Goal: Task Accomplishment & Management: Complete application form

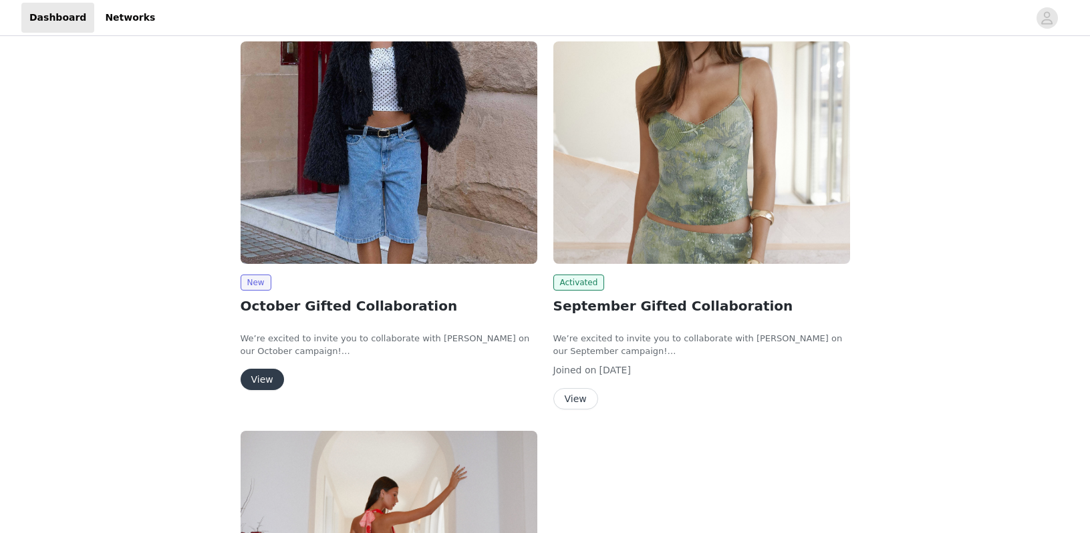
scroll to position [174, 0]
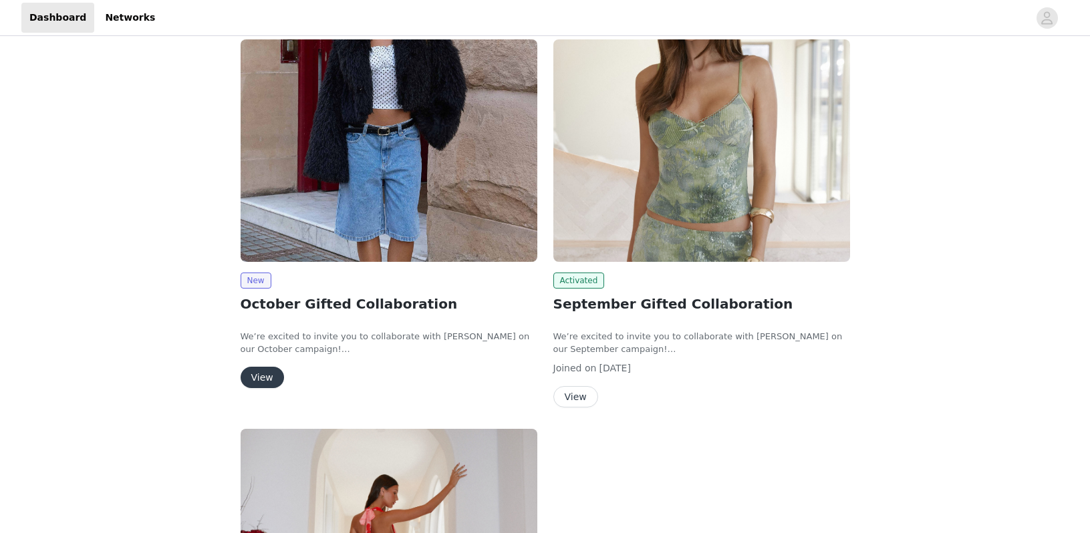
click at [235, 378] on div "New October Gifted Collaboration We’re excited to invite you to collaborate wit…" at bounding box center [389, 216] width 313 height 370
click at [258, 377] on button "View" at bounding box center [262, 377] width 43 height 21
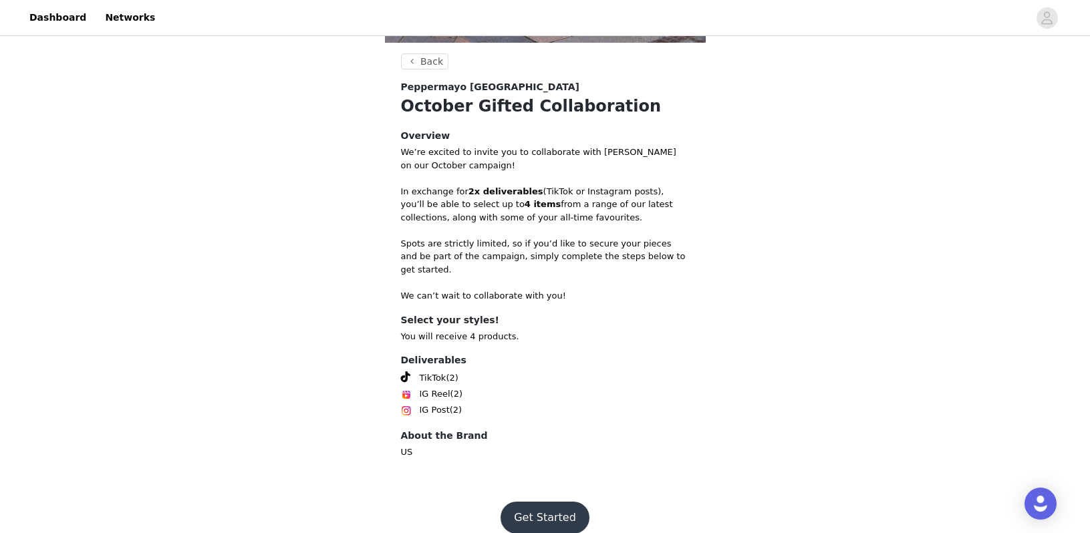
scroll to position [436, 0]
click at [529, 505] on button "Get Started" at bounding box center [544, 519] width 89 height 32
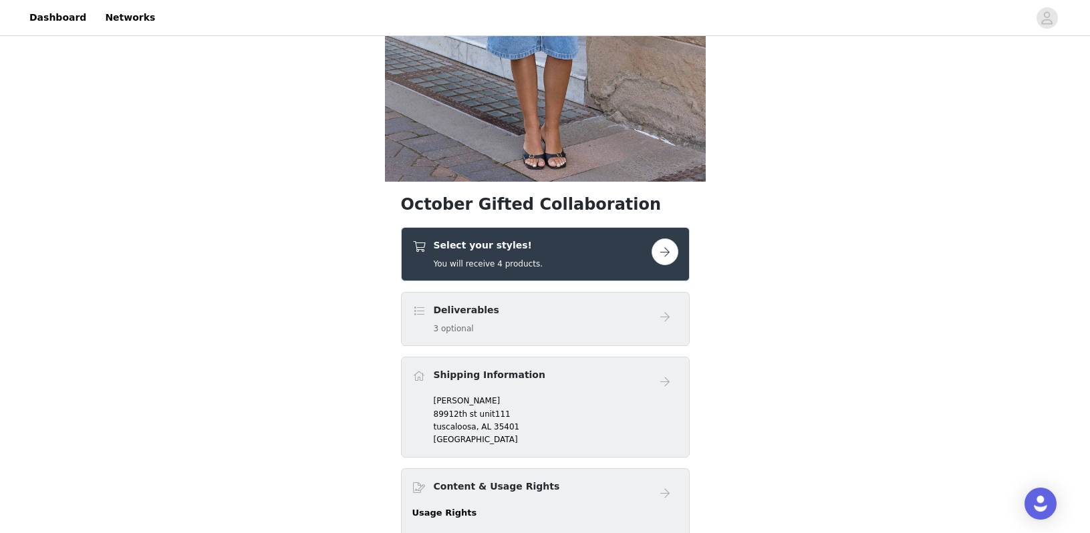
scroll to position [353, 0]
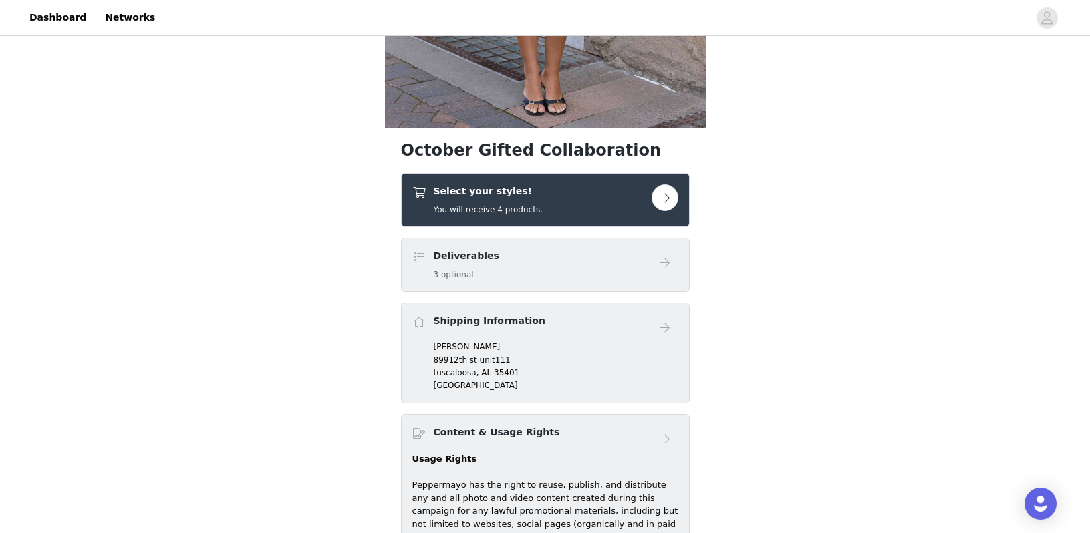
click at [505, 190] on h4 "Select your styles!" at bounding box center [488, 191] width 109 height 14
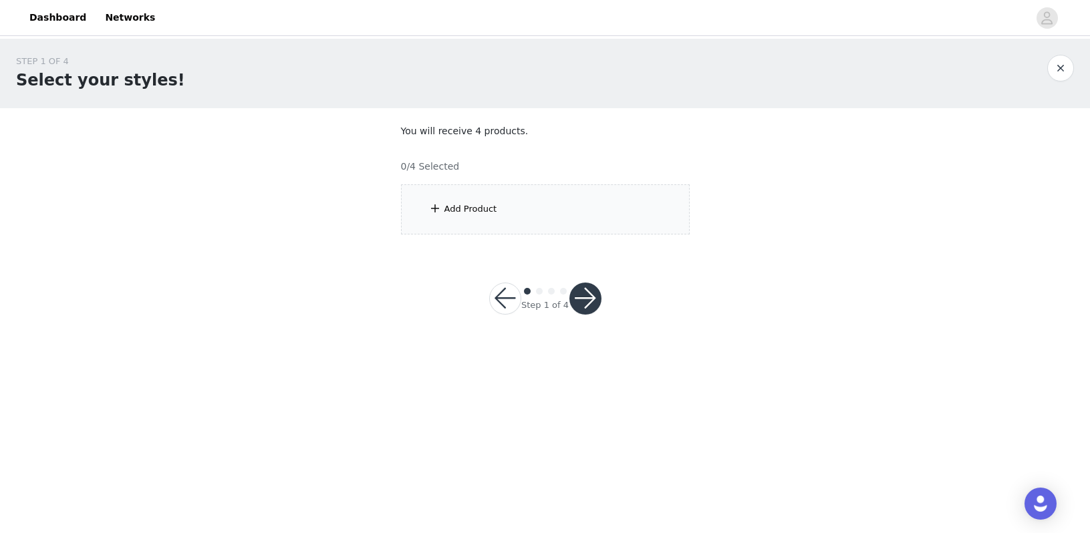
click at [505, 190] on div "Add Product" at bounding box center [545, 209] width 289 height 50
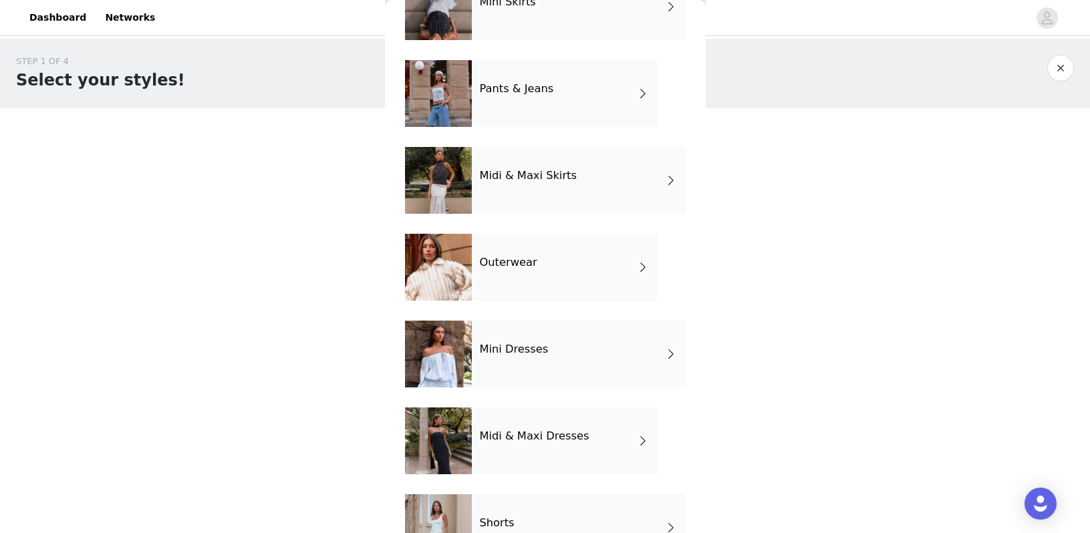
scroll to position [200, 0]
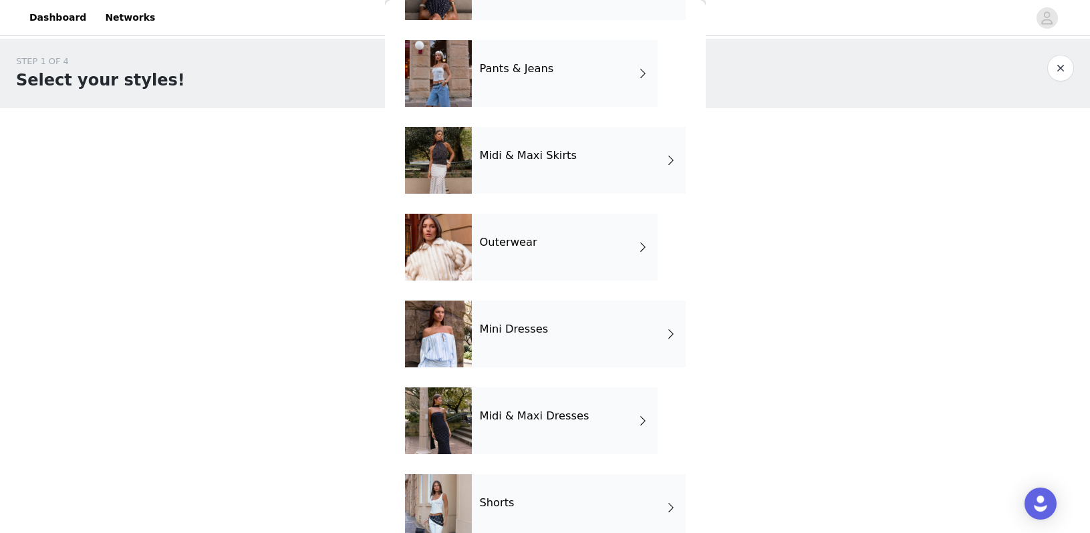
click at [495, 433] on div "Midi & Maxi Dresses" at bounding box center [565, 421] width 186 height 67
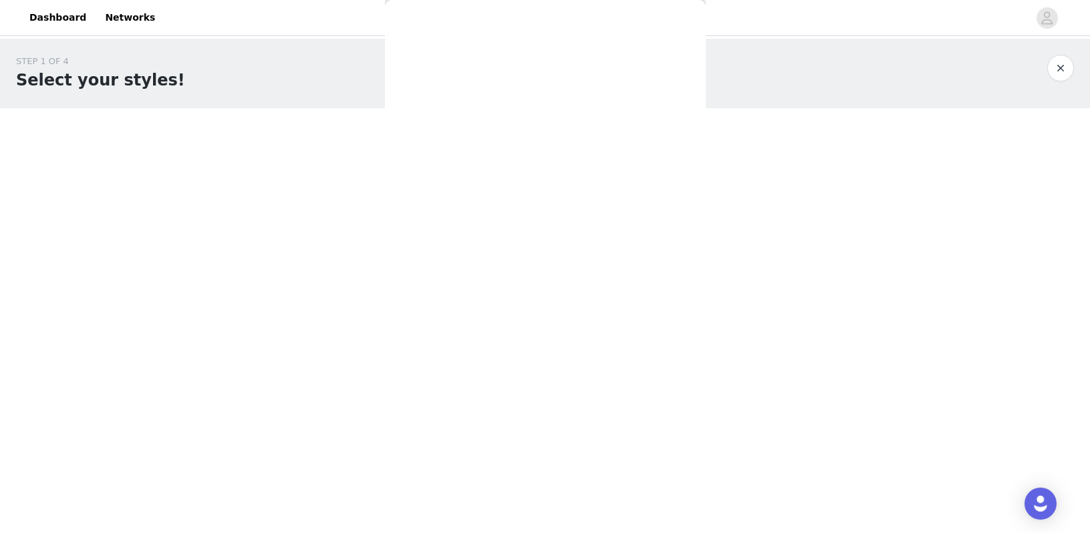
scroll to position [0, 0]
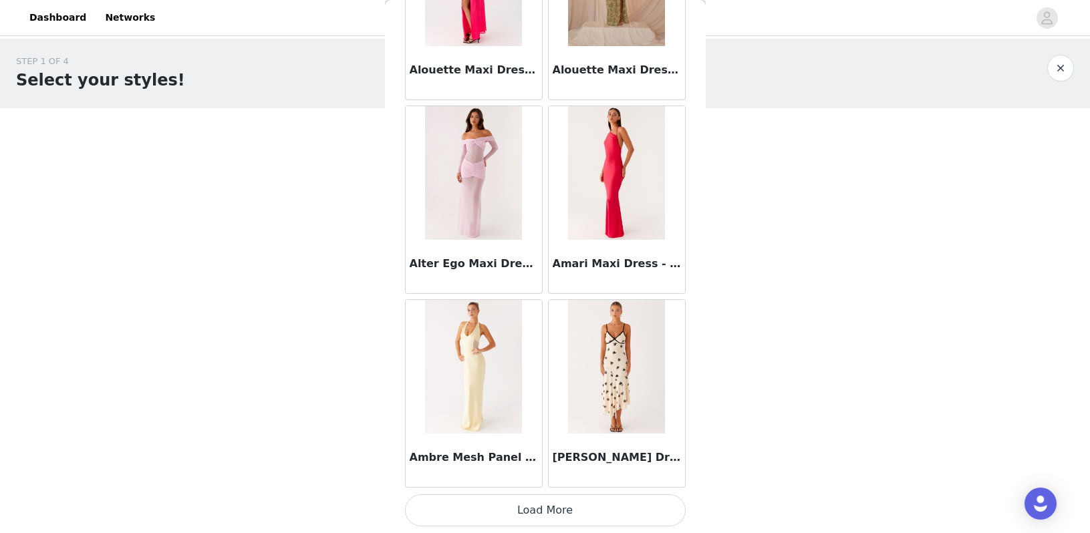
click at [498, 519] on button "Load More" at bounding box center [545, 510] width 281 height 32
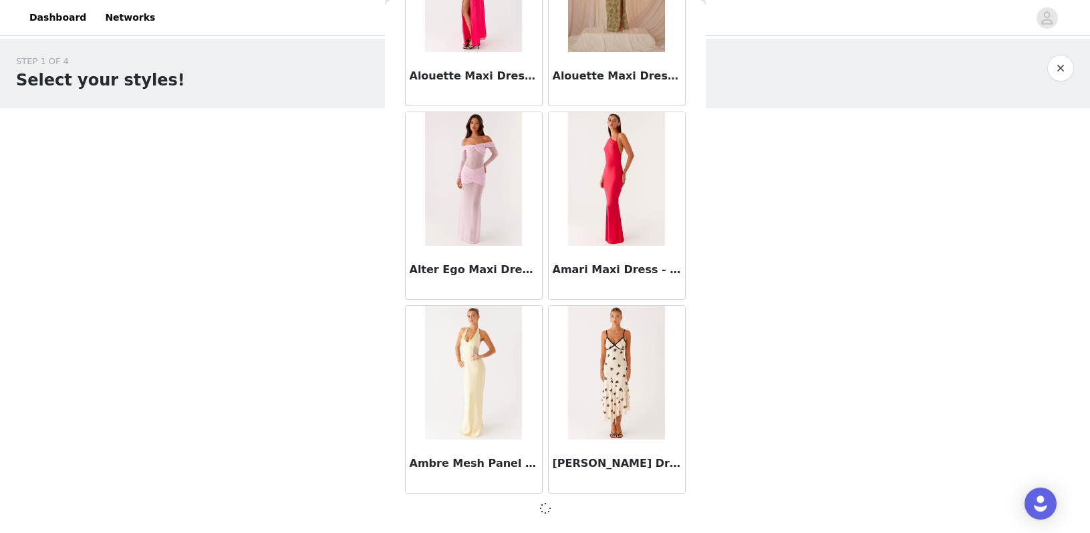
scroll to position [1505, 0]
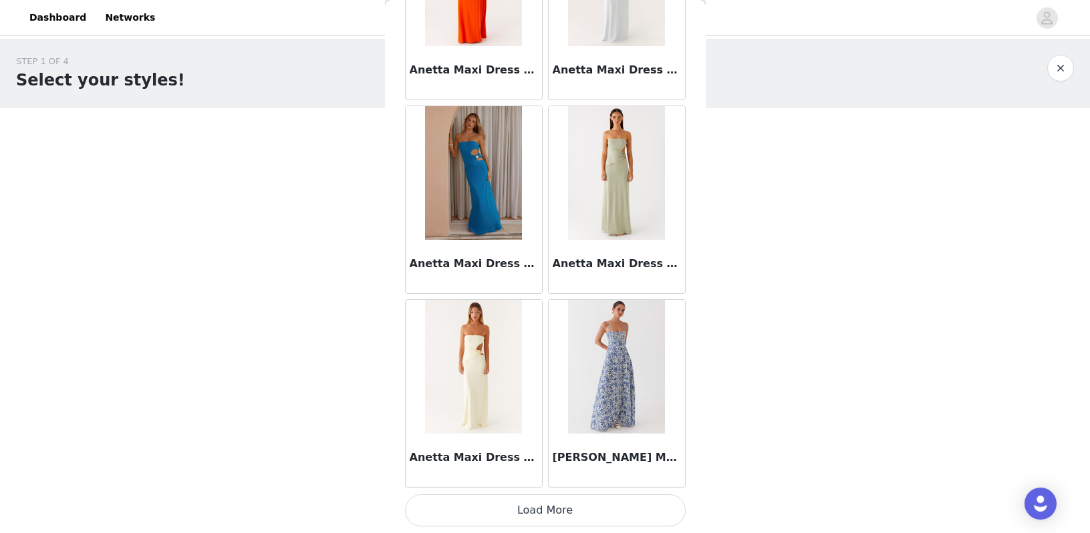
click at [497, 509] on button "Load More" at bounding box center [545, 510] width 281 height 32
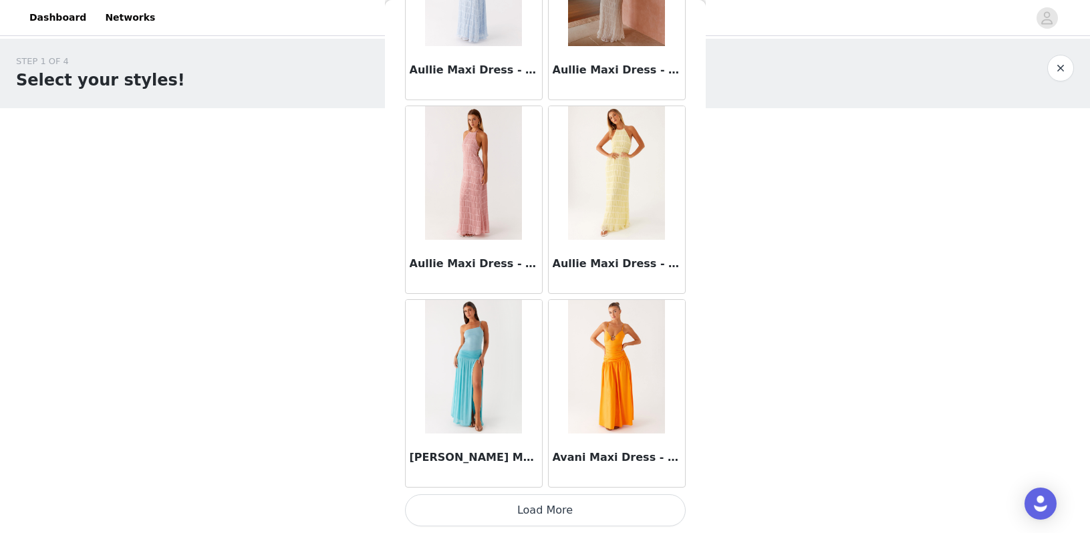
scroll to position [0, 0]
click at [497, 509] on button "Load More" at bounding box center [545, 510] width 281 height 32
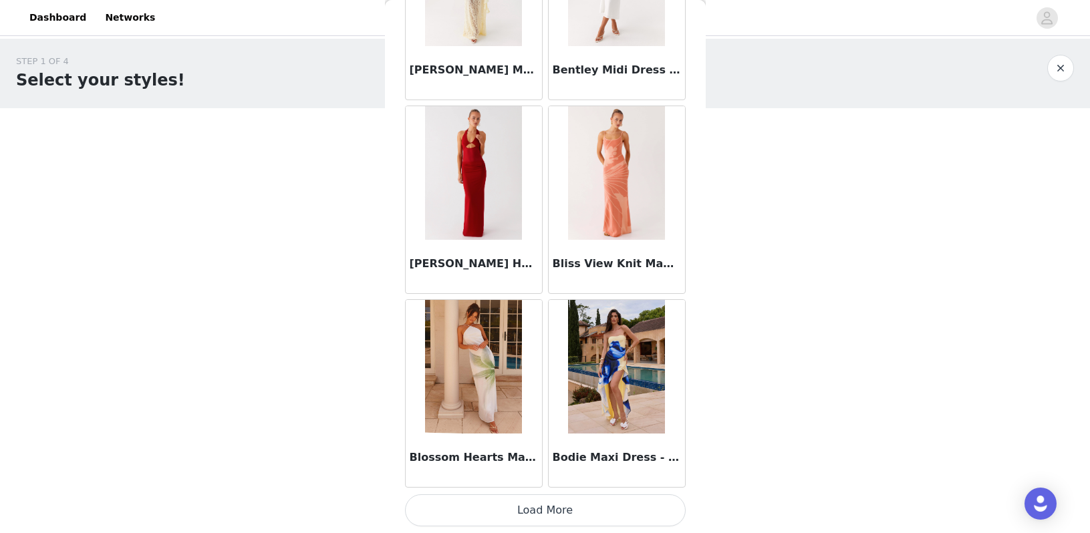
click at [495, 512] on button "Load More" at bounding box center [545, 510] width 281 height 32
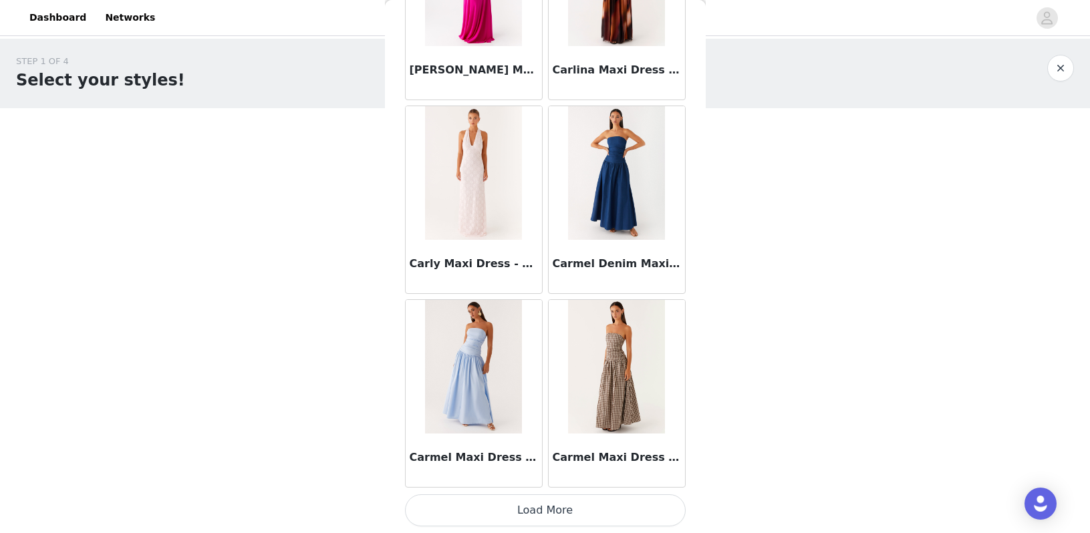
scroll to position [1, 0]
click at [495, 512] on button "Load More" at bounding box center [545, 510] width 281 height 32
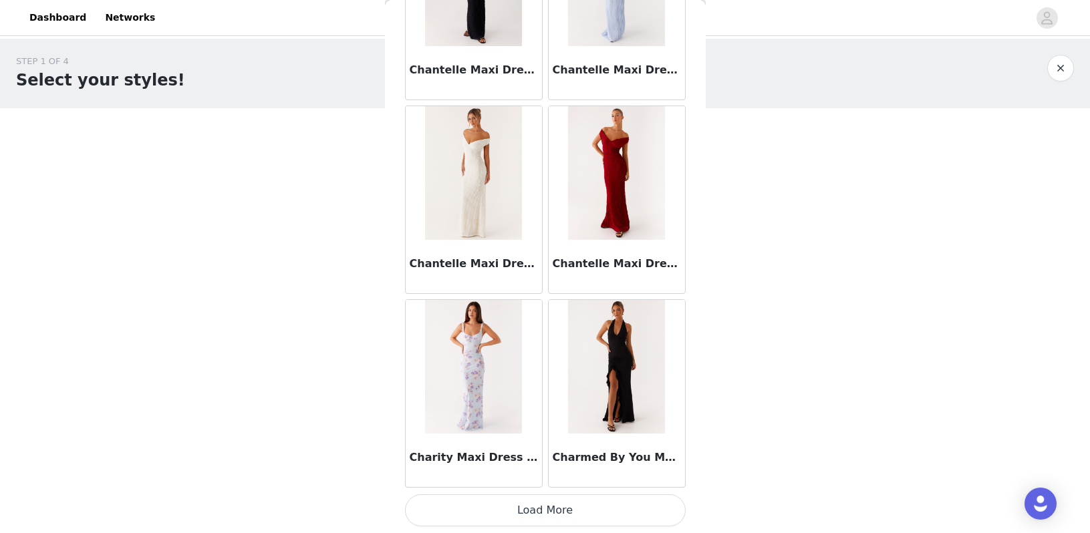
scroll to position [0, 0]
click at [495, 506] on button "Load More" at bounding box center [545, 510] width 281 height 32
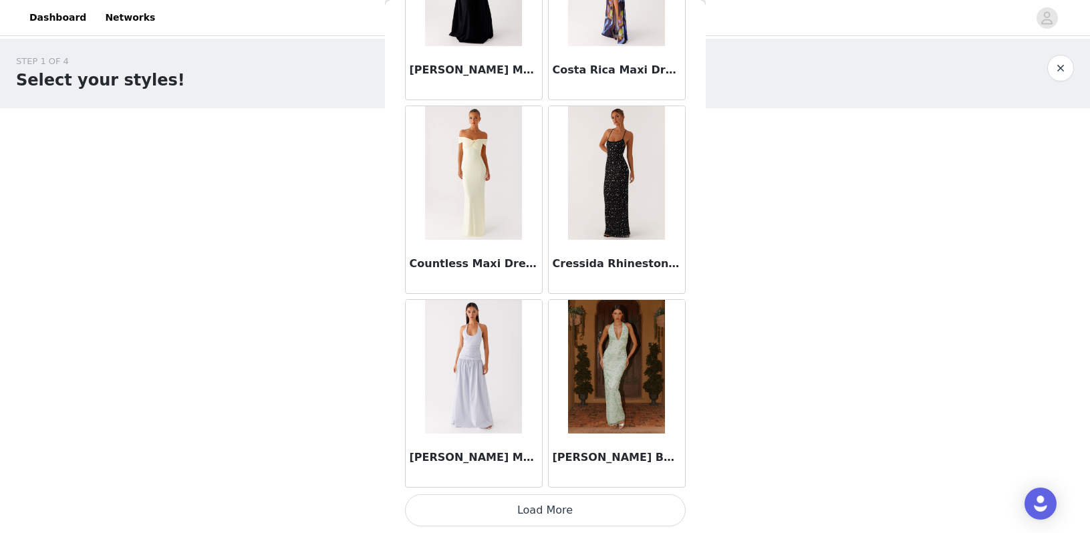
click at [493, 502] on button "Load More" at bounding box center [545, 510] width 281 height 32
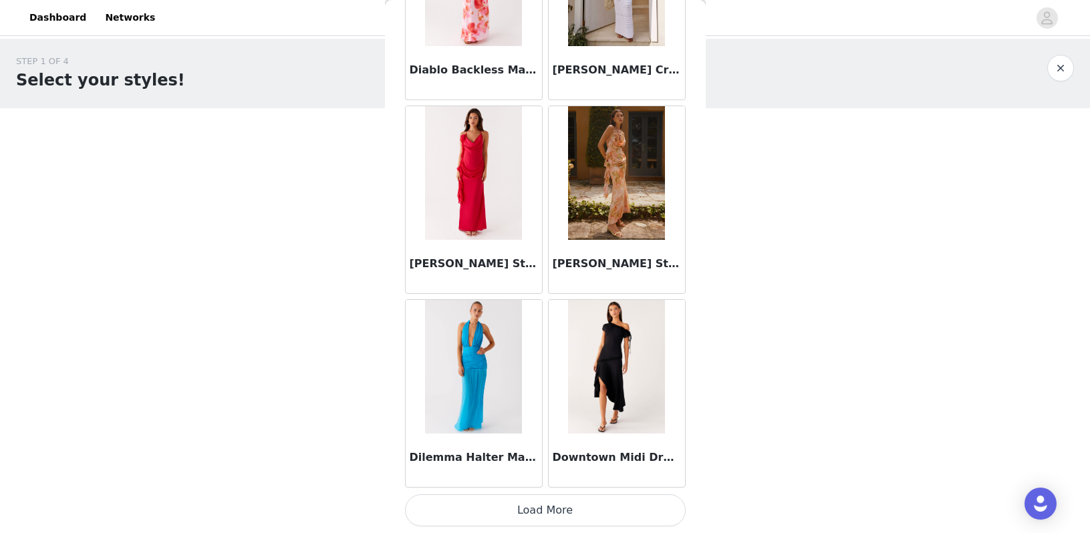
scroll to position [1, 0]
click at [493, 502] on button "Load More" at bounding box center [545, 510] width 281 height 32
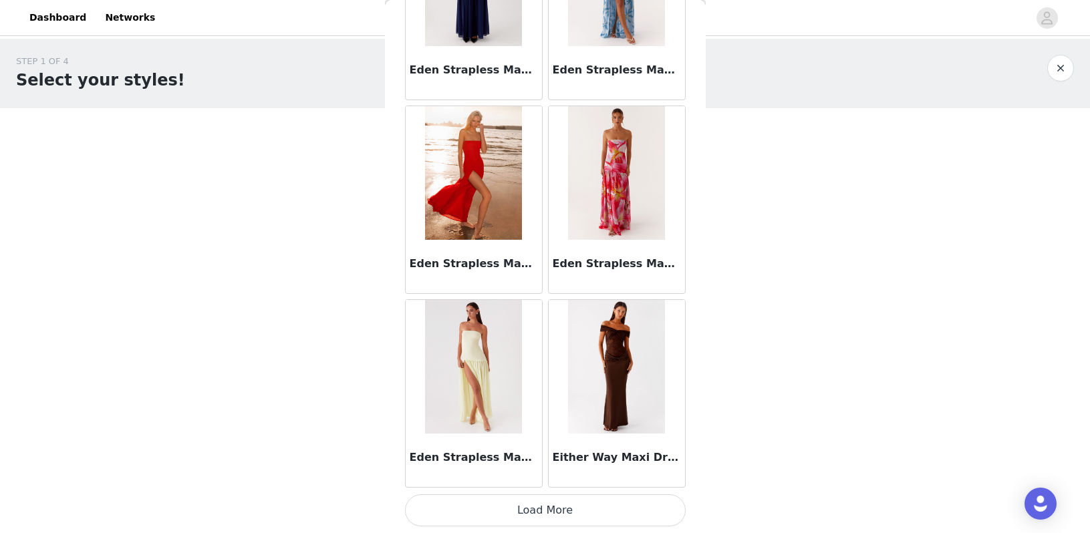
scroll to position [0, 0]
click at [504, 519] on button "Load More" at bounding box center [545, 510] width 281 height 32
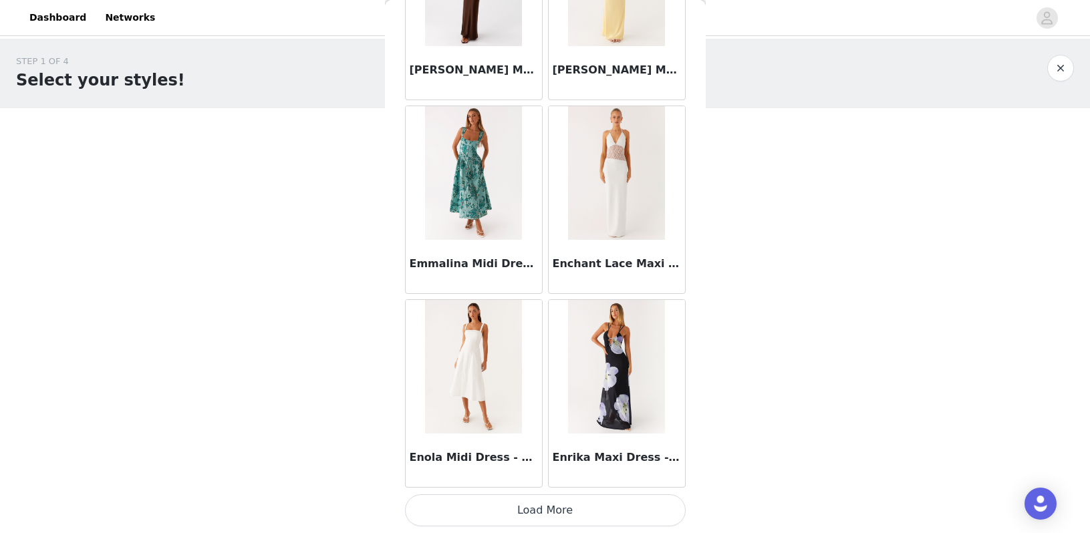
click at [502, 514] on button "Load More" at bounding box center [545, 510] width 281 height 32
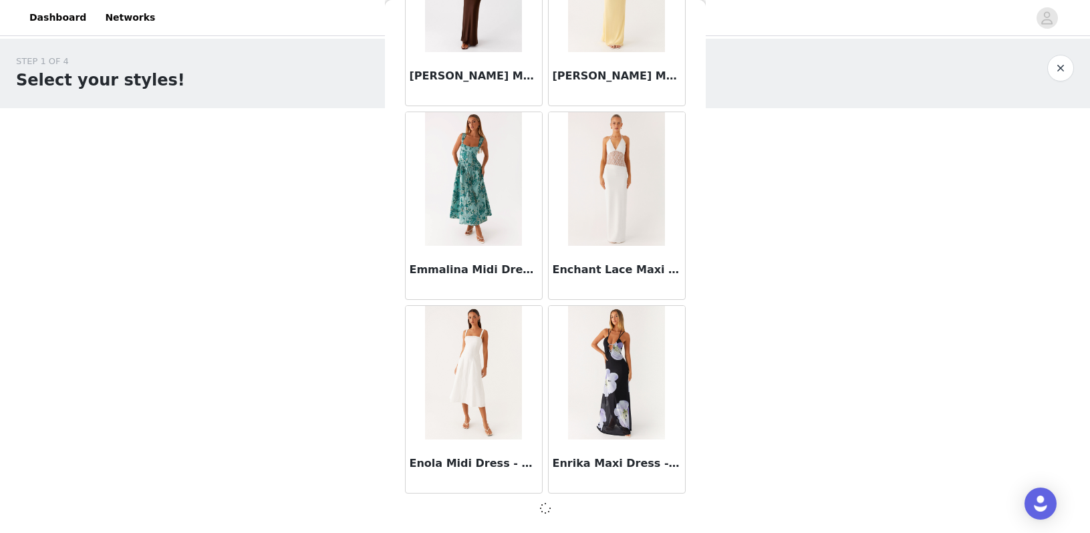
scroll to position [18945, 0]
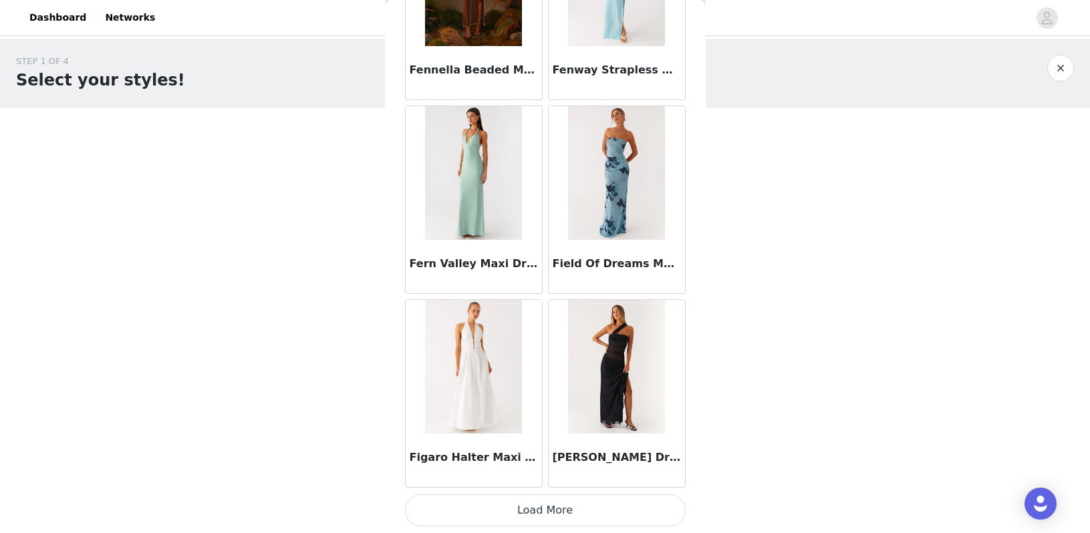
click at [502, 514] on button "Load More" at bounding box center [545, 510] width 281 height 32
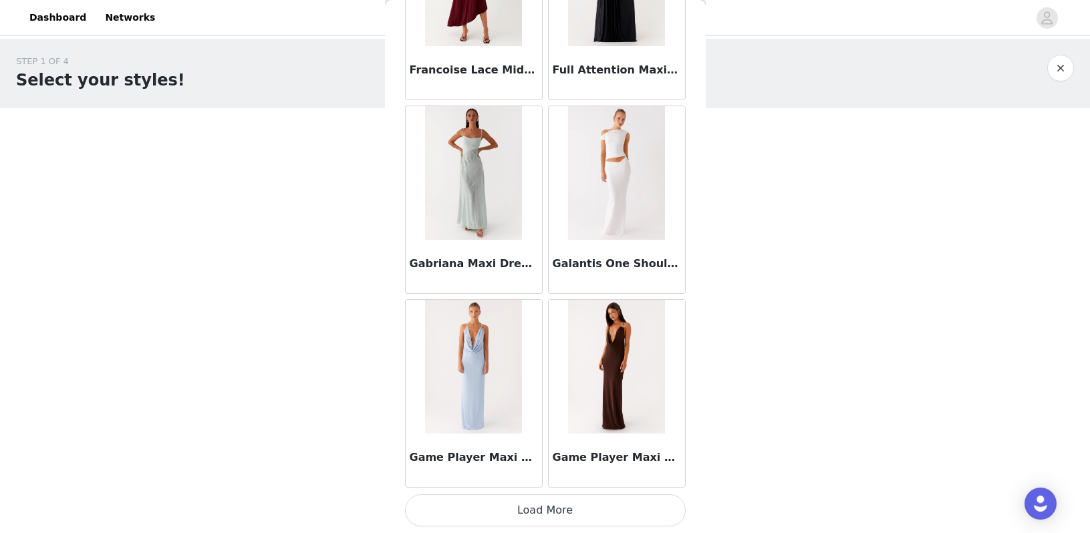
scroll to position [1, 0]
click at [502, 511] on button "Load More" at bounding box center [545, 510] width 281 height 32
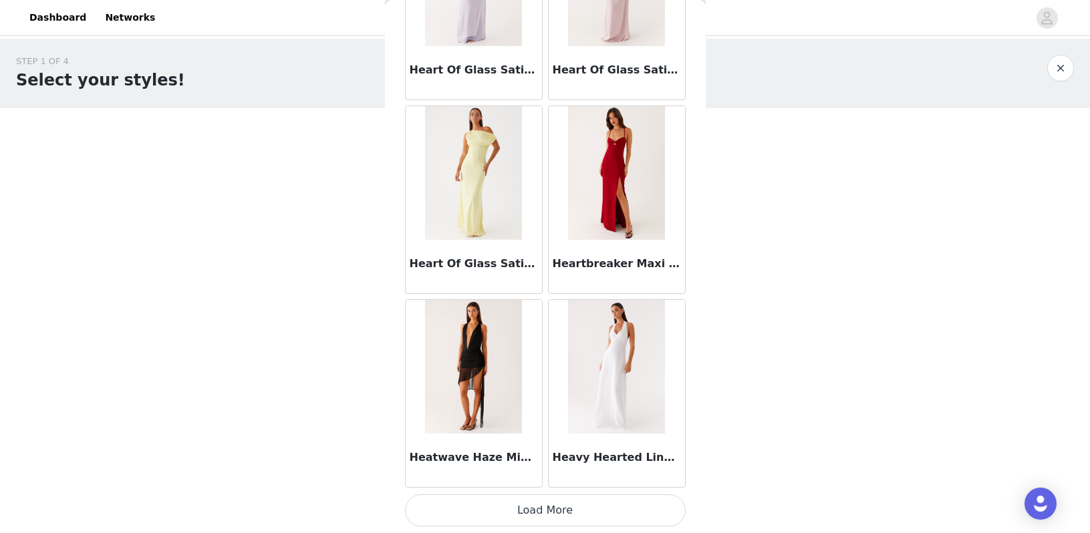
scroll to position [0, 0]
click at [502, 503] on button "Load More" at bounding box center [545, 510] width 281 height 32
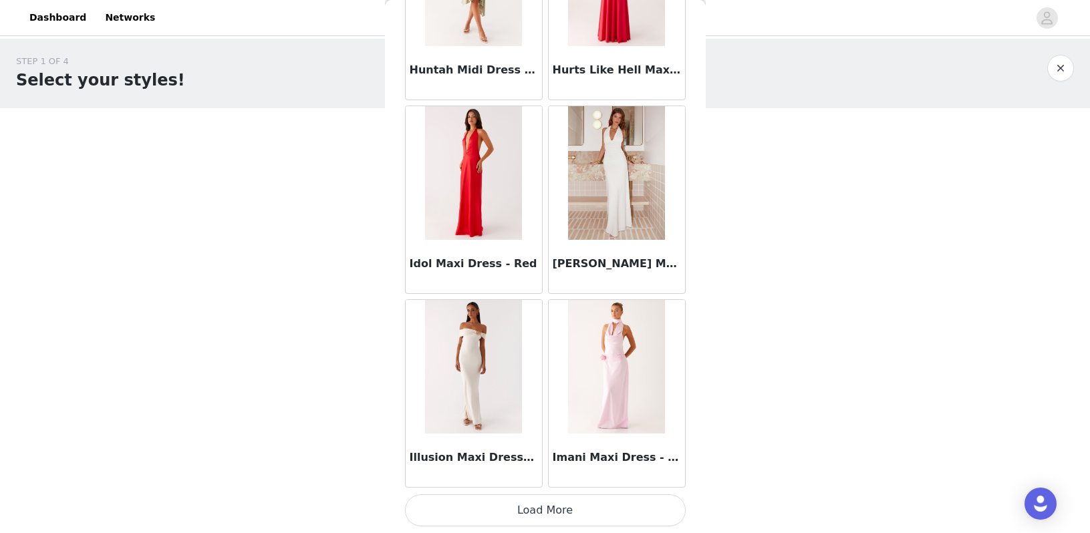
click at [502, 512] on button "Load More" at bounding box center [545, 510] width 281 height 32
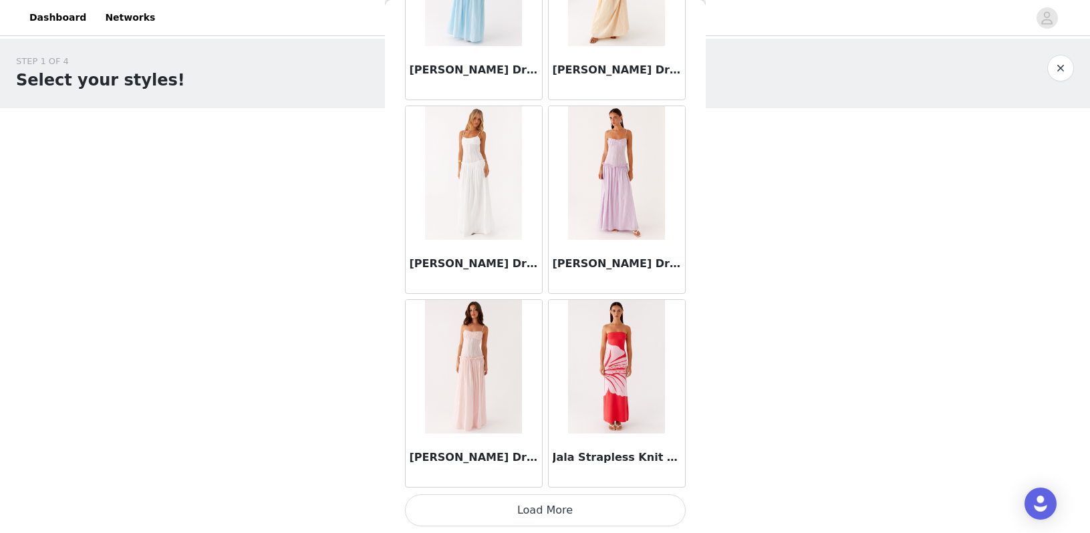
click at [510, 519] on button "Load More" at bounding box center [545, 510] width 281 height 32
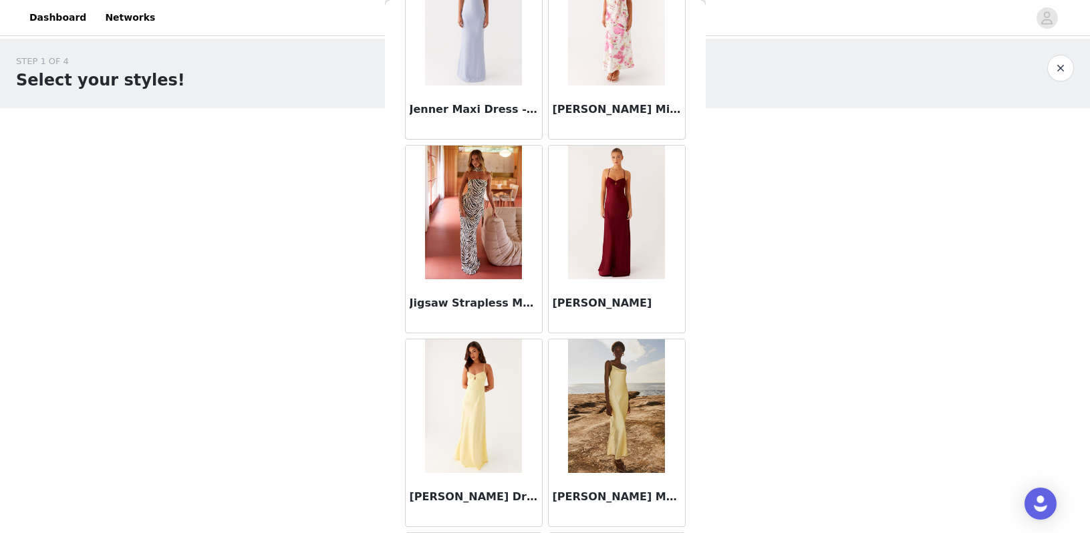
scroll to position [29764, 0]
click at [478, 251] on img at bounding box center [473, 211] width 97 height 134
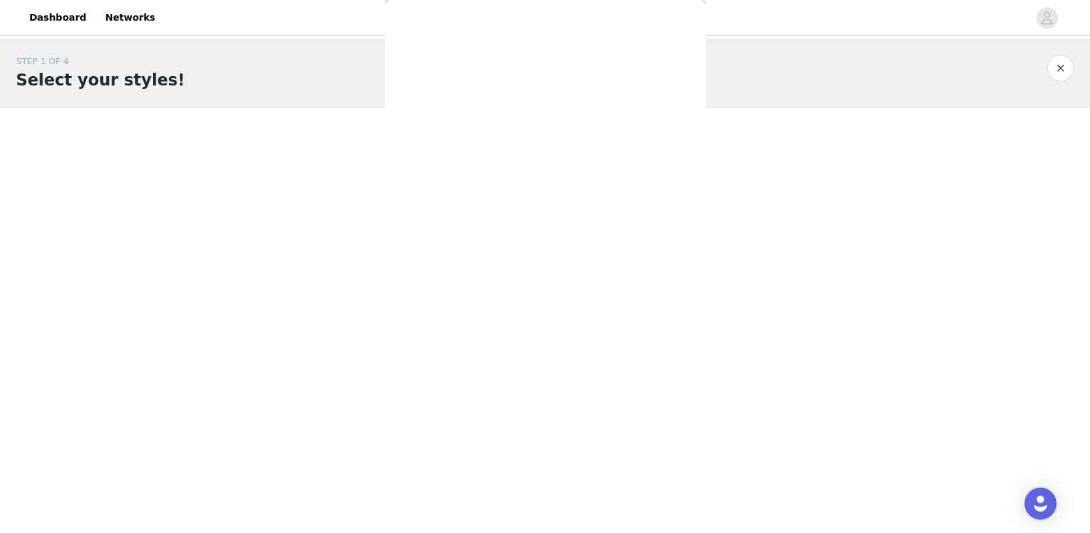
scroll to position [0, 0]
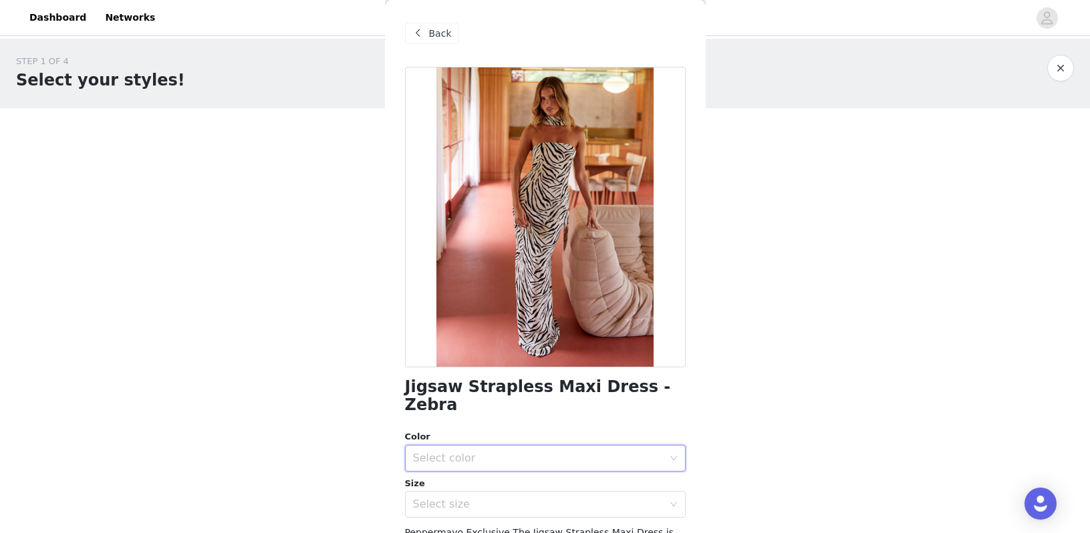
click at [494, 445] on div "Select color" at bounding box center [545, 458] width 281 height 27
click at [494, 473] on li "Zebra" at bounding box center [545, 468] width 281 height 21
click at [492, 498] on div "Select size" at bounding box center [538, 504] width 250 height 13
click at [487, 516] on li "US 0" at bounding box center [545, 514] width 281 height 21
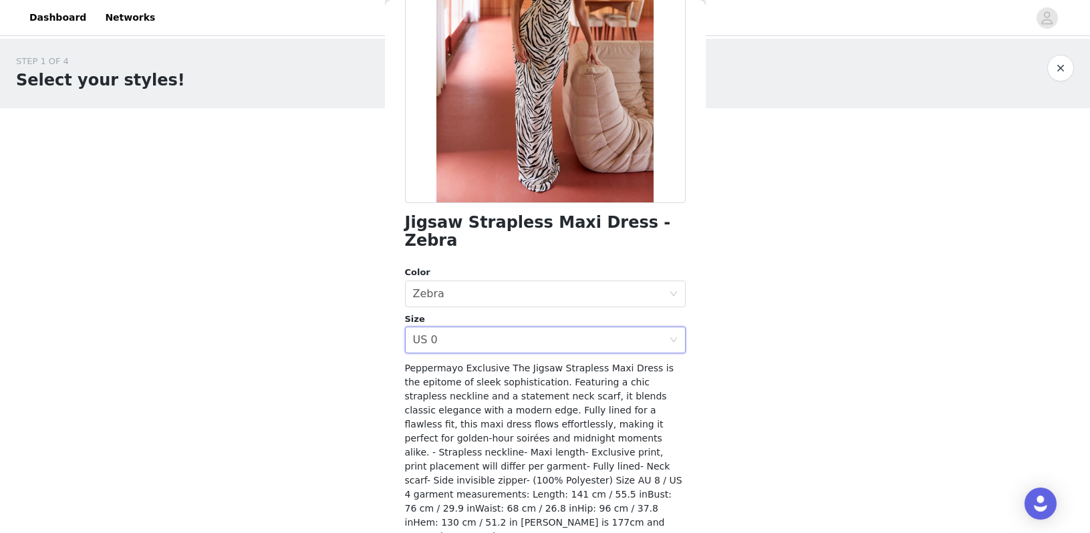
scroll to position [186, 0]
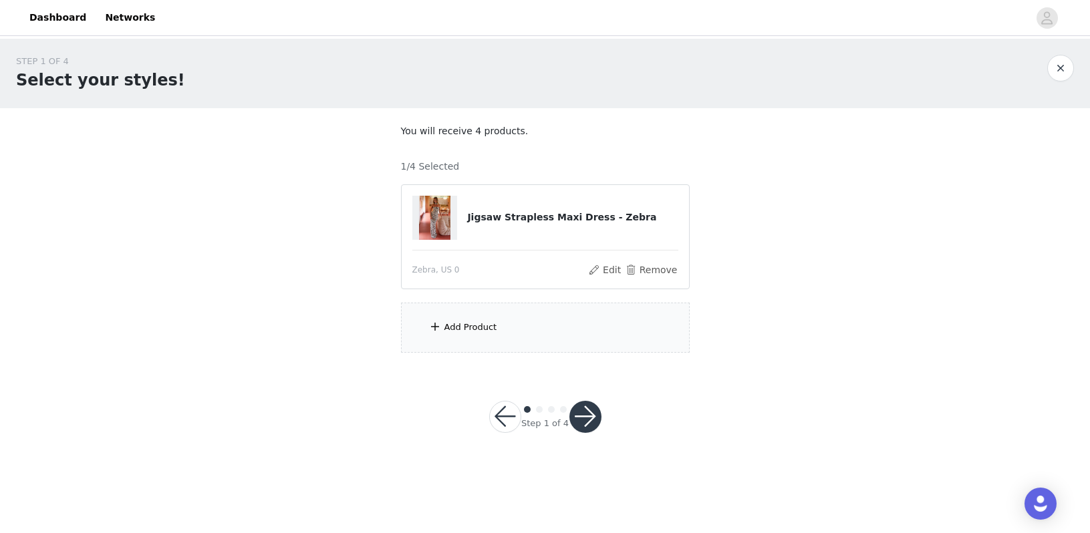
click at [492, 339] on div "Add Product" at bounding box center [545, 328] width 289 height 50
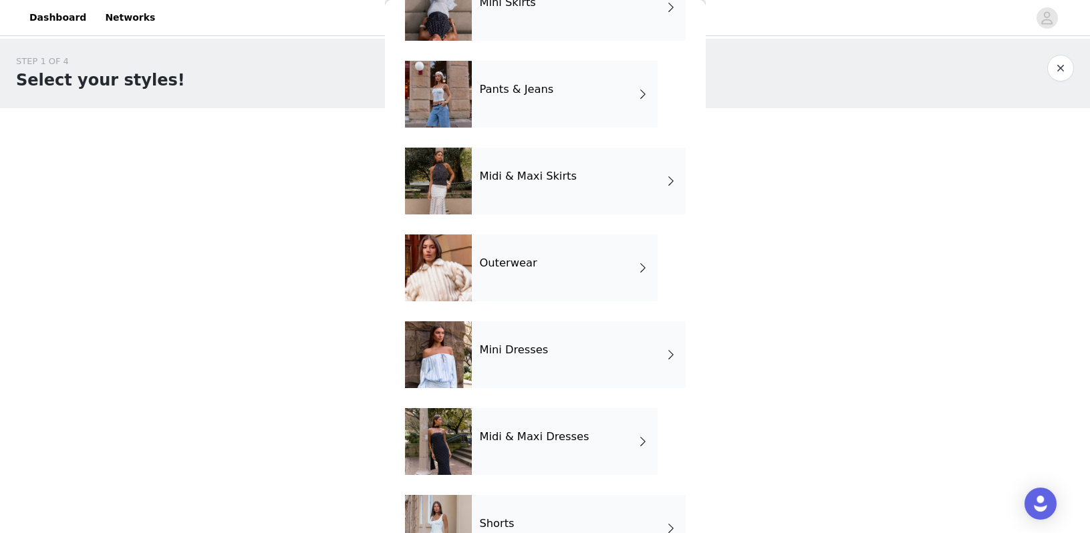
scroll to position [182, 0]
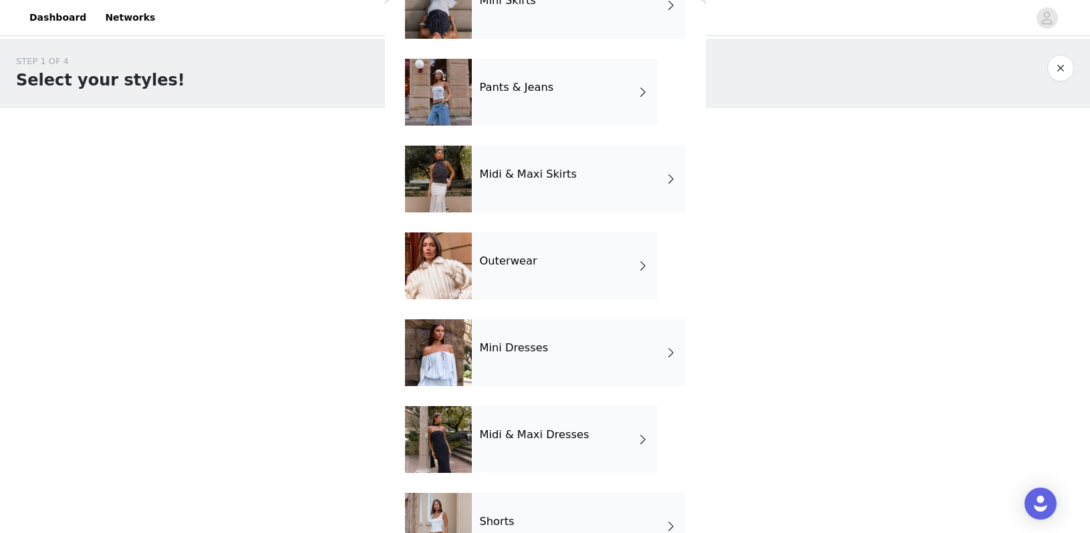
click at [508, 452] on div "Midi & Maxi Dresses" at bounding box center [565, 439] width 186 height 67
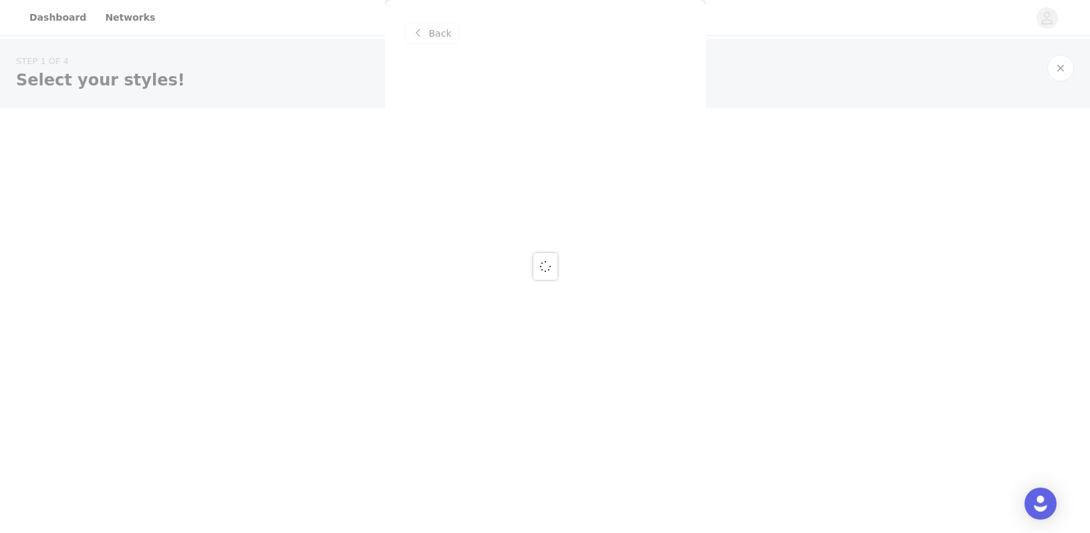
scroll to position [0, 0]
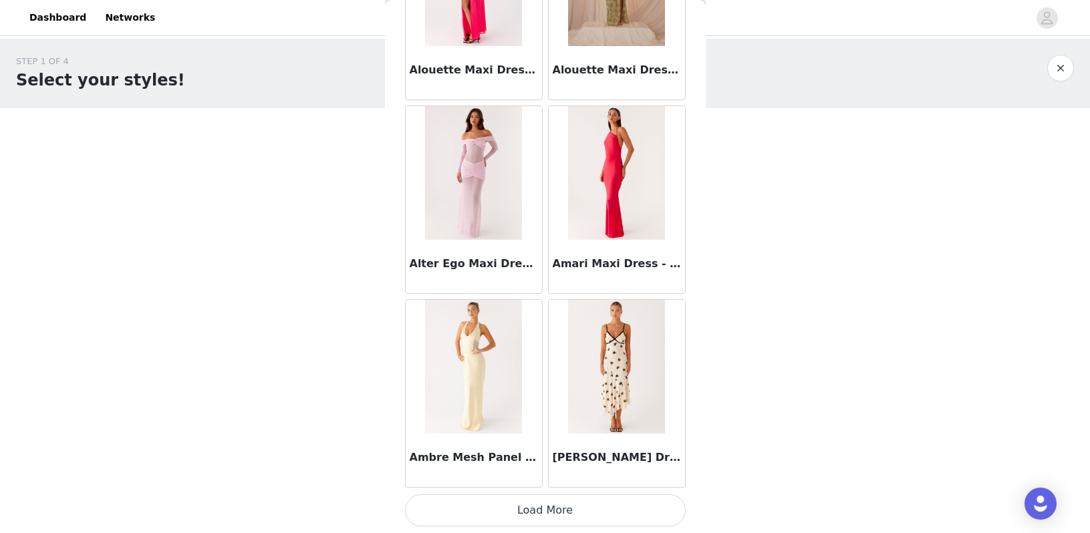
click at [511, 498] on button "Load More" at bounding box center [545, 510] width 281 height 32
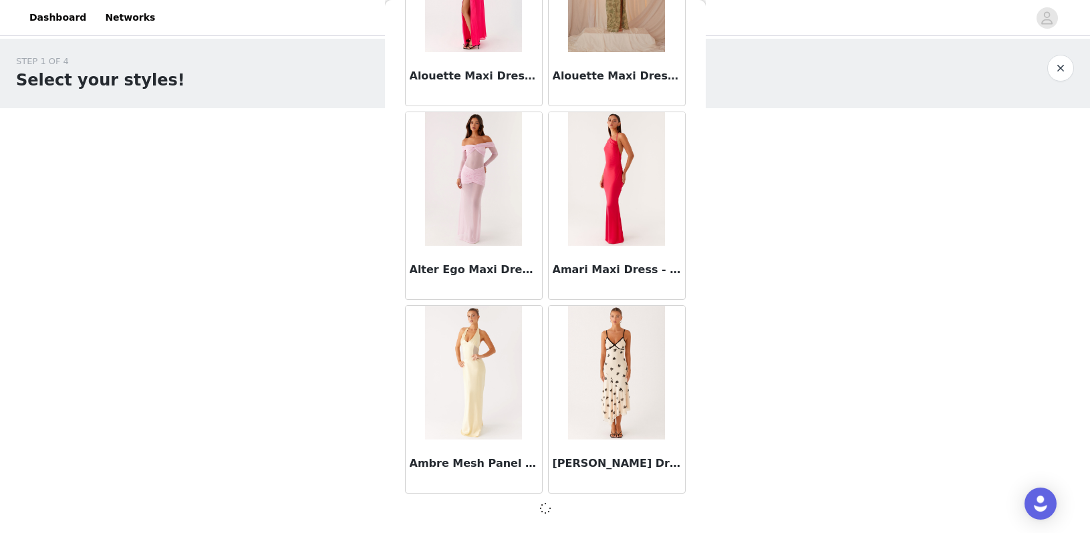
scroll to position [1505, 0]
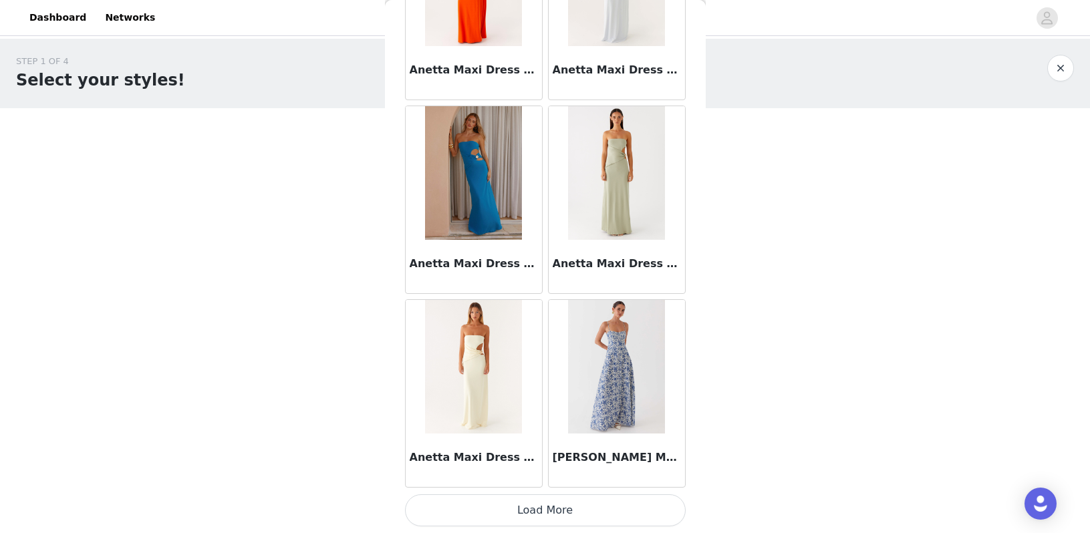
click at [527, 512] on button "Load More" at bounding box center [545, 510] width 281 height 32
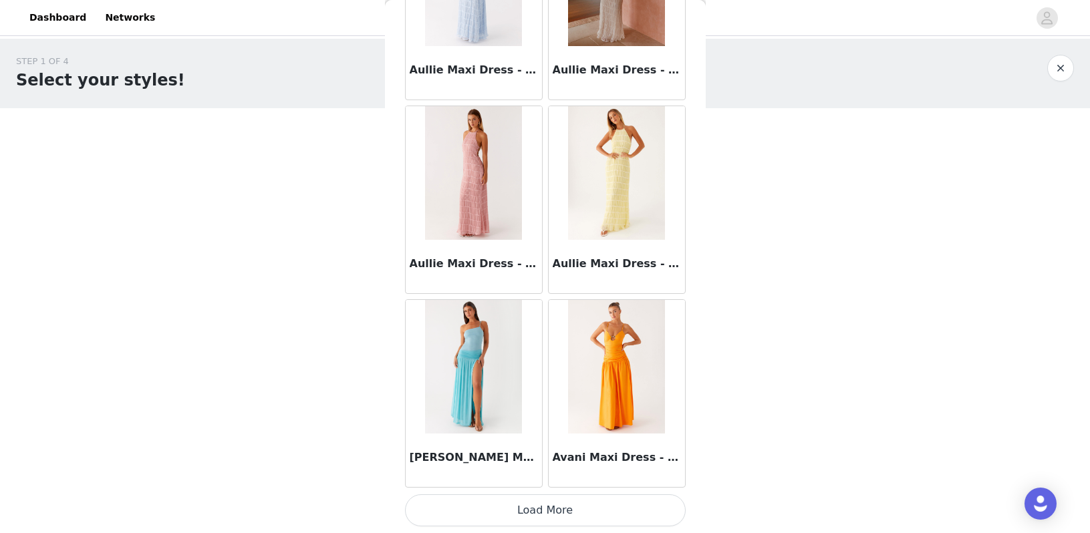
click at [527, 506] on button "Load More" at bounding box center [545, 510] width 281 height 32
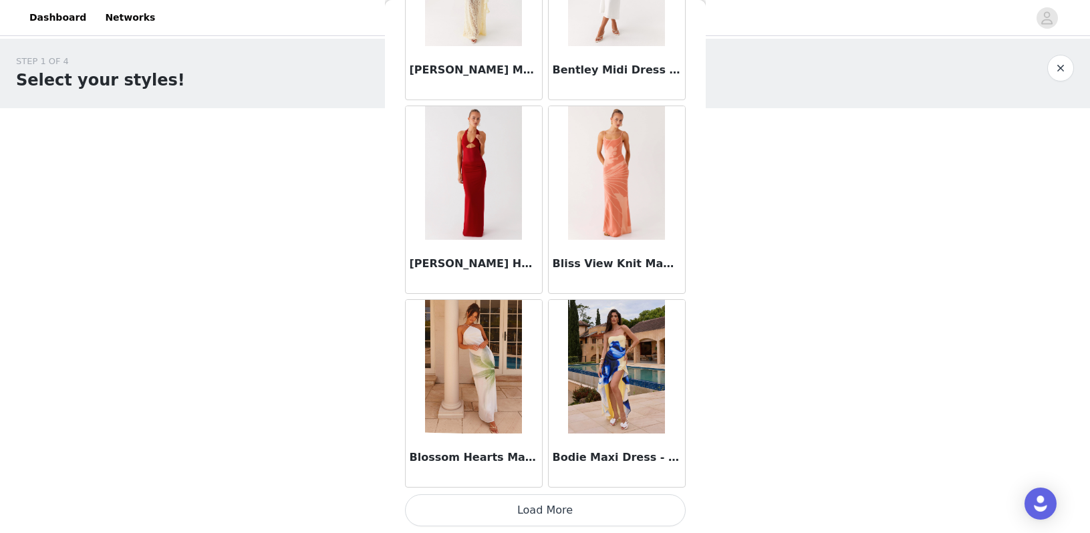
scroll to position [0, 0]
click at [527, 506] on button "Load More" at bounding box center [545, 510] width 281 height 32
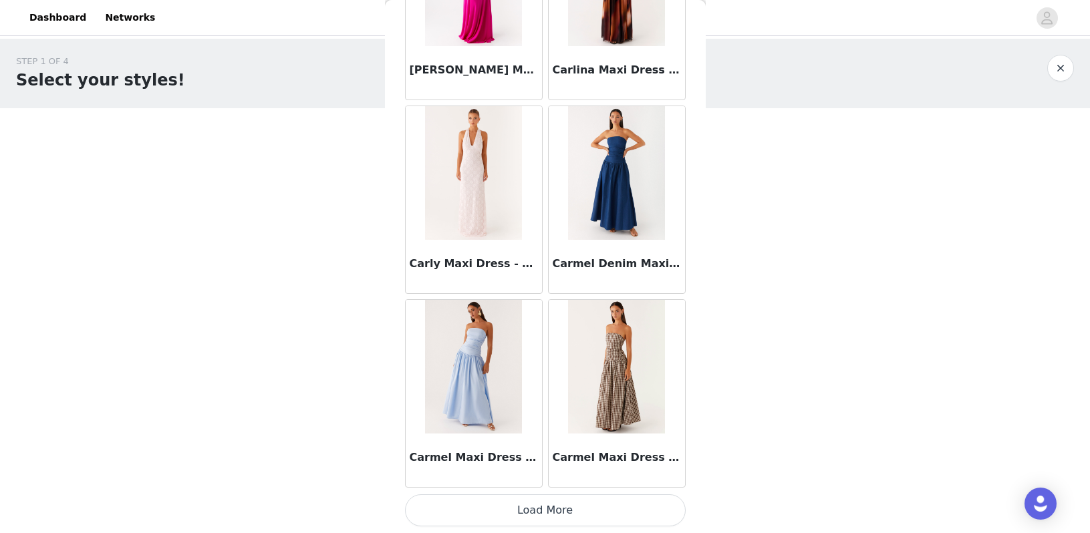
scroll to position [9256, 0]
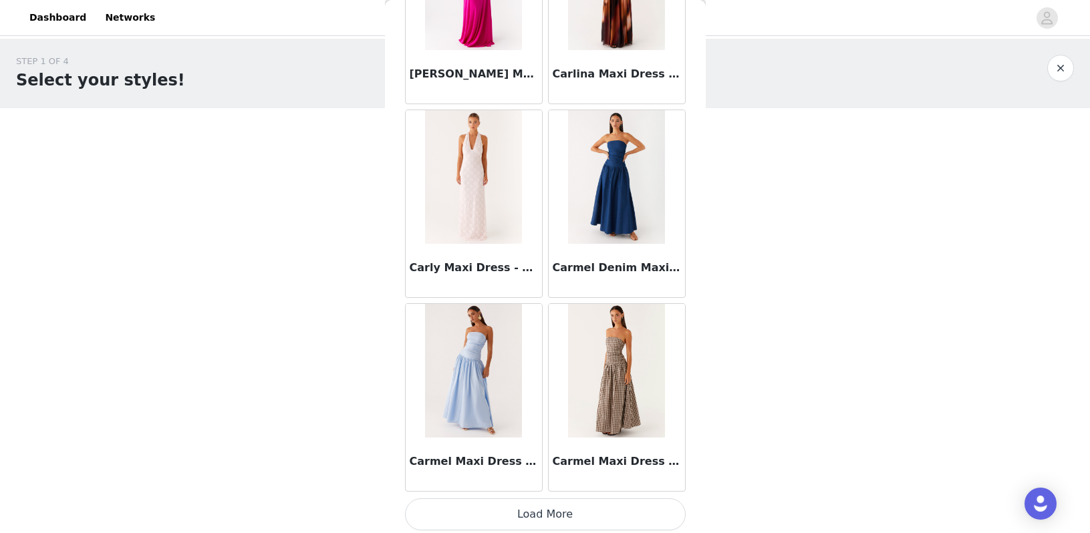
click at [527, 506] on button "Load More" at bounding box center [545, 514] width 281 height 32
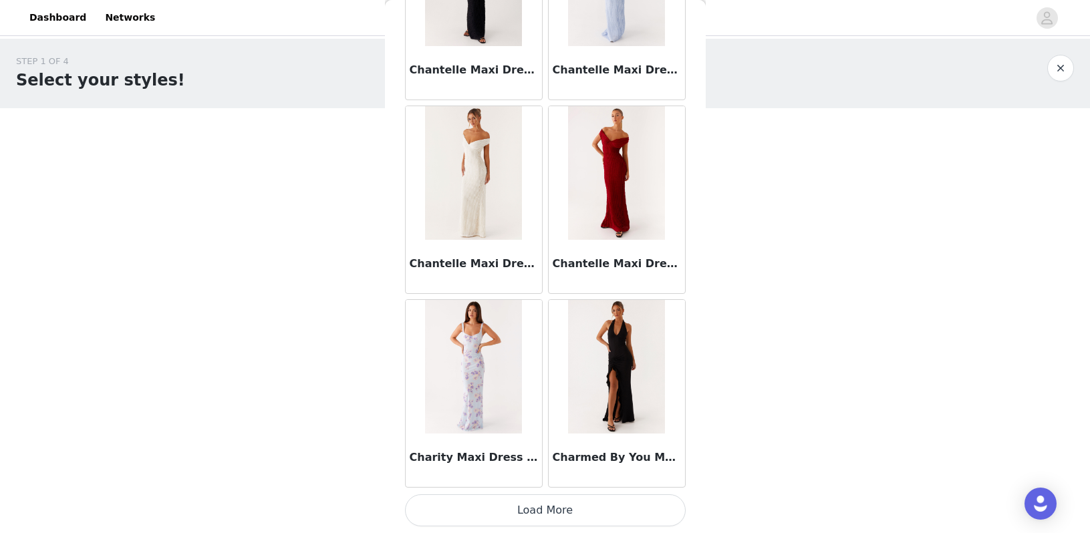
scroll to position [1, 0]
click at [527, 506] on button "Load More" at bounding box center [545, 510] width 281 height 32
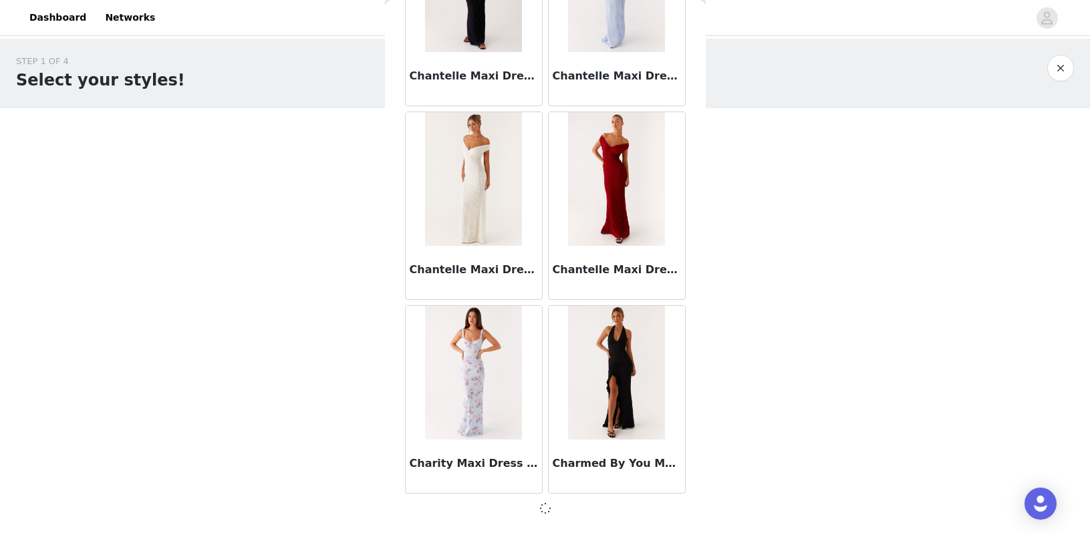
scroll to position [0, 0]
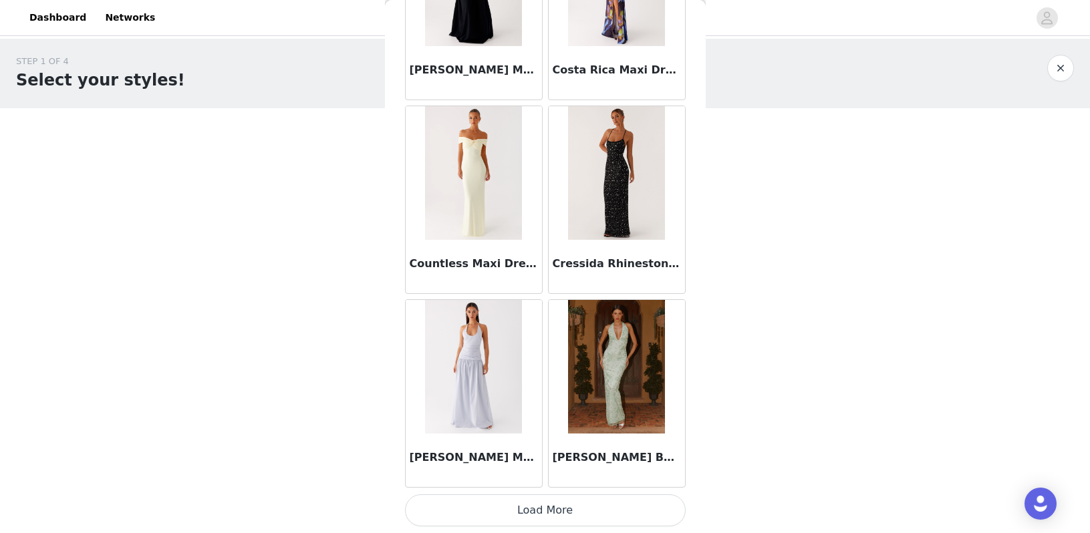
click at [527, 506] on button "Load More" at bounding box center [545, 510] width 281 height 32
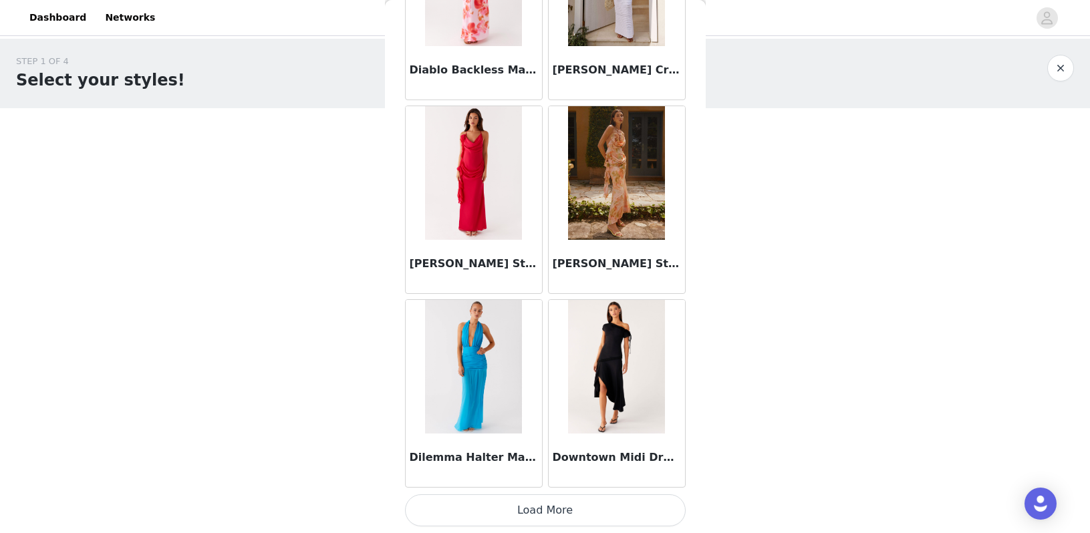
scroll to position [1, 0]
click at [527, 506] on button "Load More" at bounding box center [545, 510] width 281 height 32
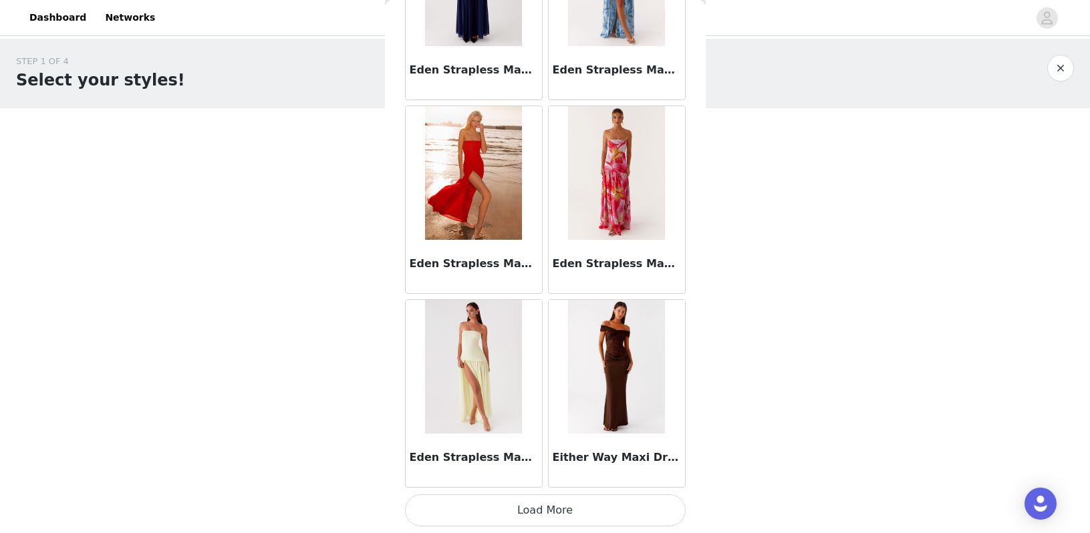
click at [527, 506] on button "Load More" at bounding box center [545, 510] width 281 height 32
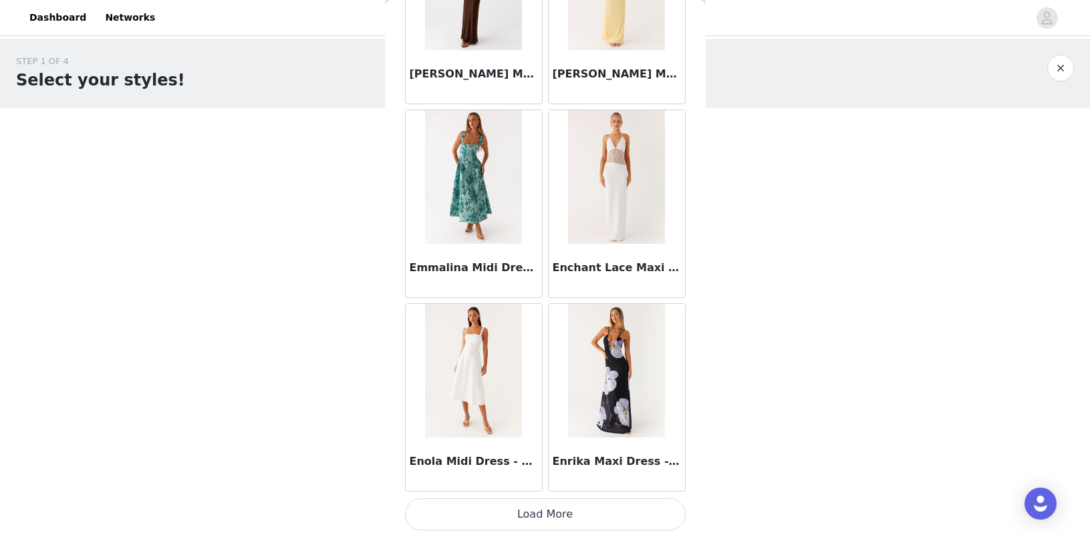
click at [527, 506] on button "Load More" at bounding box center [545, 514] width 281 height 32
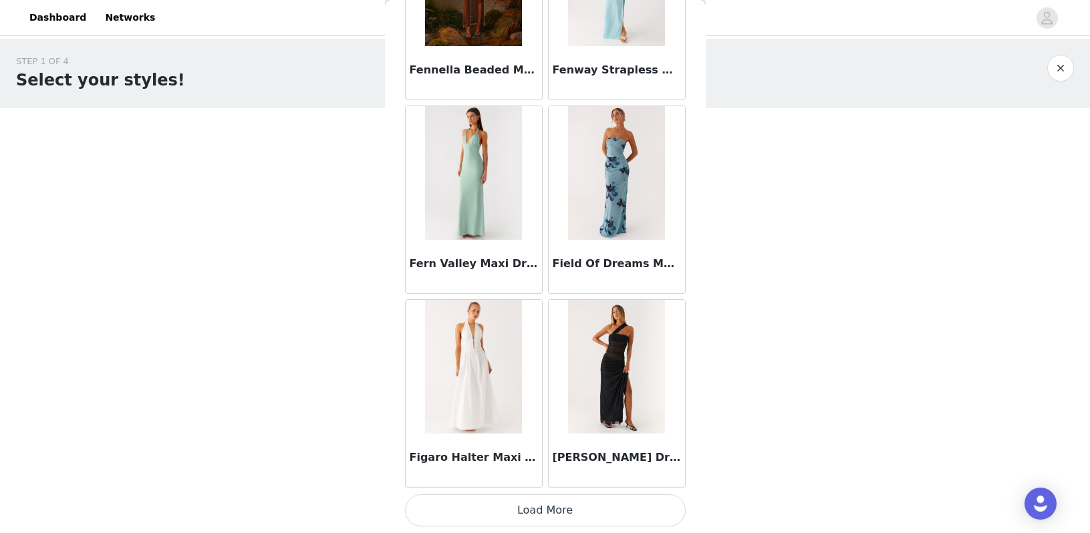
click at [527, 506] on button "Load More" at bounding box center [545, 510] width 281 height 32
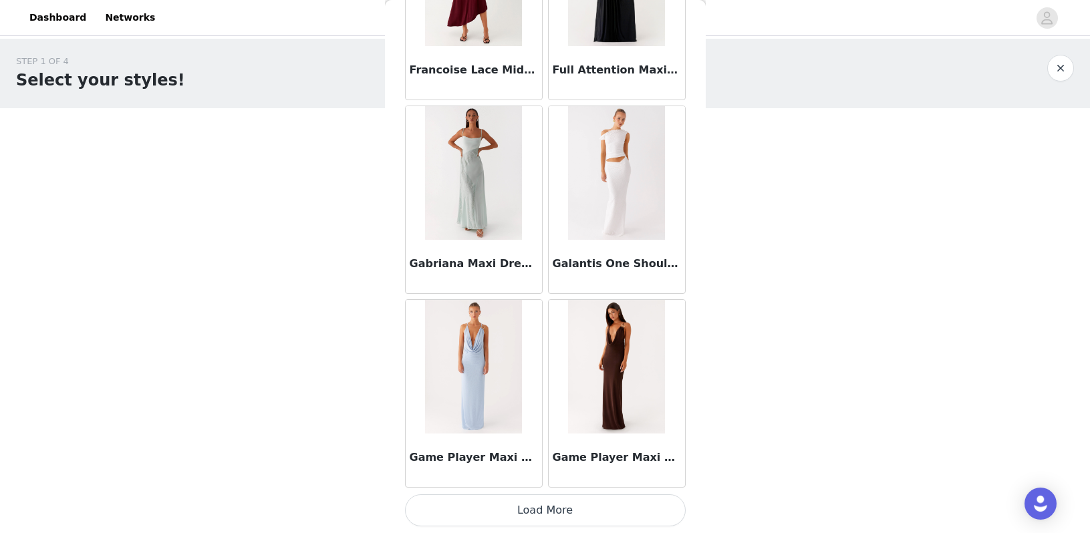
click at [527, 506] on button "Load More" at bounding box center [545, 510] width 281 height 32
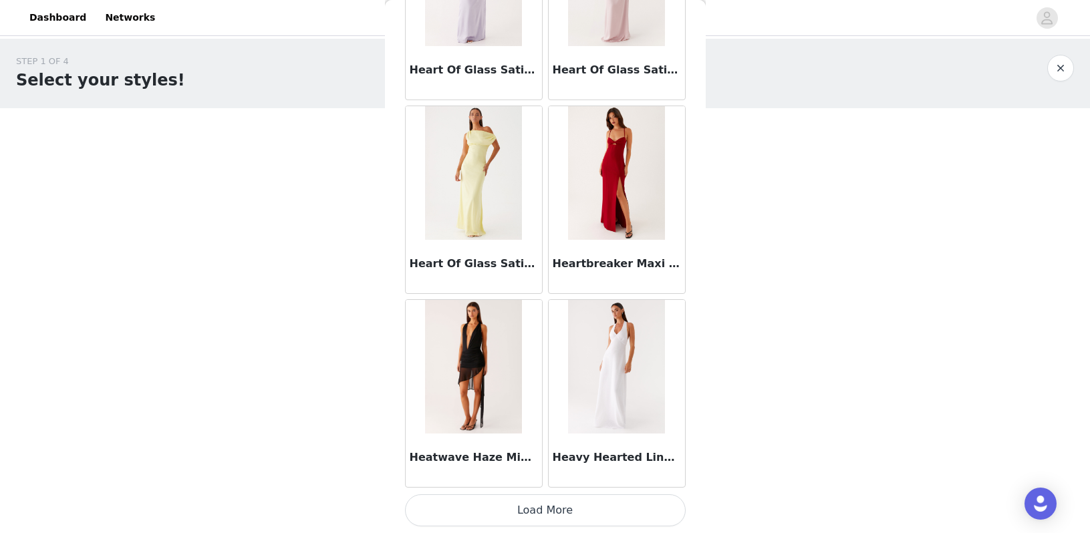
click at [529, 507] on button "Load More" at bounding box center [545, 510] width 281 height 32
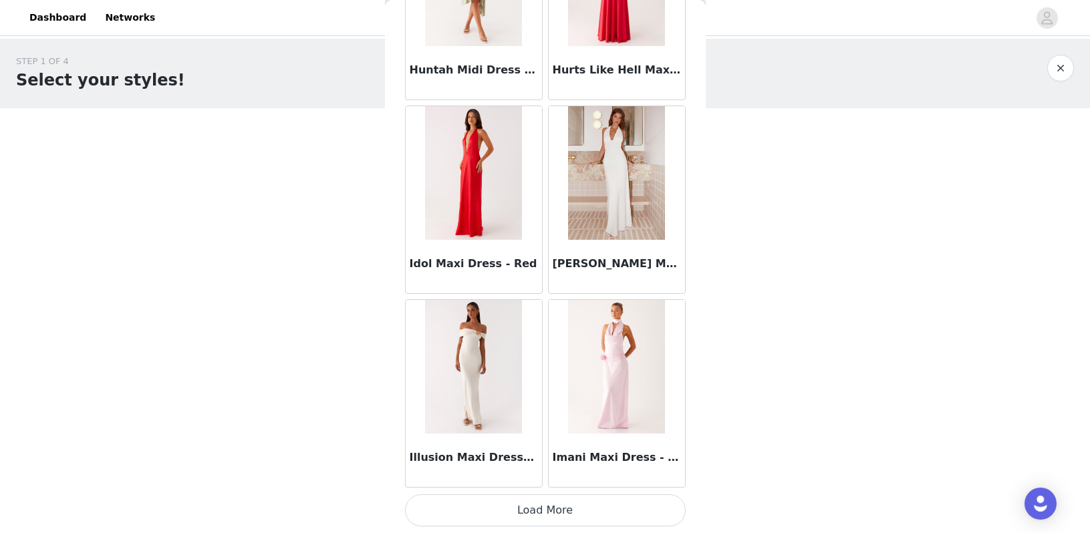
click at [529, 507] on button "Load More" at bounding box center [545, 510] width 281 height 32
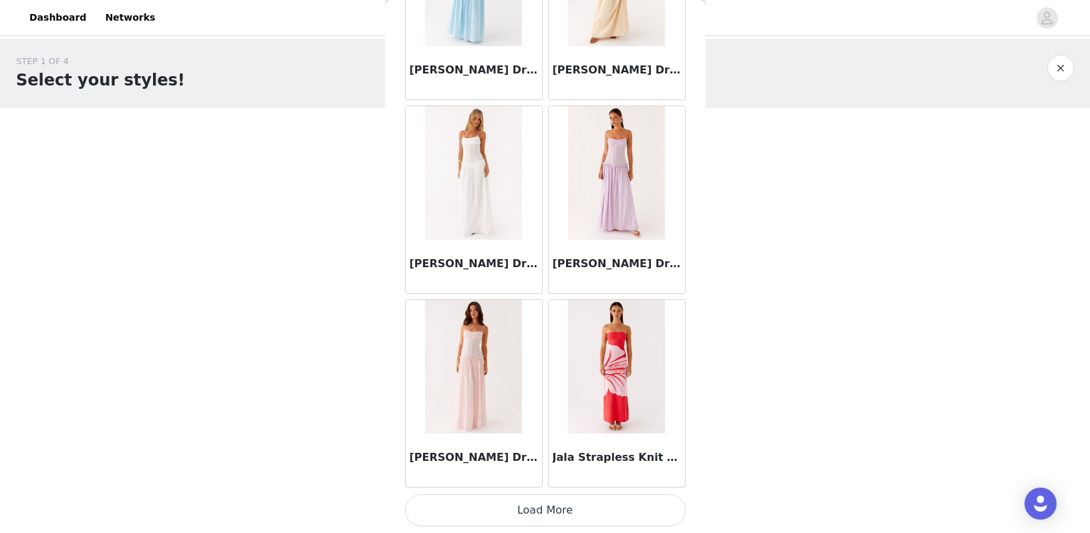
click at [529, 507] on button "Load More" at bounding box center [545, 510] width 281 height 32
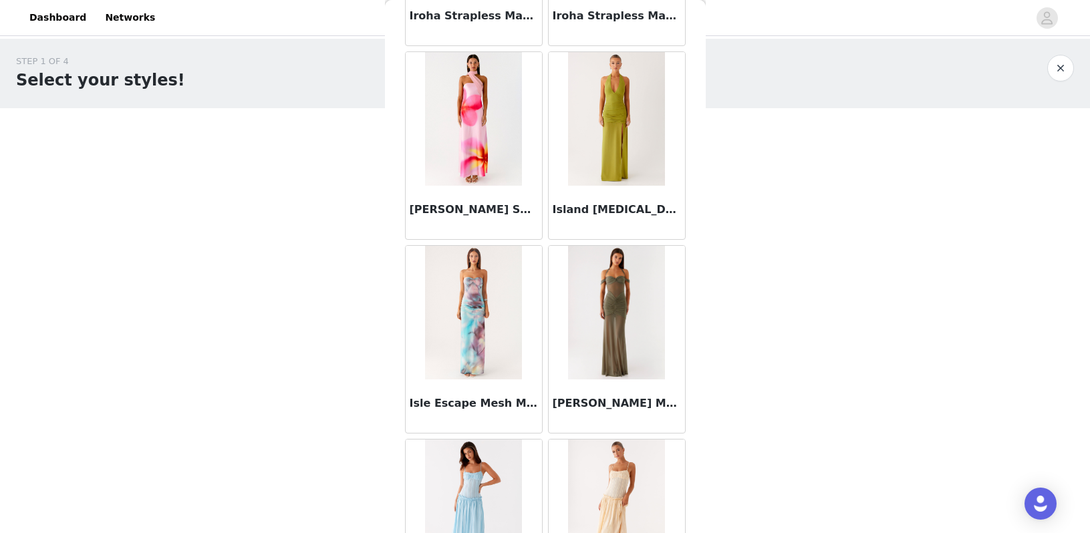
click at [498, 313] on img at bounding box center [473, 313] width 97 height 134
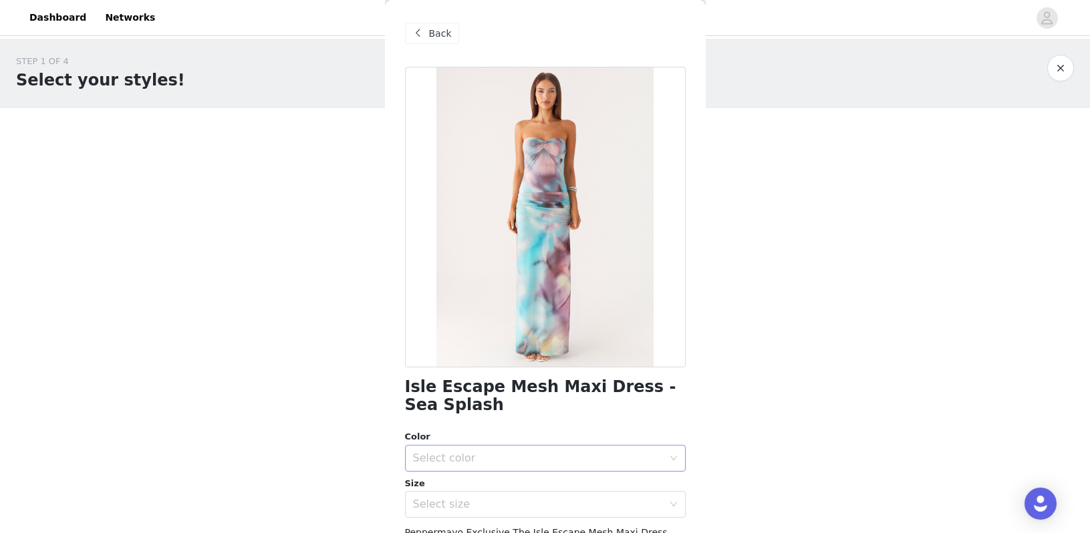
click at [479, 467] on div "Select color" at bounding box center [541, 458] width 256 height 25
click at [478, 493] on li "Sea Splash" at bounding box center [545, 486] width 281 height 21
click at [478, 507] on div "Select size" at bounding box center [538, 504] width 250 height 13
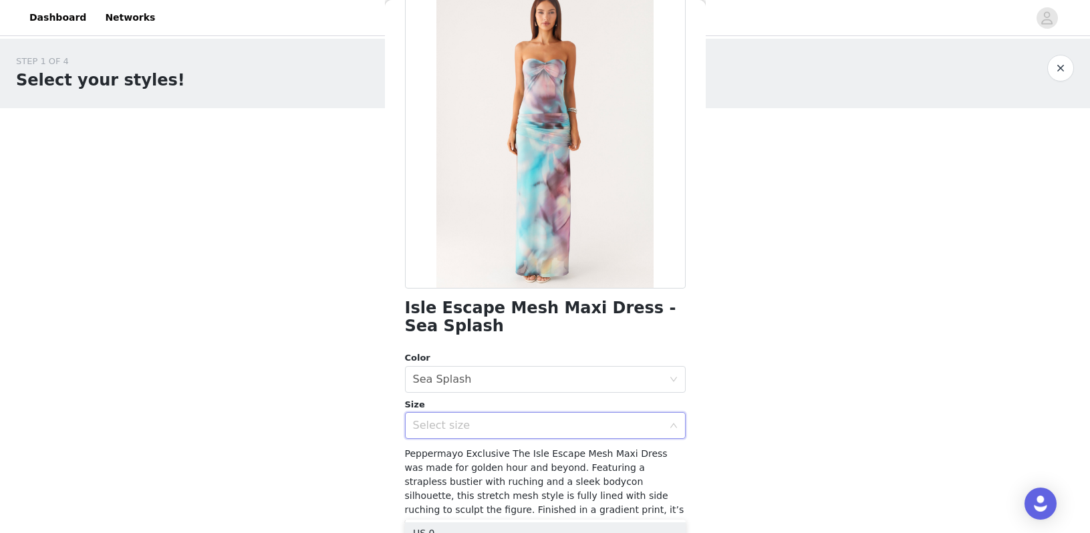
click at [474, 434] on div "Select size" at bounding box center [541, 425] width 256 height 25
click at [474, 432] on div "Select size" at bounding box center [541, 425] width 256 height 25
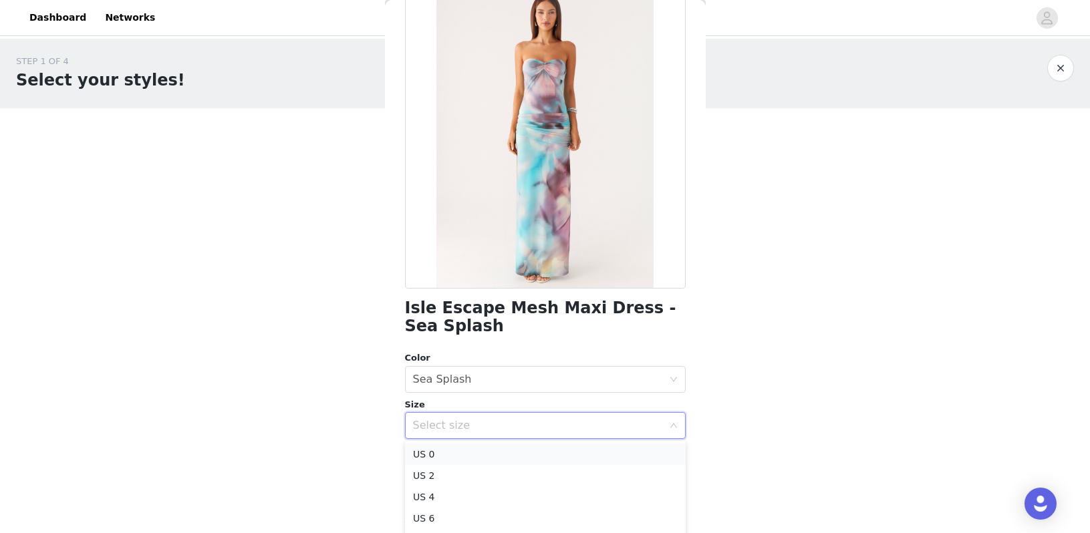
click at [475, 448] on li "US 0" at bounding box center [545, 454] width 281 height 21
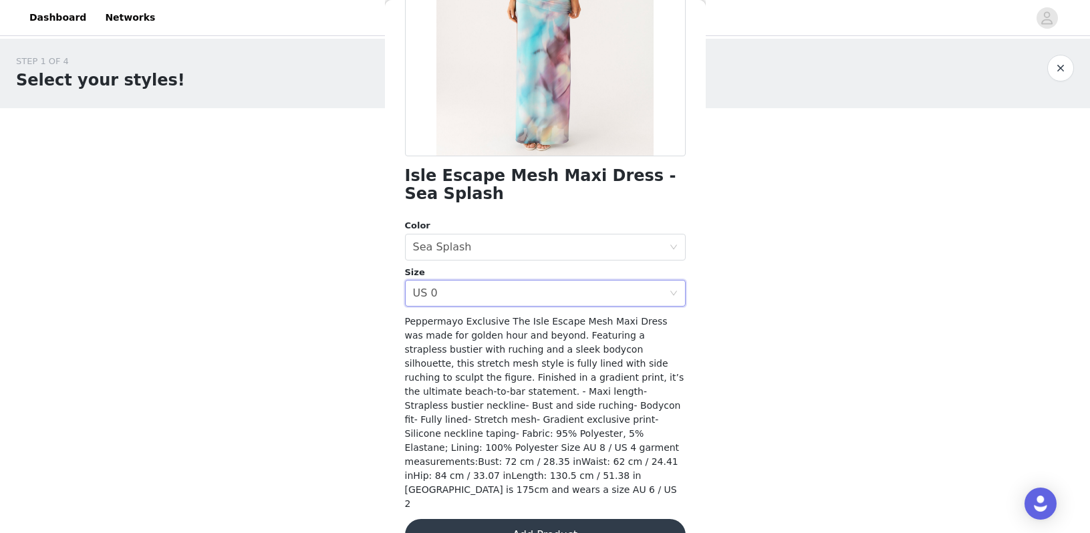
click at [482, 519] on button "Add Product" at bounding box center [545, 535] width 281 height 32
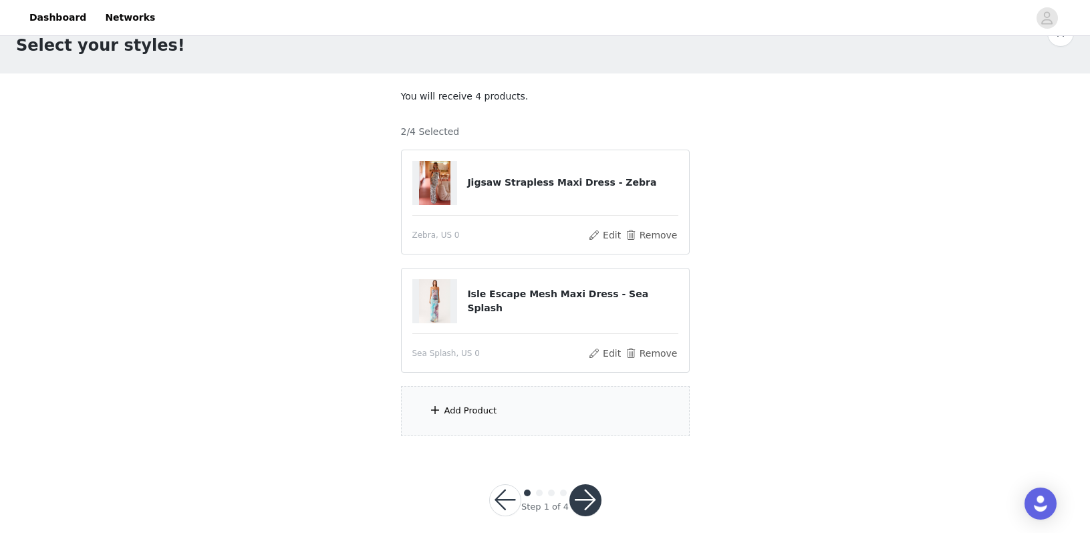
scroll to position [43, 0]
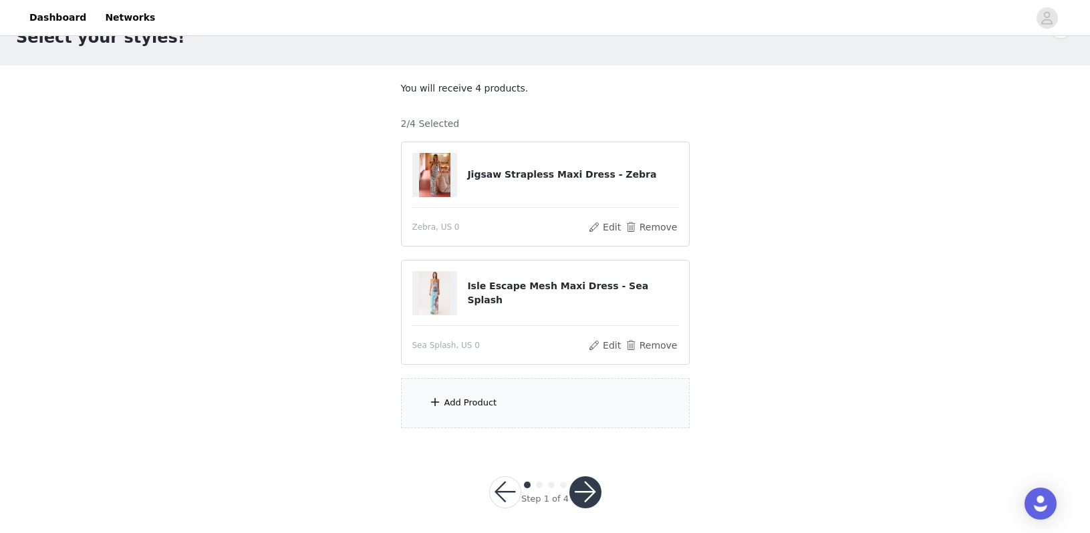
click at [484, 420] on div "Add Product" at bounding box center [545, 403] width 289 height 50
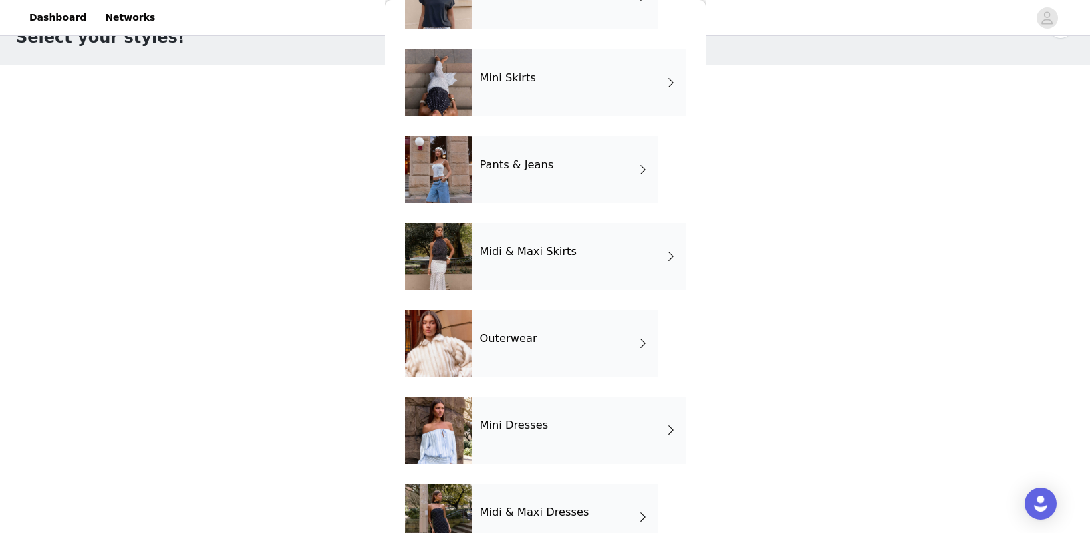
scroll to position [104, 0]
click at [498, 510] on h4 "Midi & Maxi Dresses" at bounding box center [535, 512] width 110 height 12
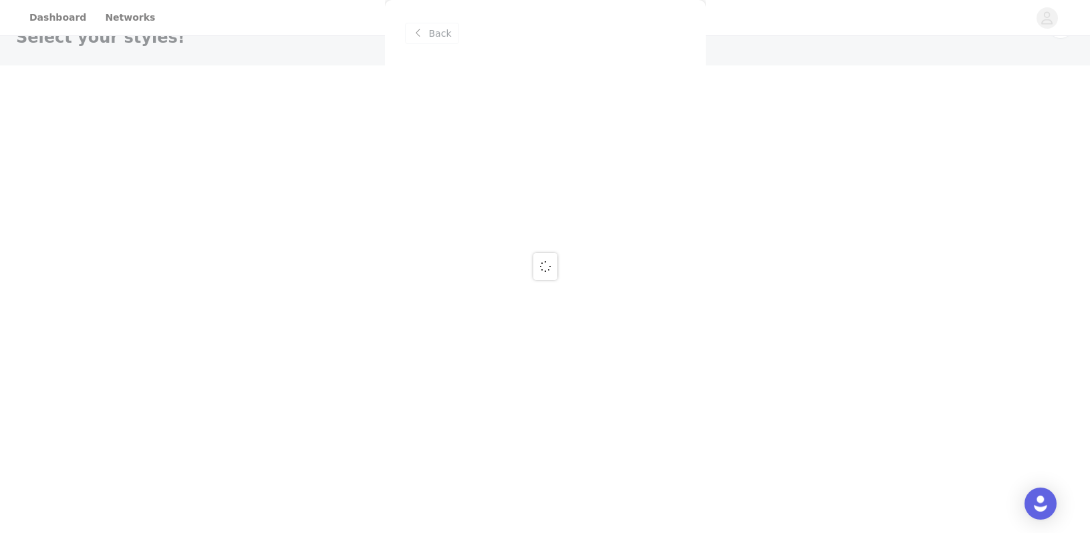
scroll to position [0, 0]
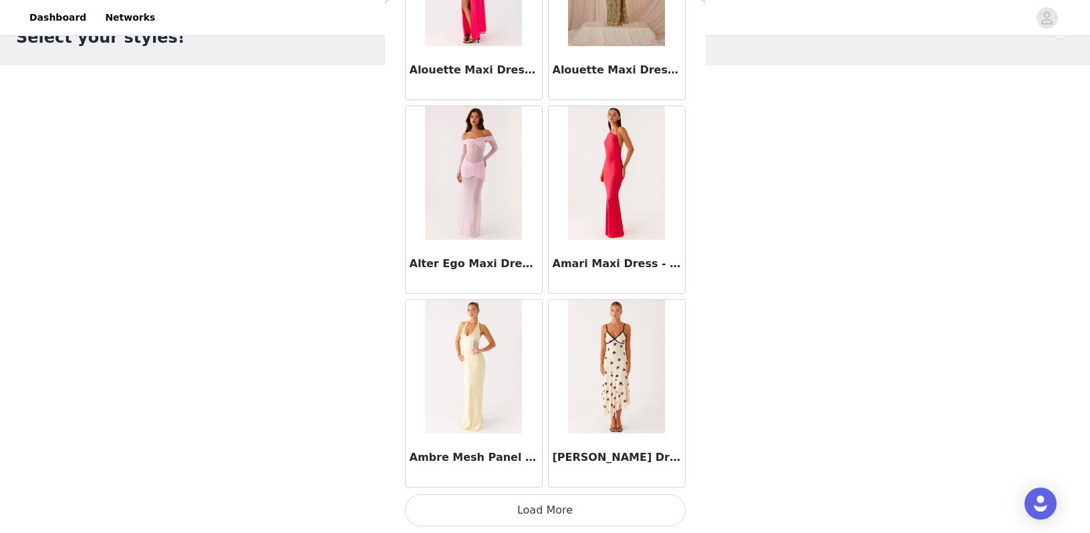
click at [498, 510] on button "Load More" at bounding box center [545, 510] width 281 height 32
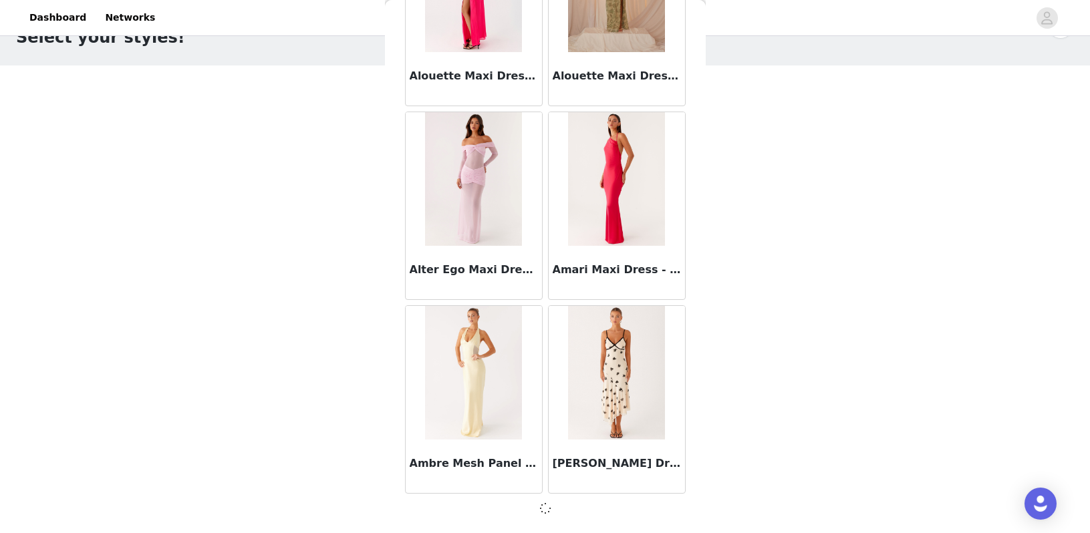
scroll to position [1511, 0]
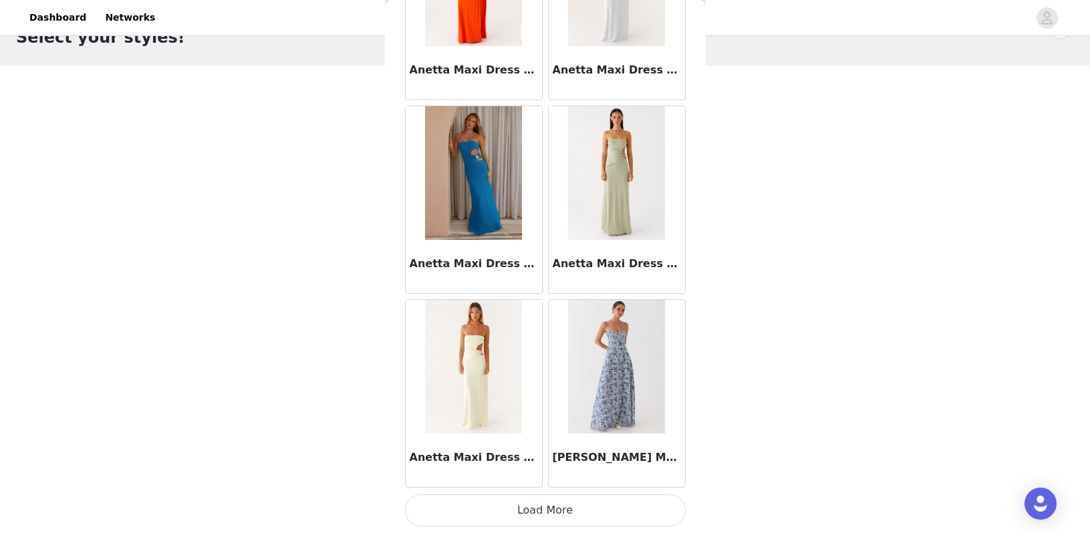
click at [498, 510] on button "Load More" at bounding box center [545, 510] width 281 height 32
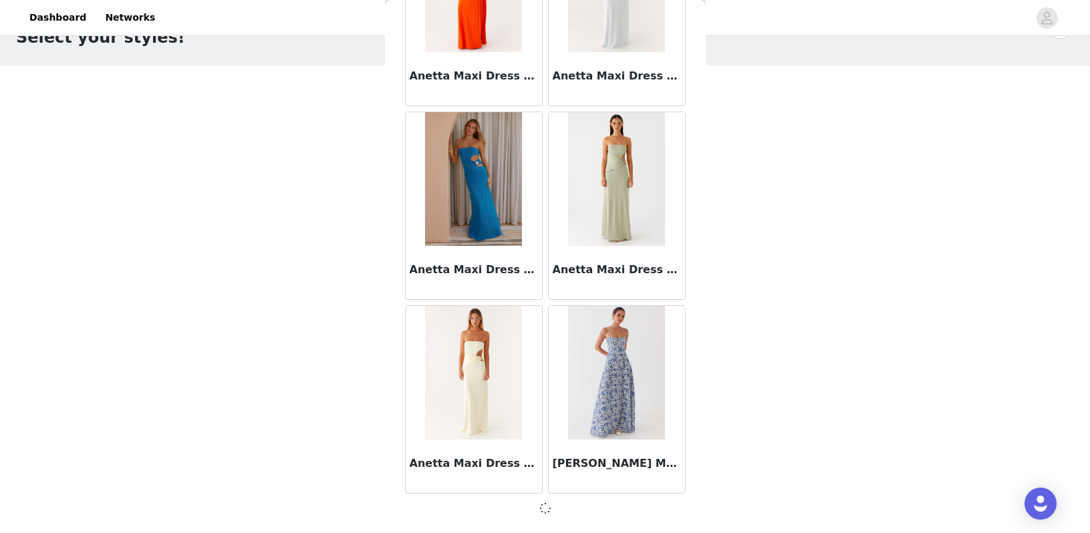
scroll to position [3443, 0]
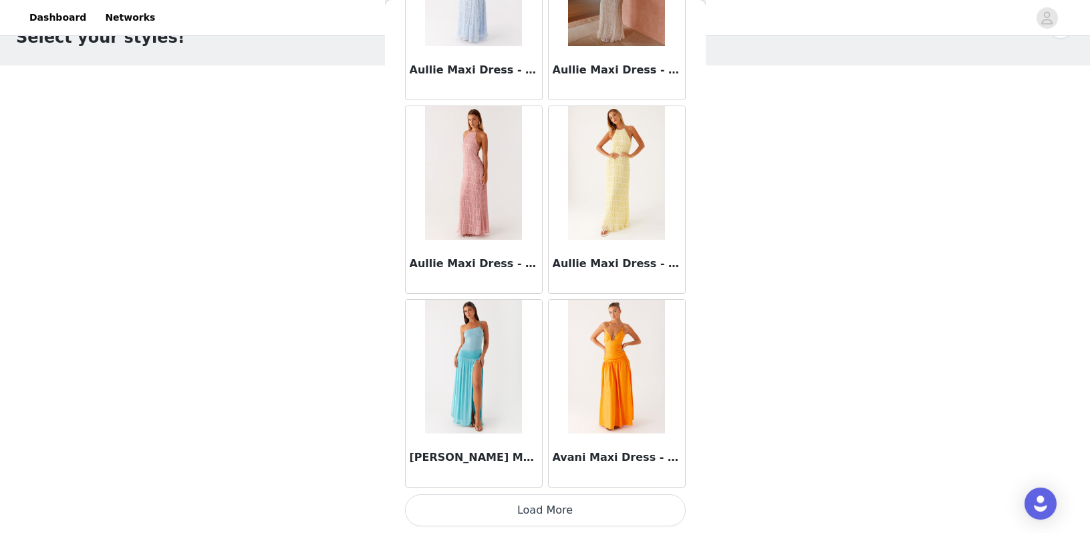
click at [498, 510] on button "Load More" at bounding box center [545, 510] width 281 height 32
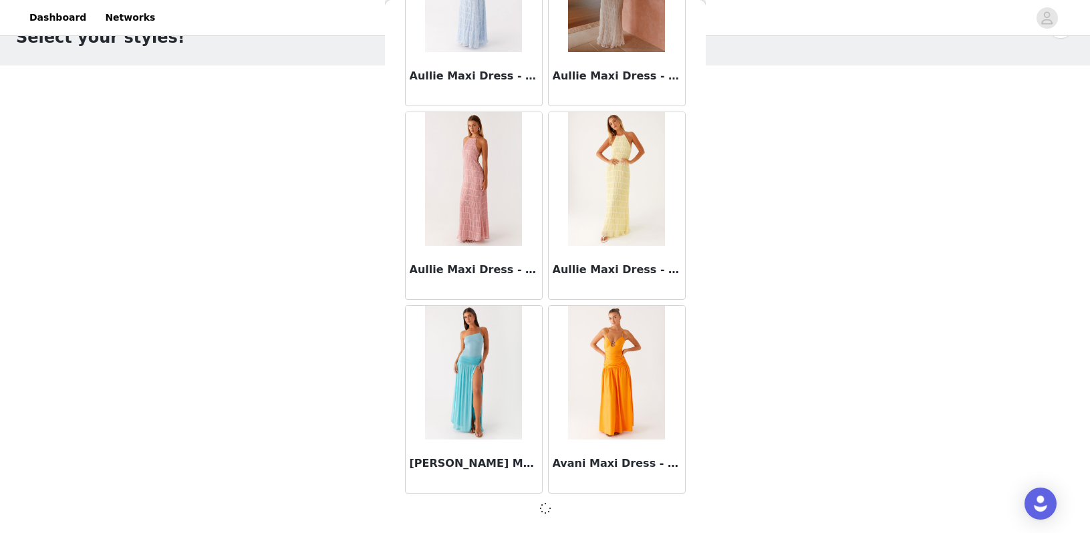
scroll to position [5381, 0]
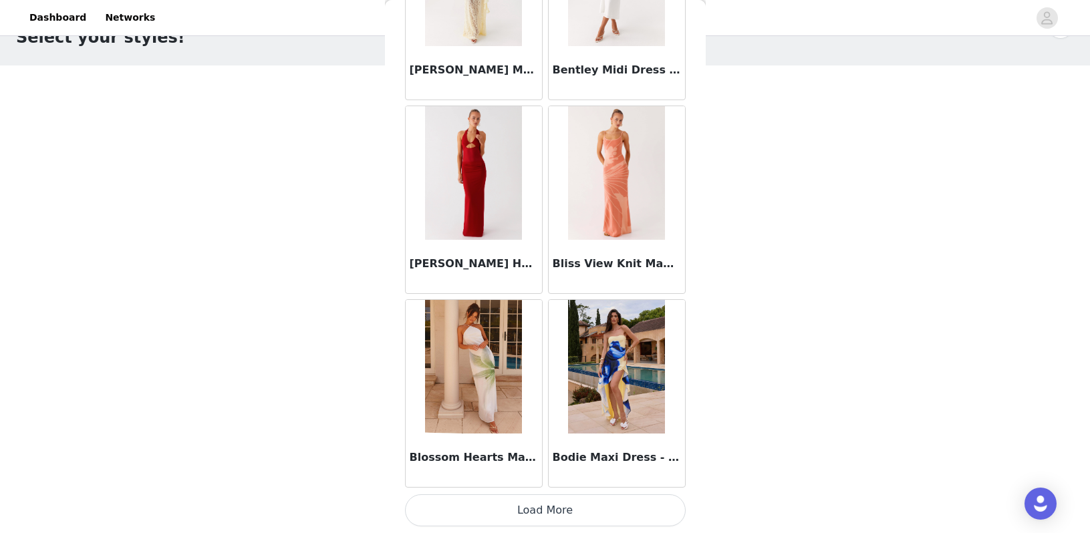
click at [497, 513] on button "Load More" at bounding box center [545, 510] width 281 height 32
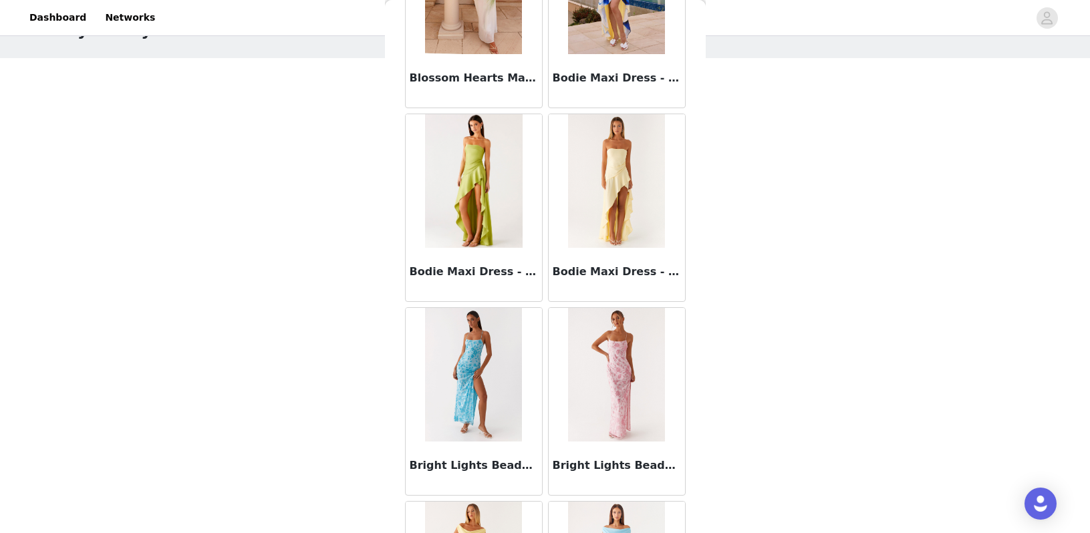
scroll to position [49, 0]
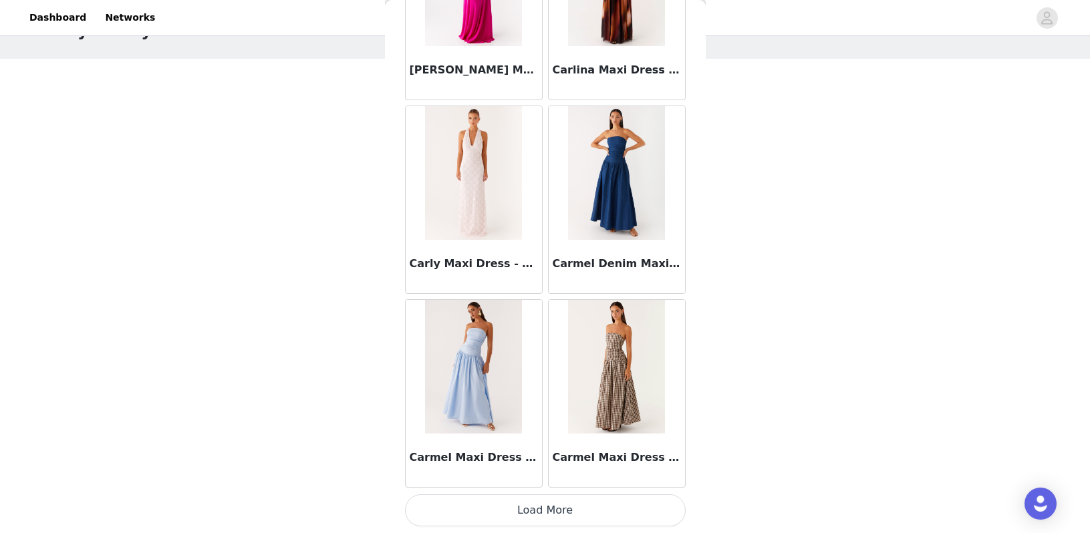
click at [497, 513] on button "Load More" at bounding box center [545, 510] width 281 height 32
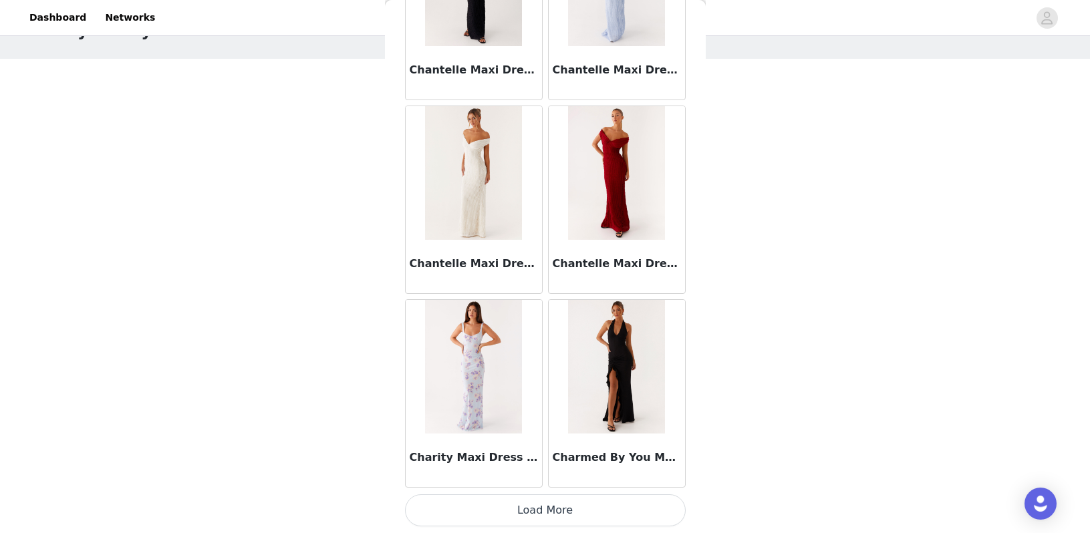
scroll to position [11200, 0]
click at [497, 513] on button "Load More" at bounding box center [545, 510] width 281 height 32
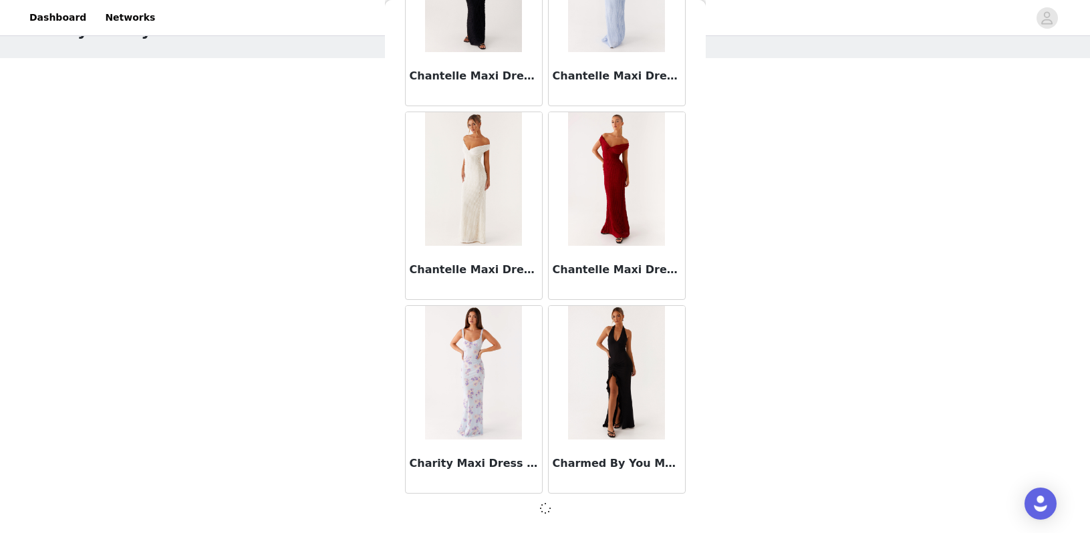
scroll to position [49, 0]
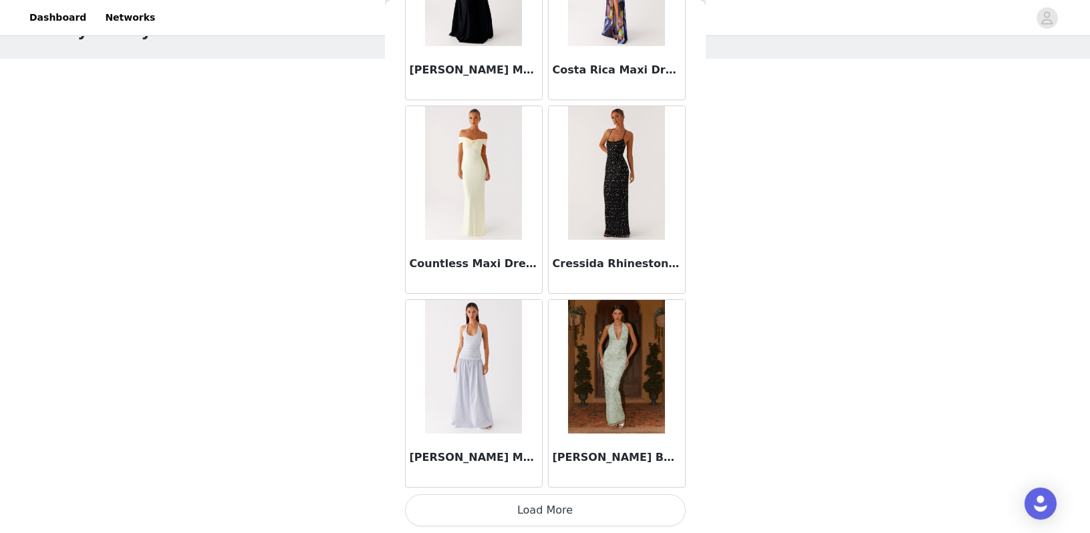
click at [496, 512] on button "Load More" at bounding box center [545, 510] width 281 height 32
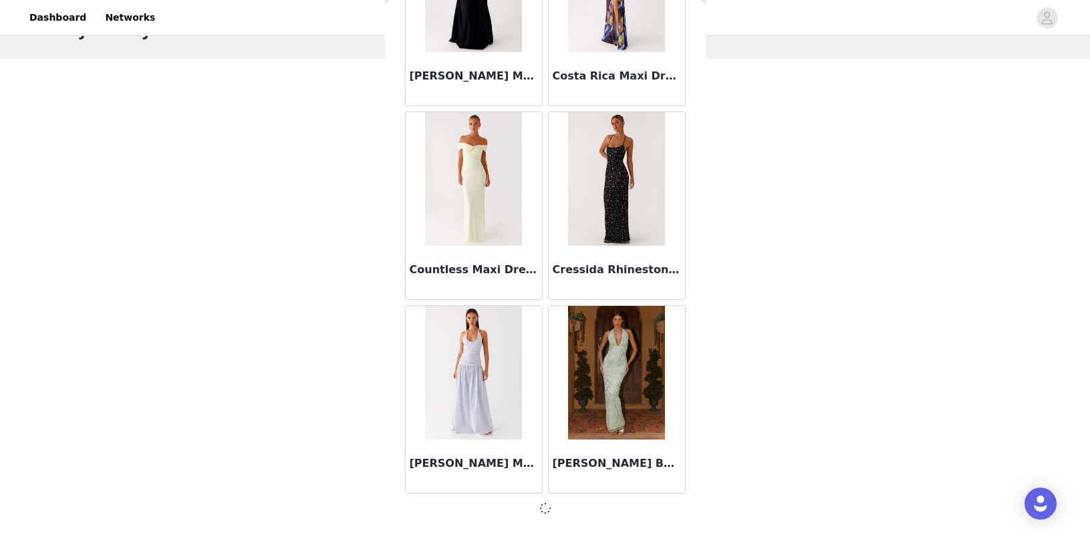
scroll to position [13132, 0]
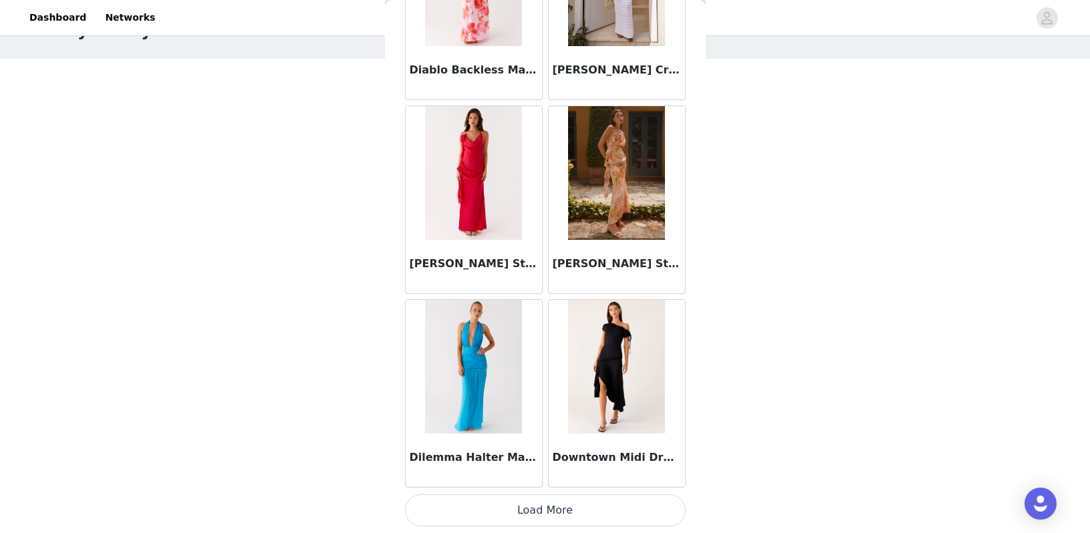
click at [496, 514] on button "Load More" at bounding box center [545, 510] width 281 height 32
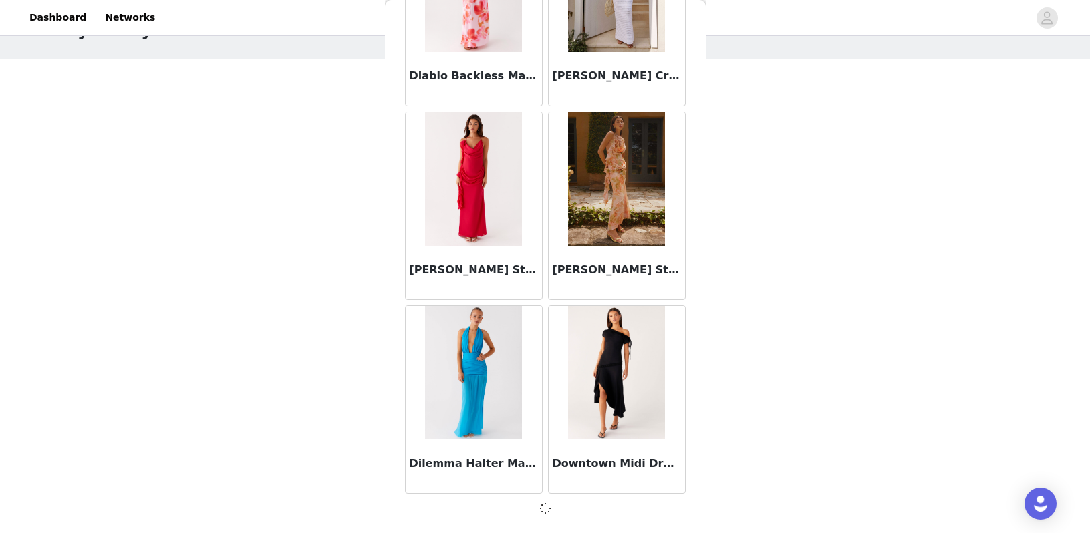
scroll to position [15069, 0]
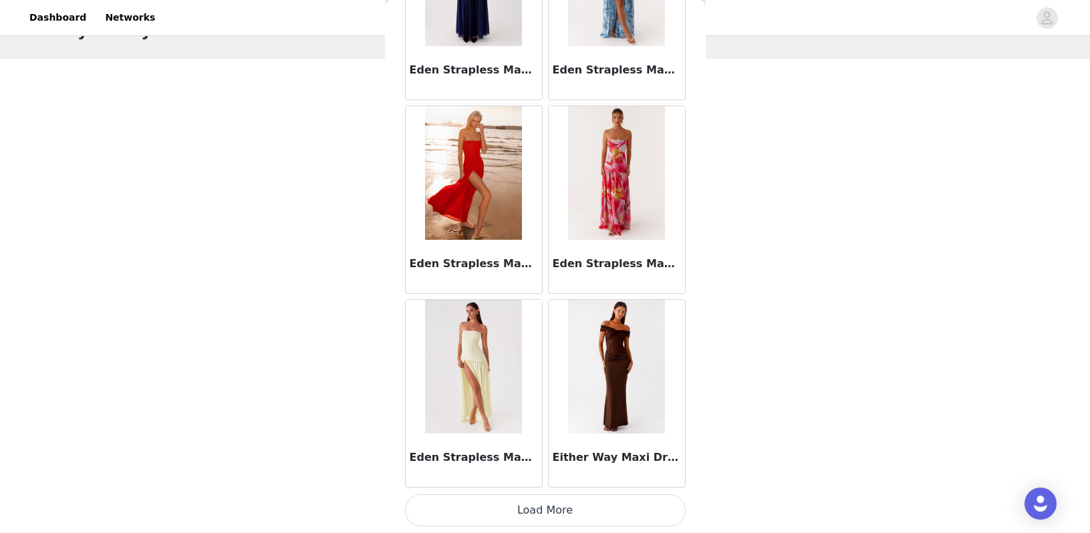
click at [496, 514] on button "Load More" at bounding box center [545, 510] width 281 height 32
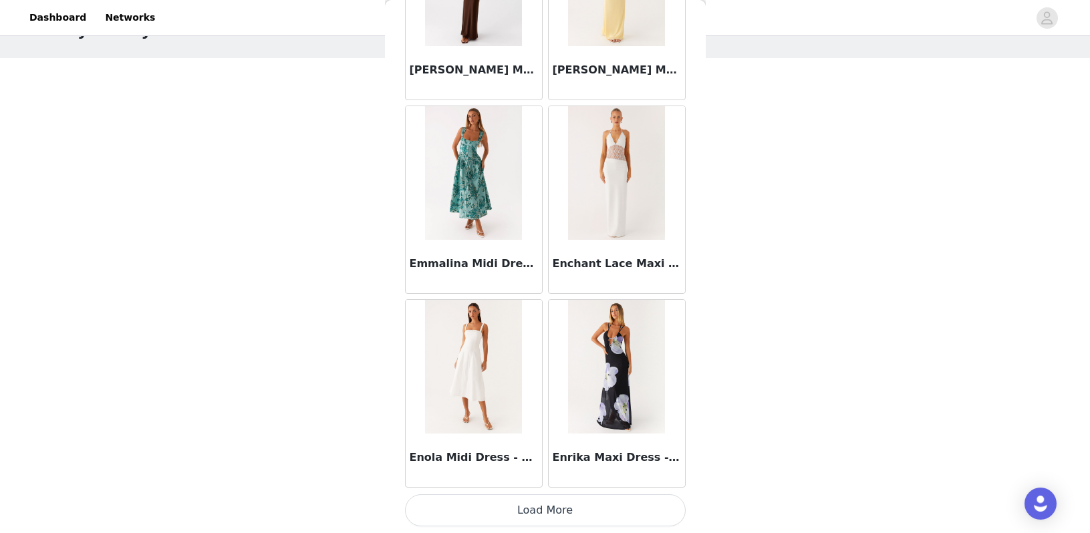
scroll to position [49, 0]
click at [494, 506] on button "Load More" at bounding box center [545, 510] width 281 height 32
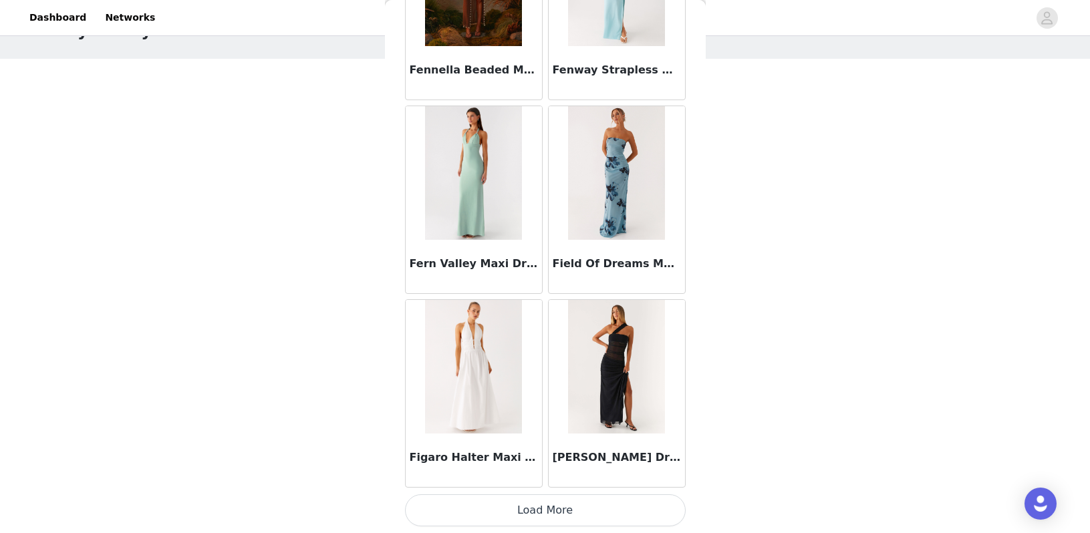
click at [494, 506] on button "Load More" at bounding box center [545, 510] width 281 height 32
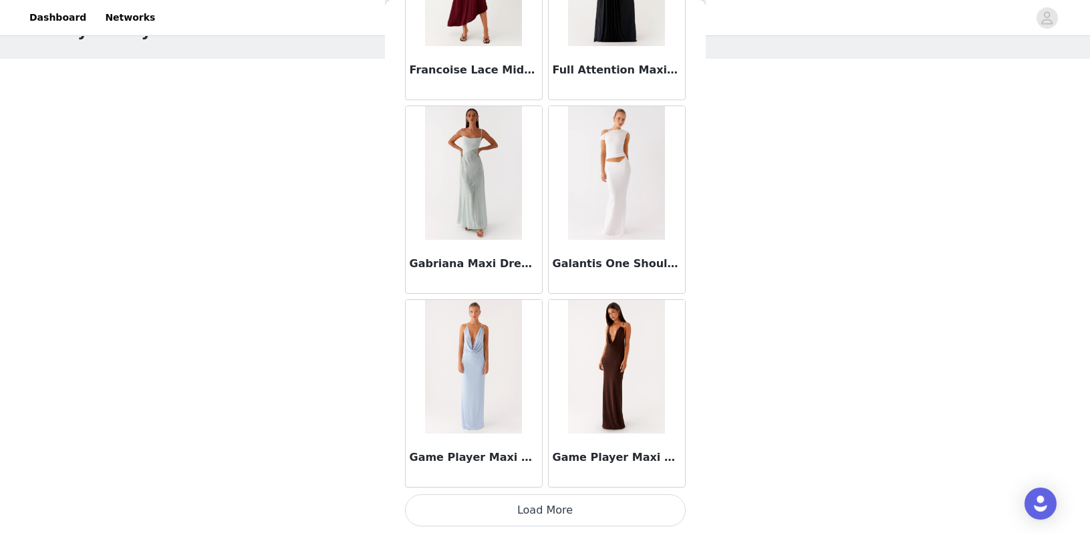
click at [494, 505] on button "Load More" at bounding box center [545, 510] width 281 height 32
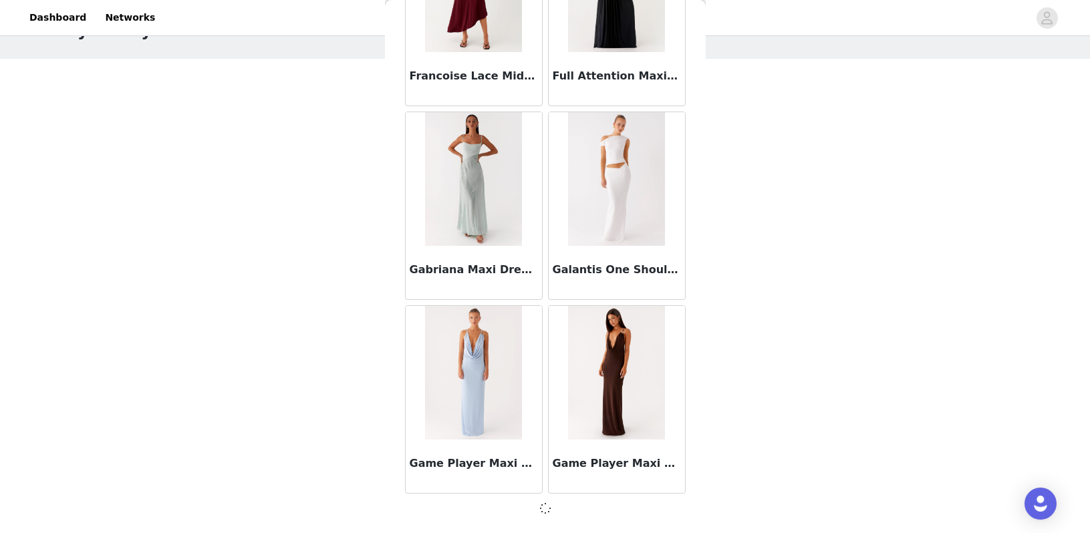
scroll to position [22820, 0]
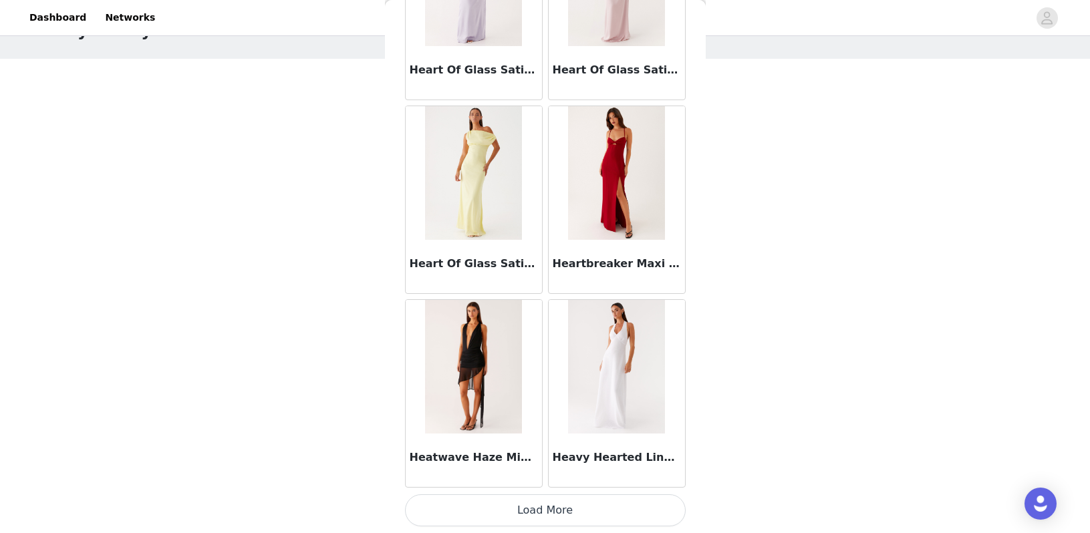
click at [492, 512] on button "Load More" at bounding box center [545, 510] width 281 height 32
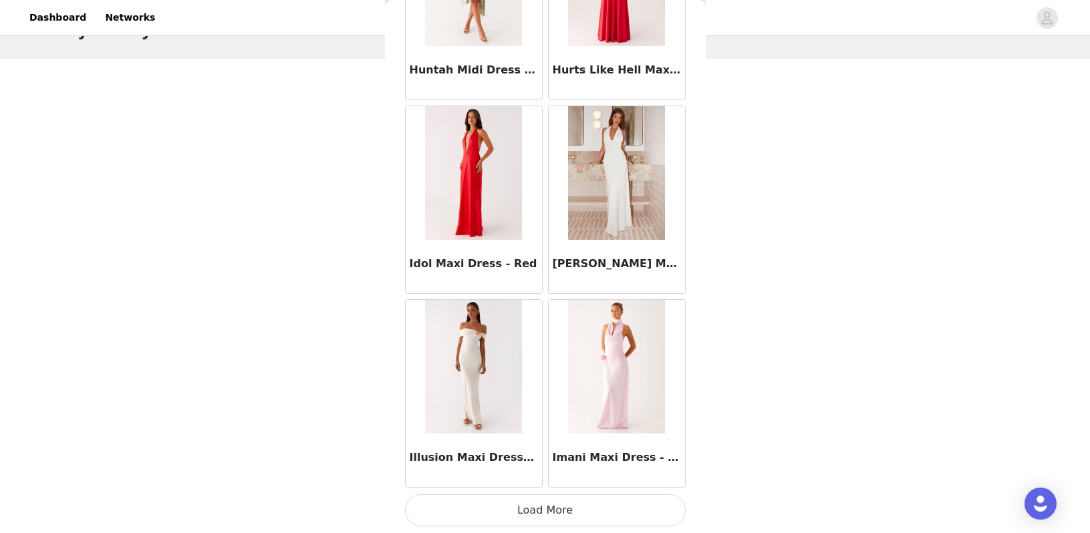
click at [492, 512] on button "Load More" at bounding box center [545, 510] width 281 height 32
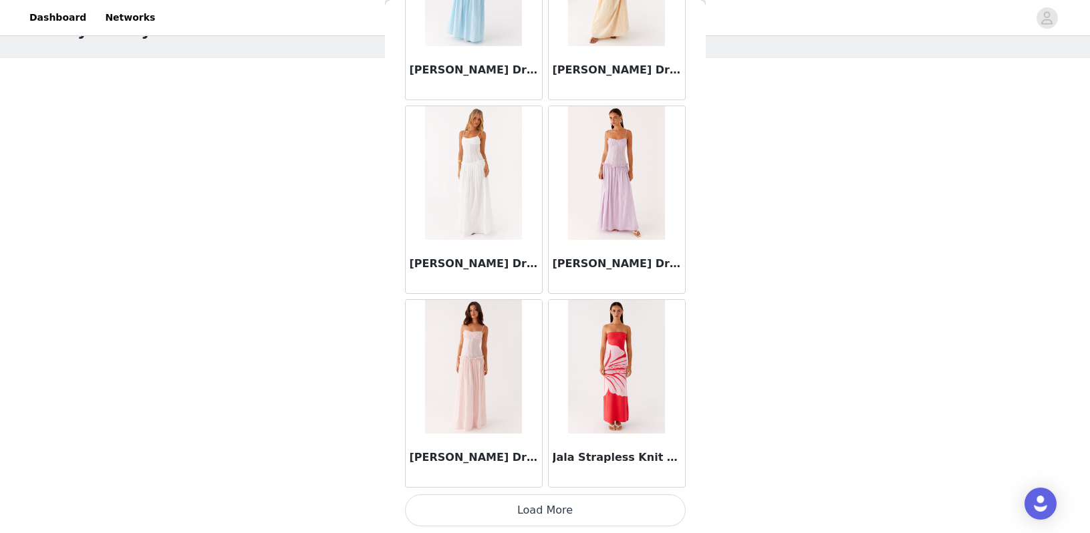
scroll to position [49, 0]
click at [488, 515] on button "Load More" at bounding box center [545, 510] width 281 height 32
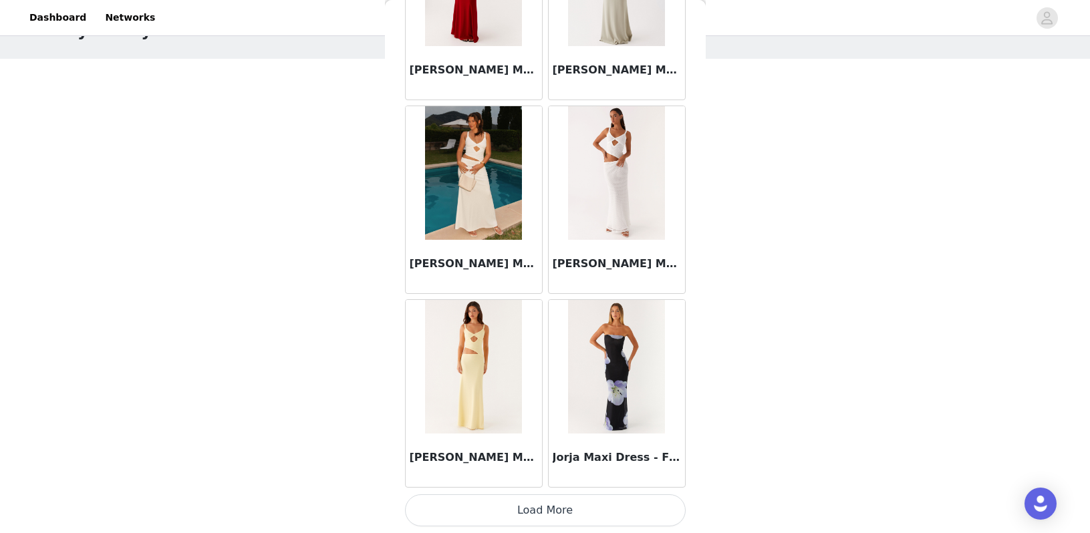
click at [488, 515] on button "Load More" at bounding box center [545, 510] width 281 height 32
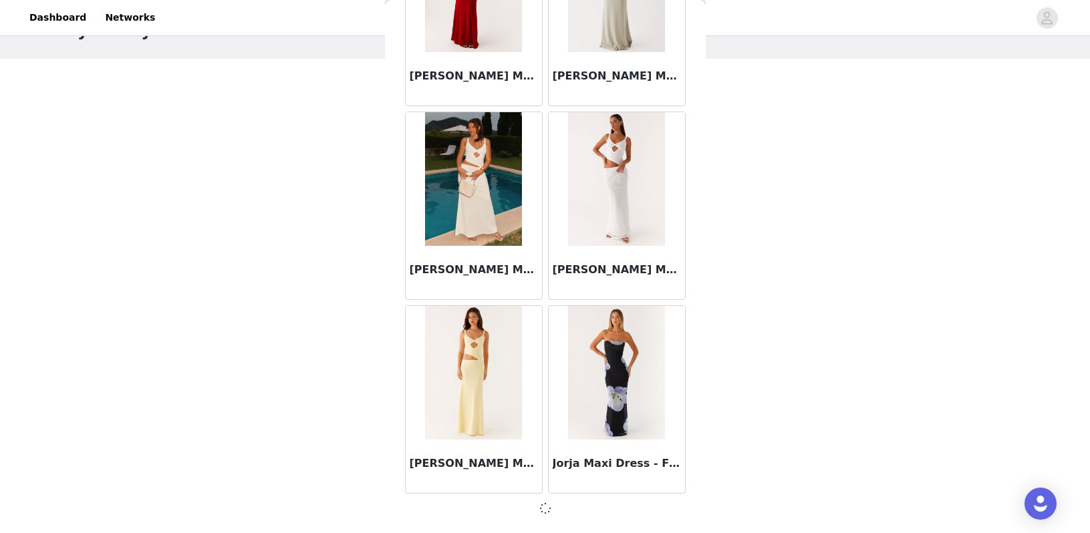
scroll to position [30571, 0]
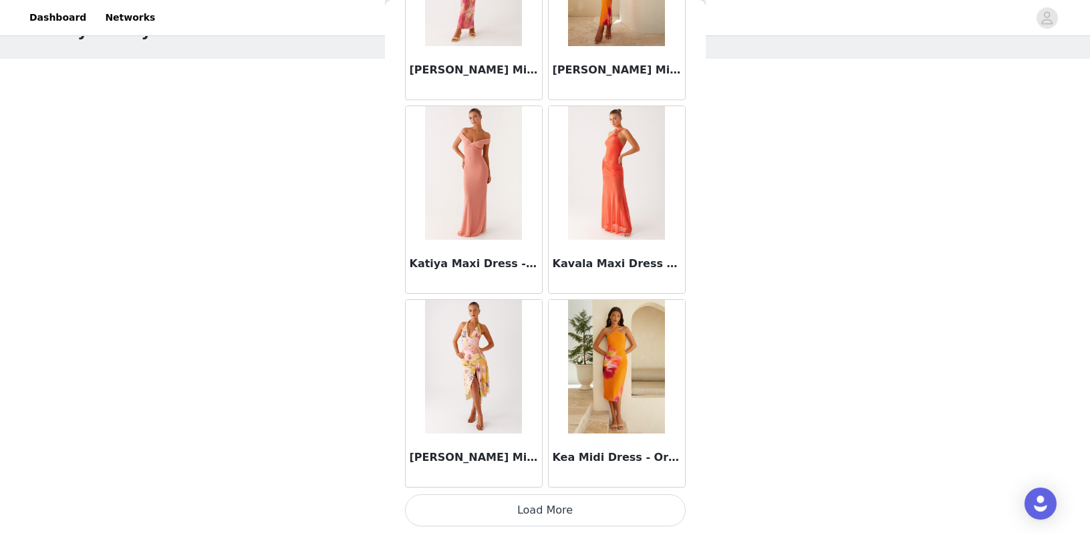
click at [488, 515] on button "Load More" at bounding box center [545, 510] width 281 height 32
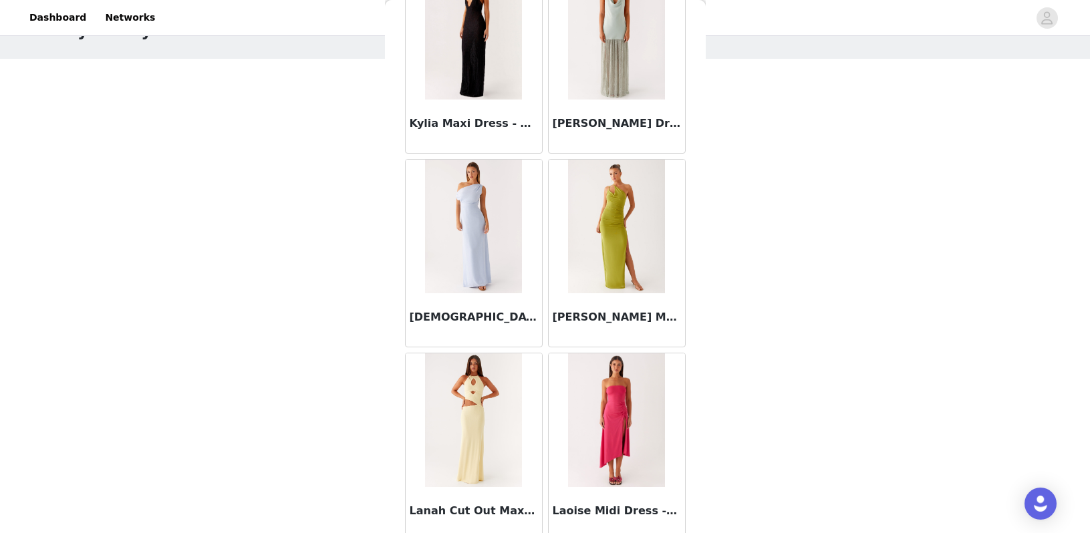
scroll to position [34089, 0]
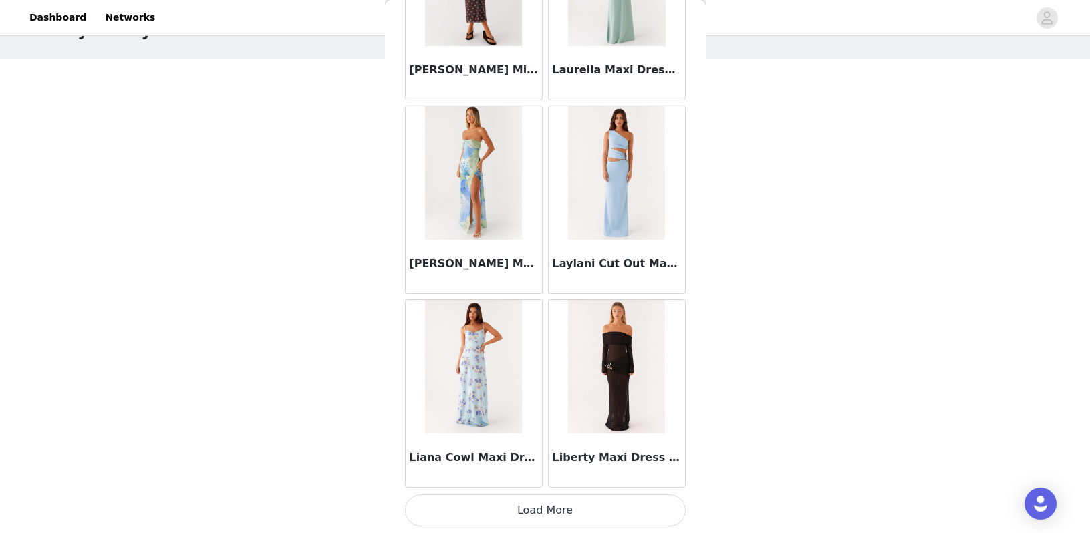
click at [484, 512] on button "Load More" at bounding box center [545, 510] width 281 height 32
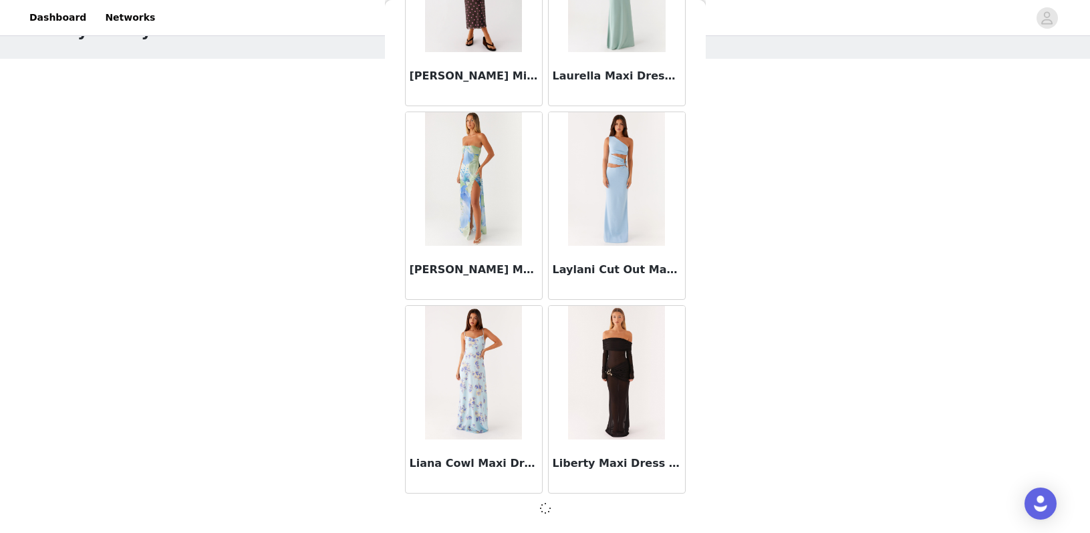
scroll to position [34446, 0]
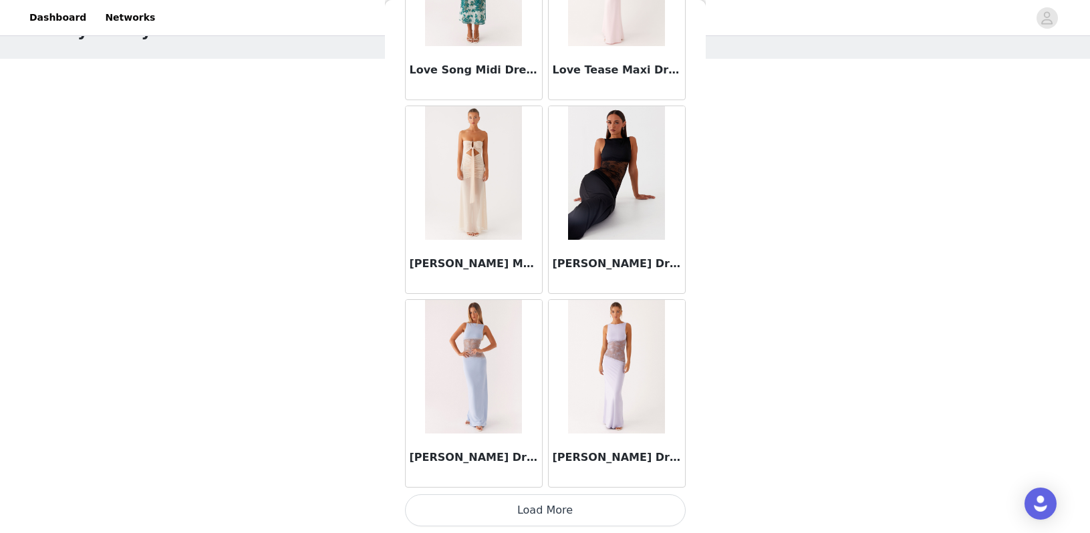
click at [483, 512] on button "Load More" at bounding box center [545, 510] width 281 height 32
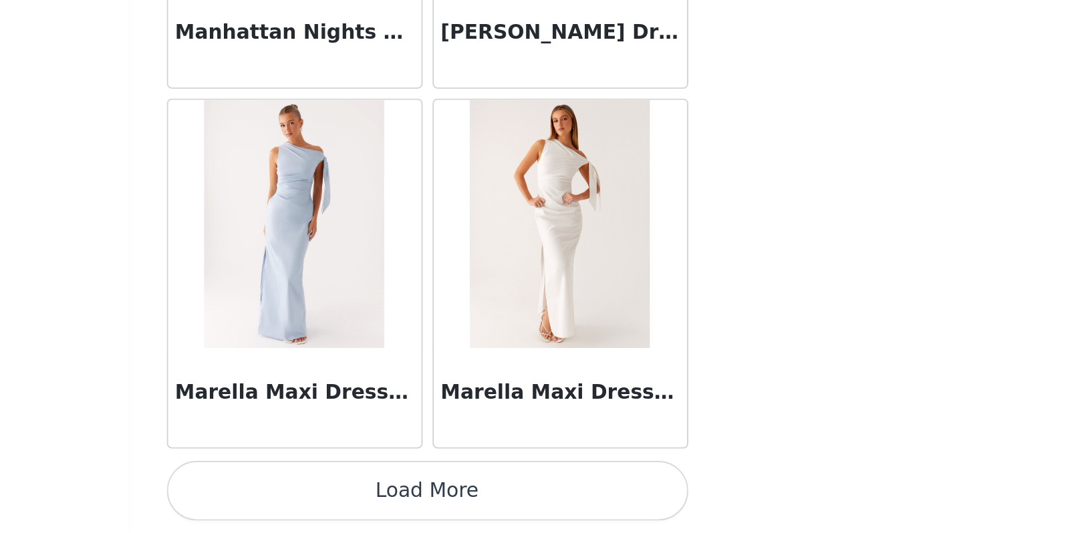
scroll to position [49, 0]
click at [405, 494] on button "Load More" at bounding box center [545, 510] width 281 height 32
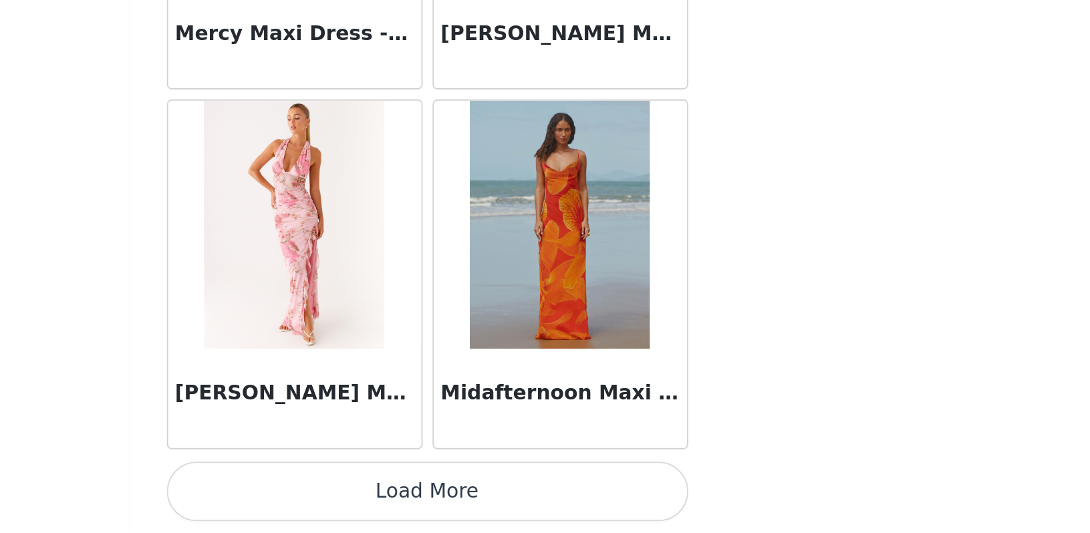
click at [405, 494] on button "Load More" at bounding box center [545, 510] width 281 height 32
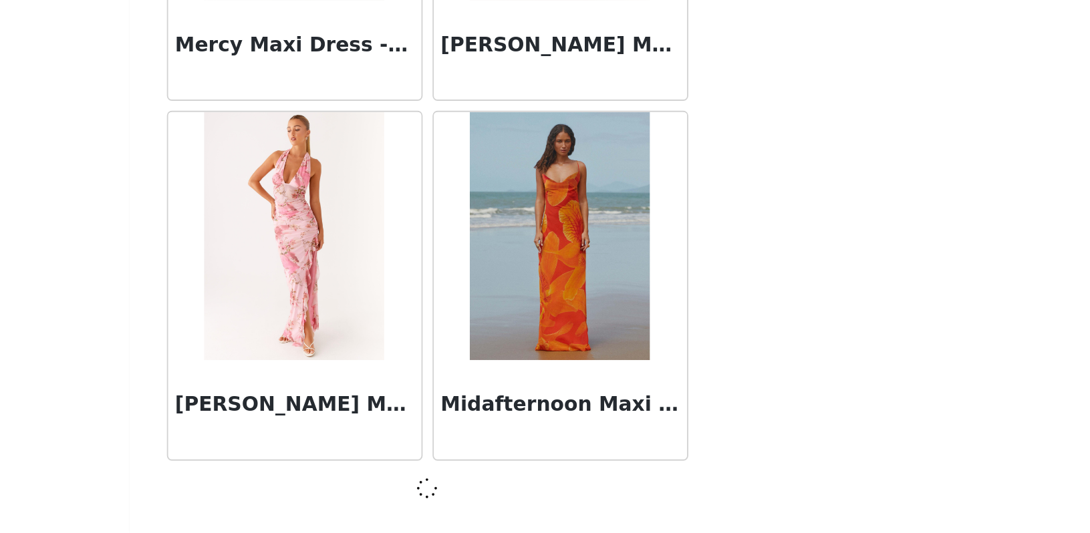
scroll to position [40260, 0]
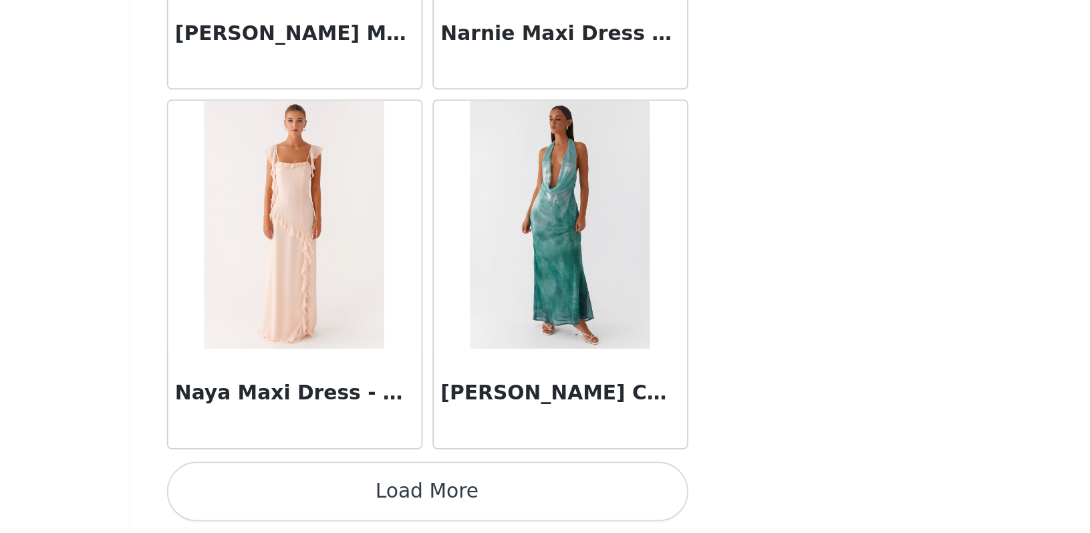
click at [405, 494] on button "Load More" at bounding box center [545, 510] width 281 height 32
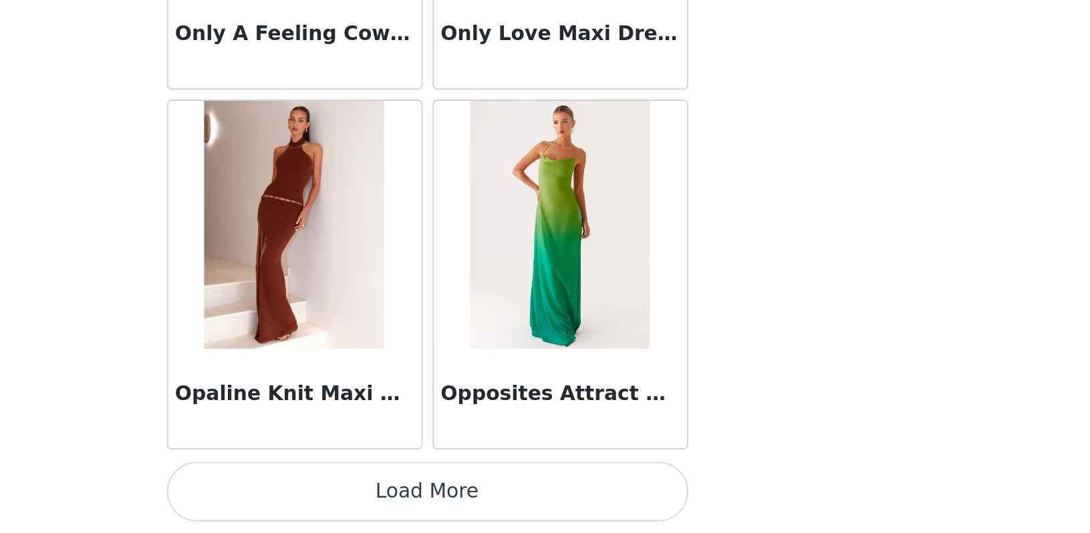
click at [405, 494] on button "Load More" at bounding box center [545, 510] width 281 height 32
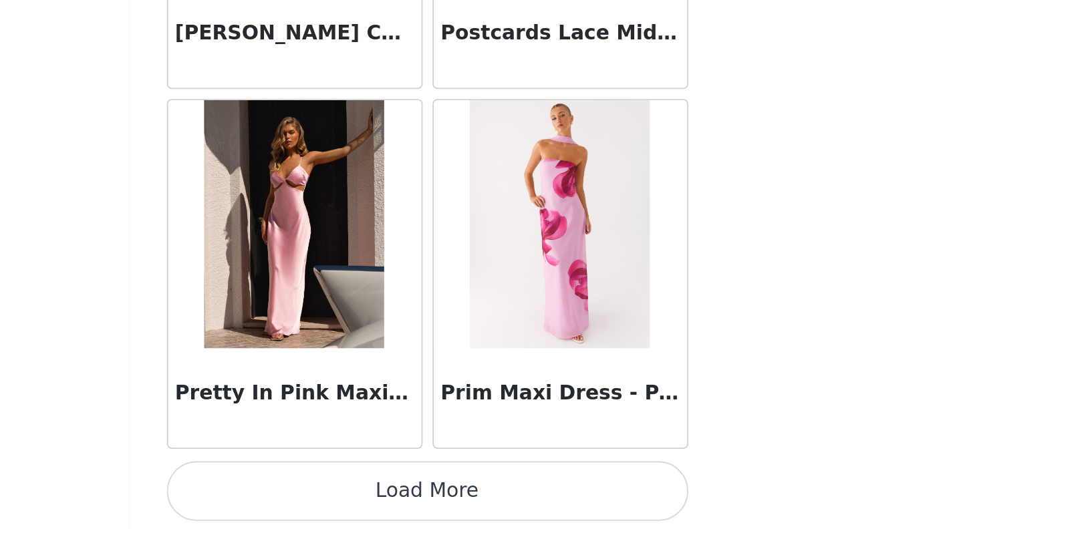
scroll to position [49, 0]
click at [405, 494] on button "Load More" at bounding box center [545, 510] width 281 height 32
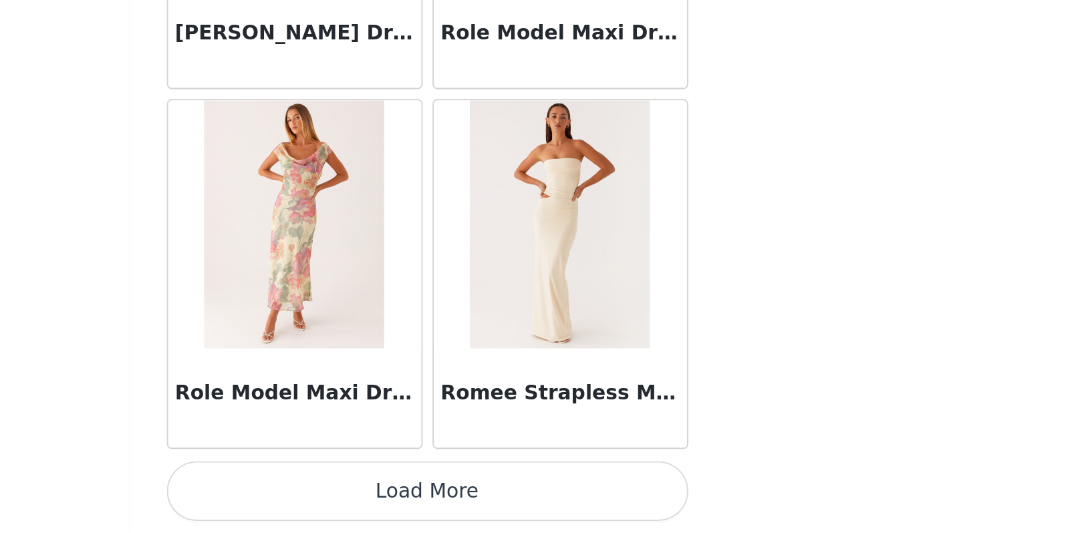
click at [405, 494] on button "Load More" at bounding box center [545, 510] width 281 height 32
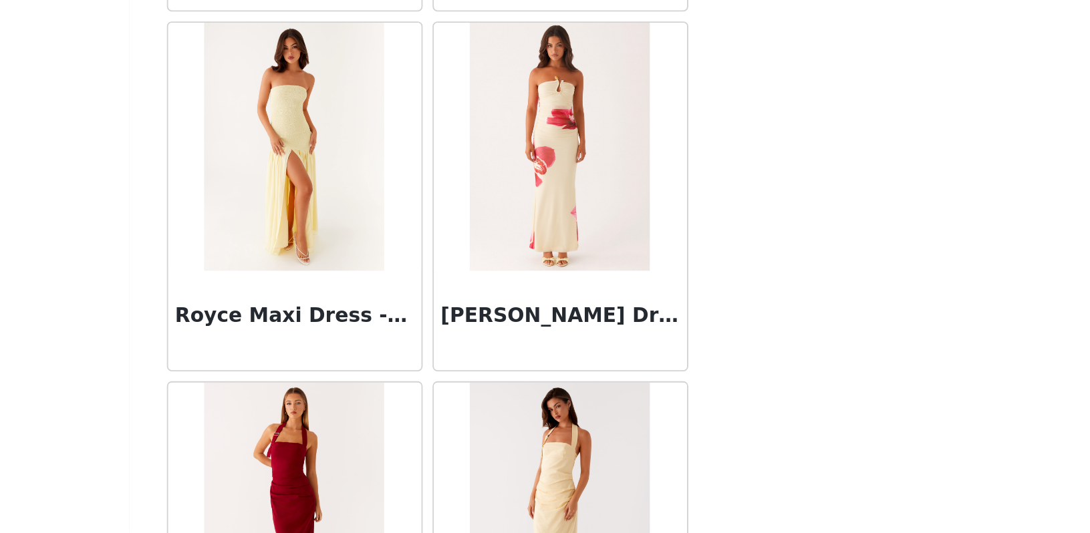
scroll to position [48838, 0]
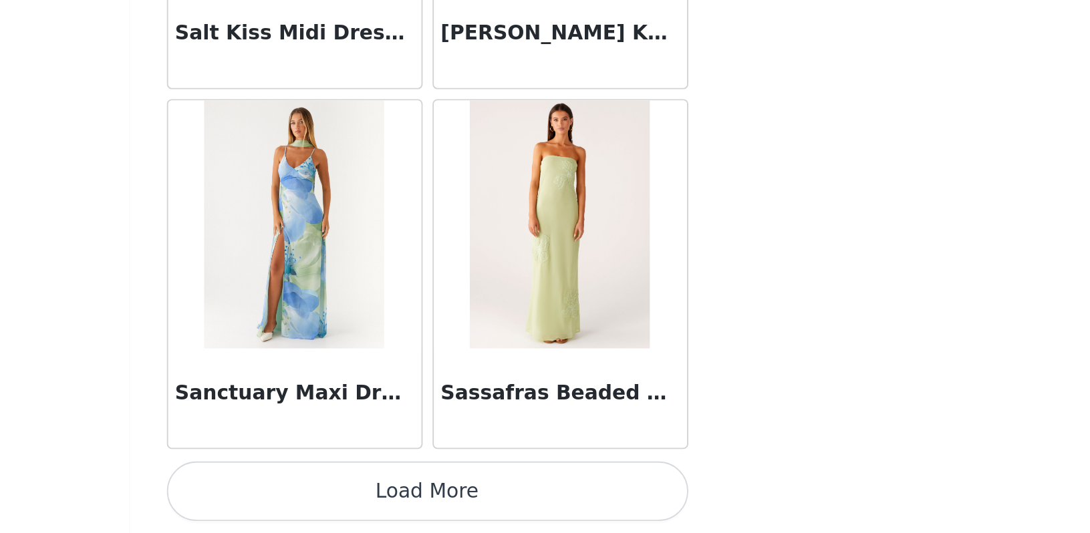
click at [405, 494] on button "Load More" at bounding box center [545, 510] width 281 height 32
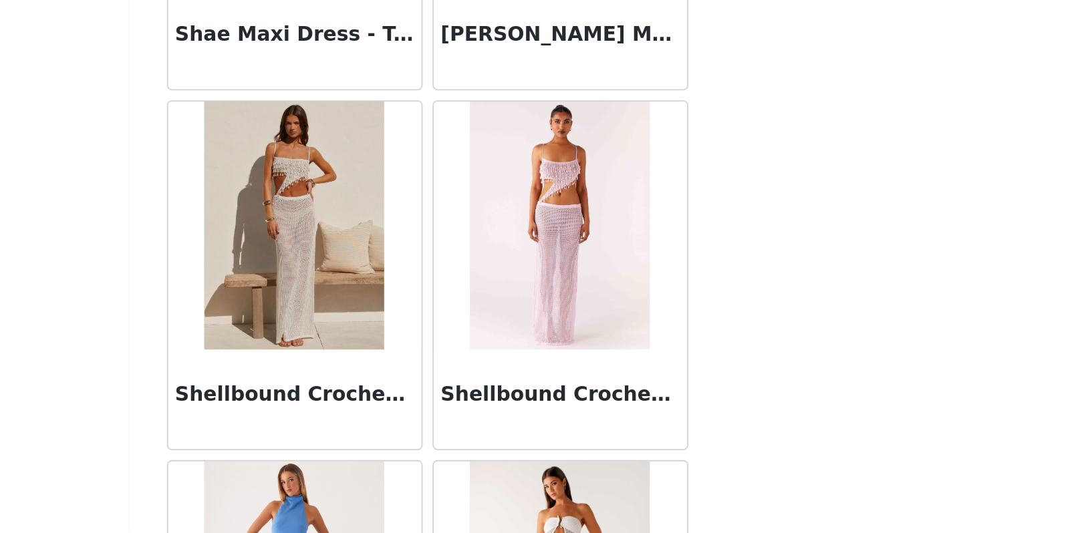
scroll to position [51506, 0]
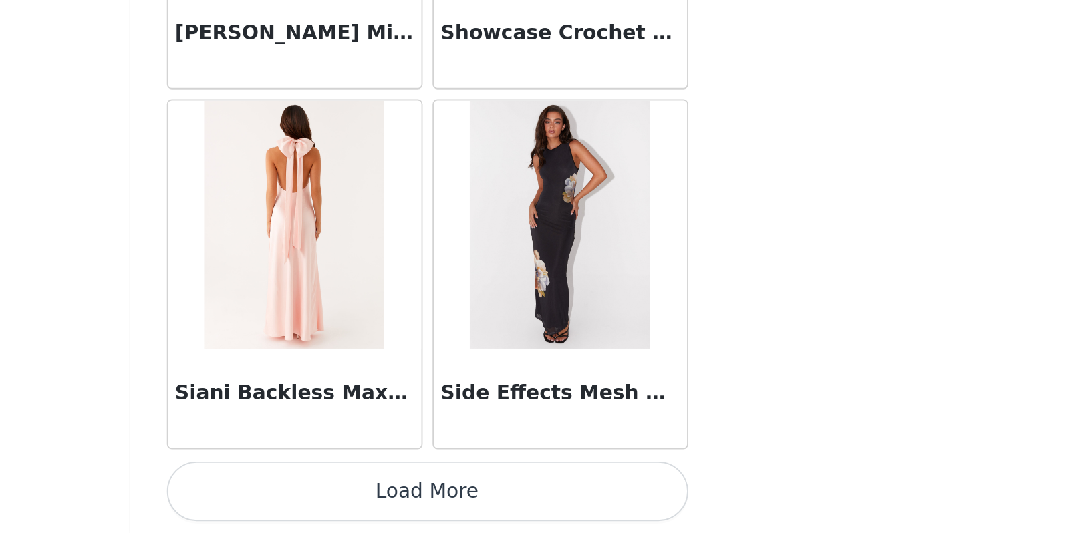
click at [405, 494] on button "Load More" at bounding box center [545, 510] width 281 height 32
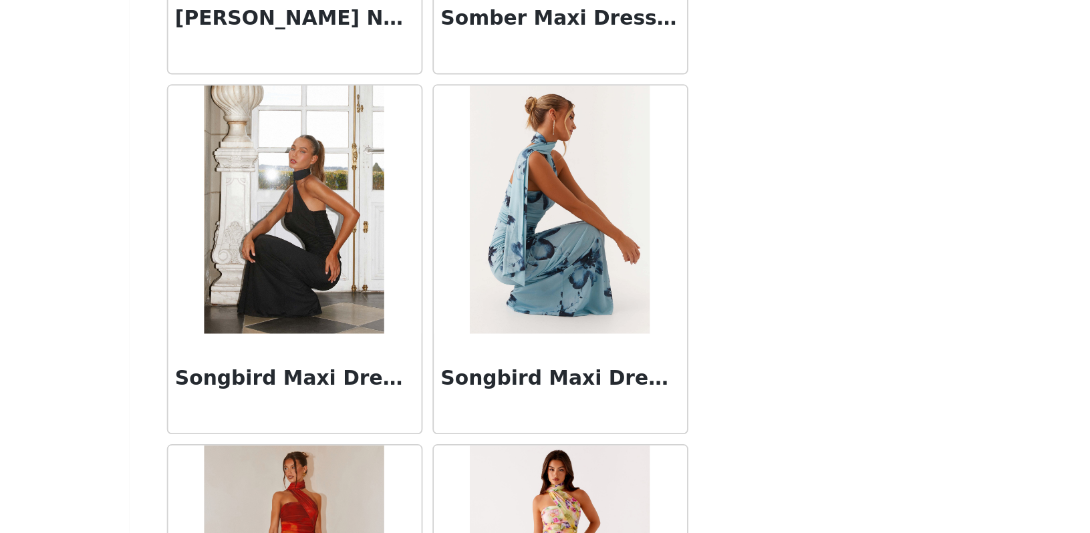
scroll to position [53451, 0]
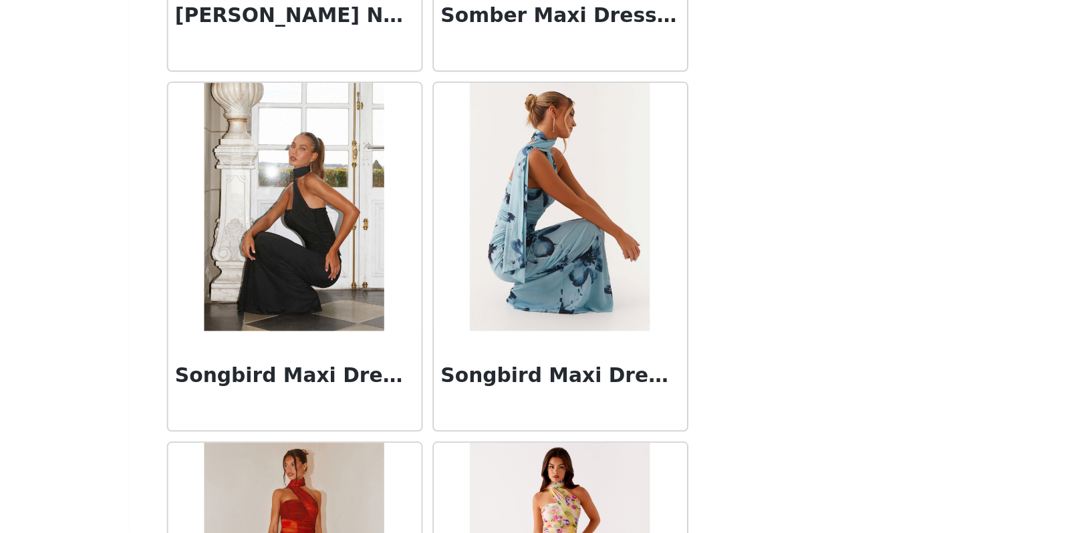
click at [410, 440] on h3 "Songbird Maxi Dress - Black" at bounding box center [474, 448] width 128 height 16
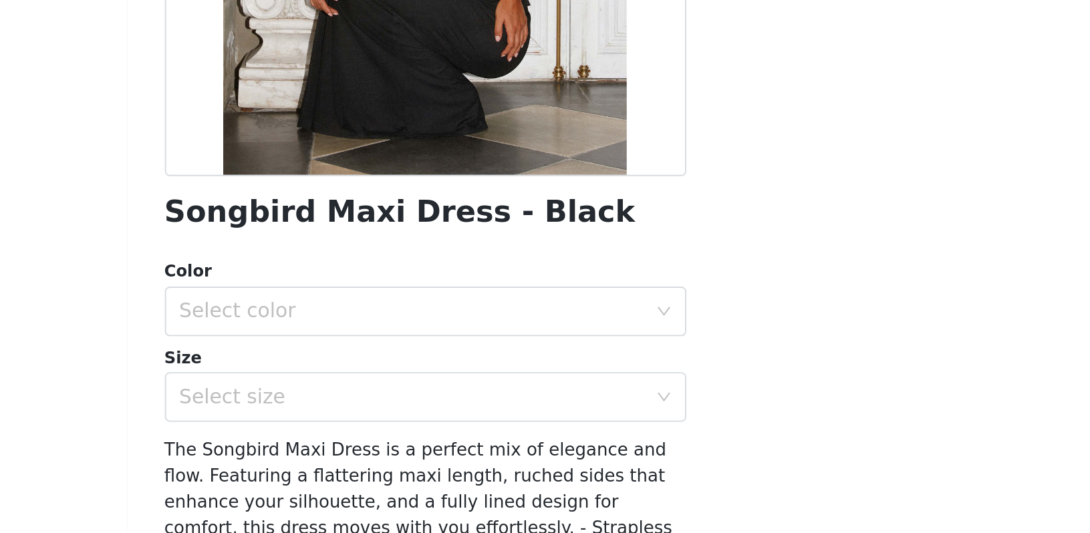
scroll to position [146, 0]
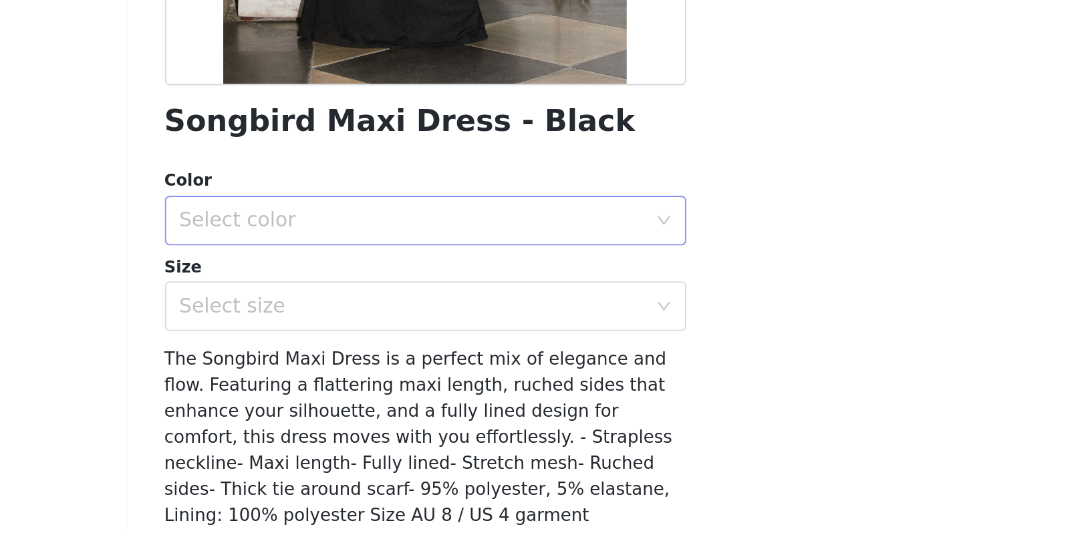
click at [413, 281] on div "Select color" at bounding box center [541, 293] width 256 height 25
click at [404, 312] on li "Black" at bounding box center [544, 322] width 281 height 21
click at [413, 333] on div "Select size" at bounding box center [538, 339] width 250 height 13
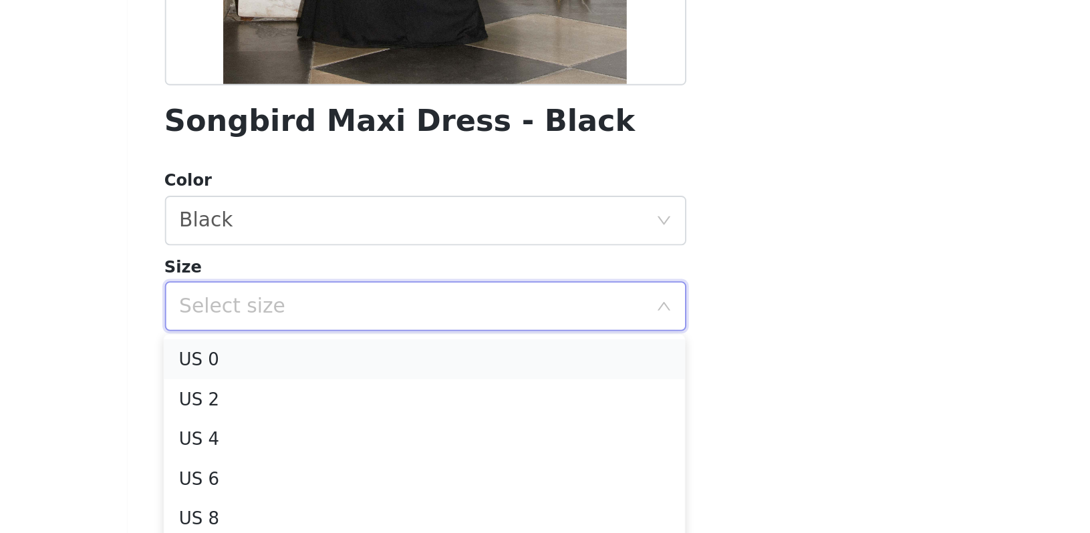
click at [404, 358] on li "US 0" at bounding box center [544, 368] width 281 height 21
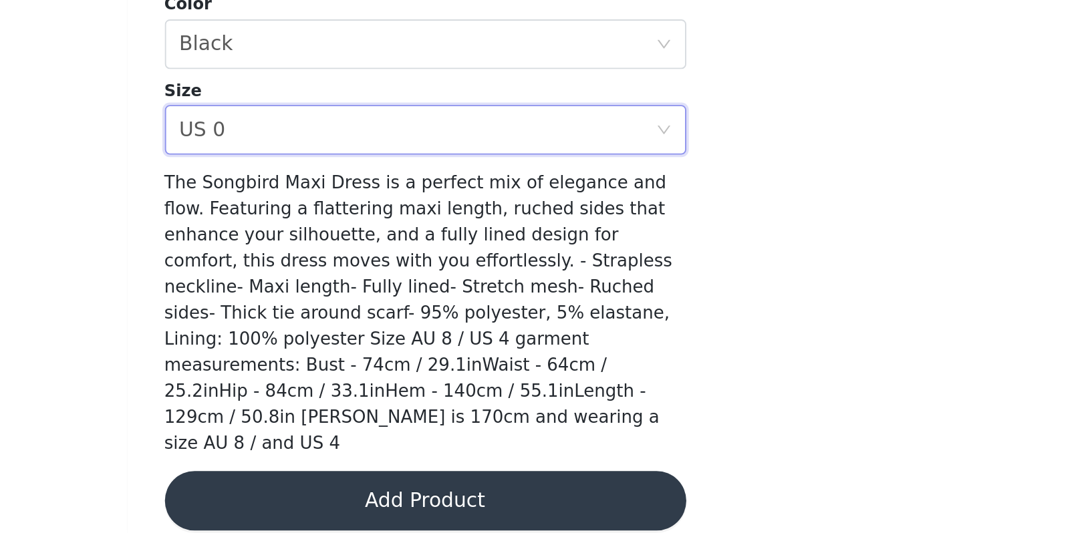
scroll to position [49, 0]
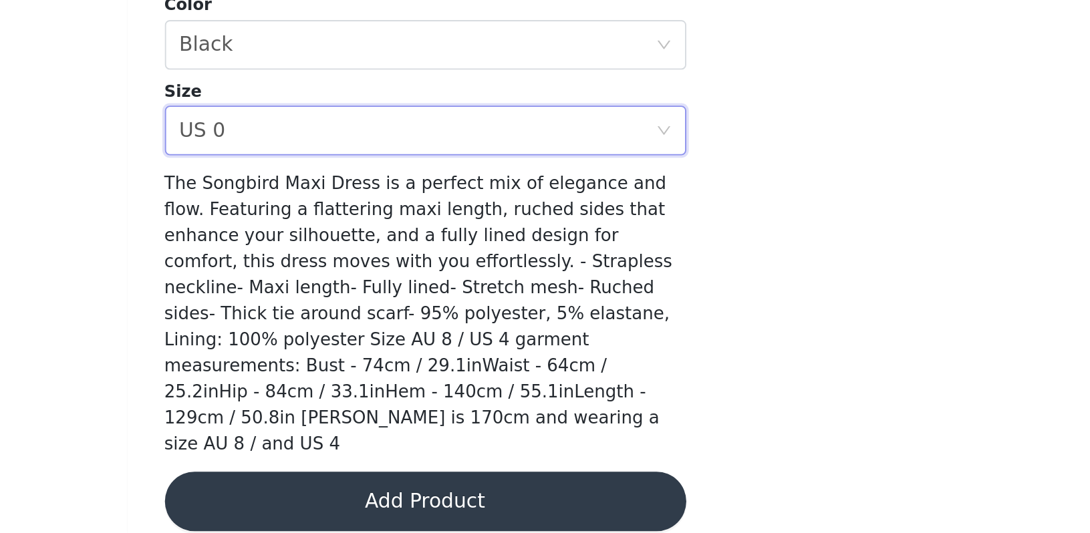
click at [405, 500] on button "Add Product" at bounding box center [545, 516] width 281 height 32
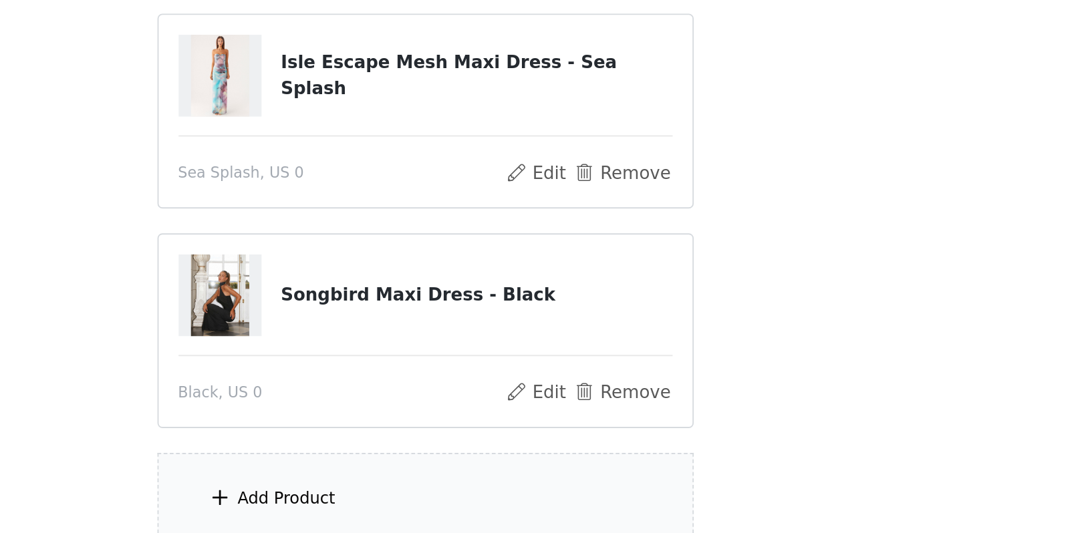
click at [401, 490] on div "Add Product" at bounding box center [545, 515] width 289 height 50
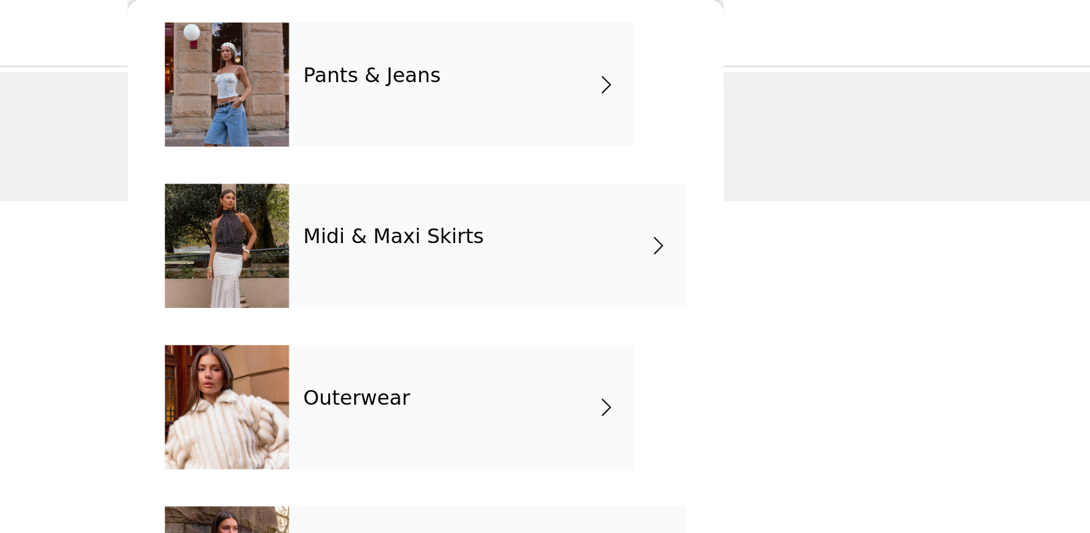
scroll to position [229, 0]
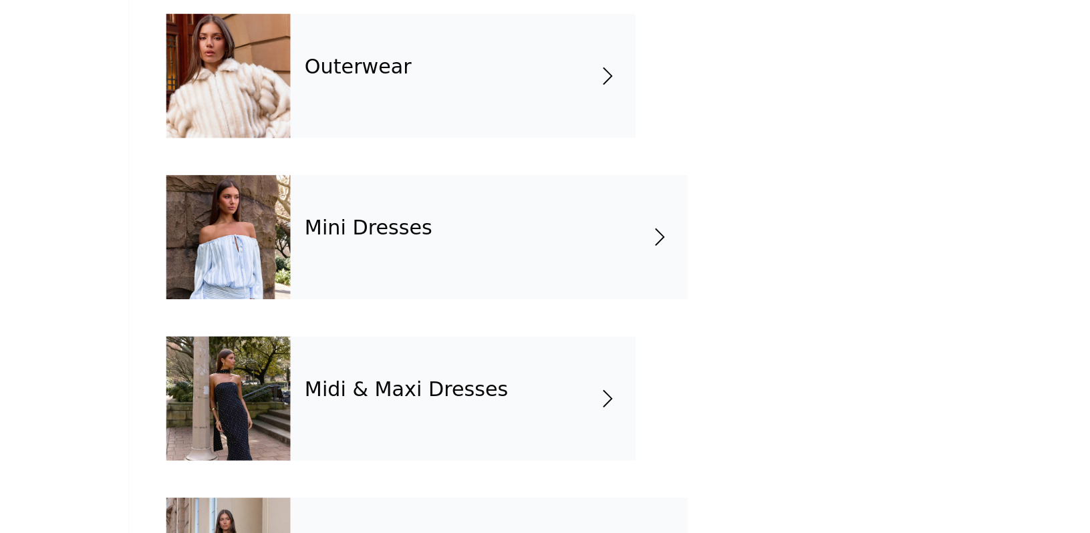
click at [480, 382] on h4 "Midi & Maxi Dresses" at bounding box center [535, 388] width 110 height 12
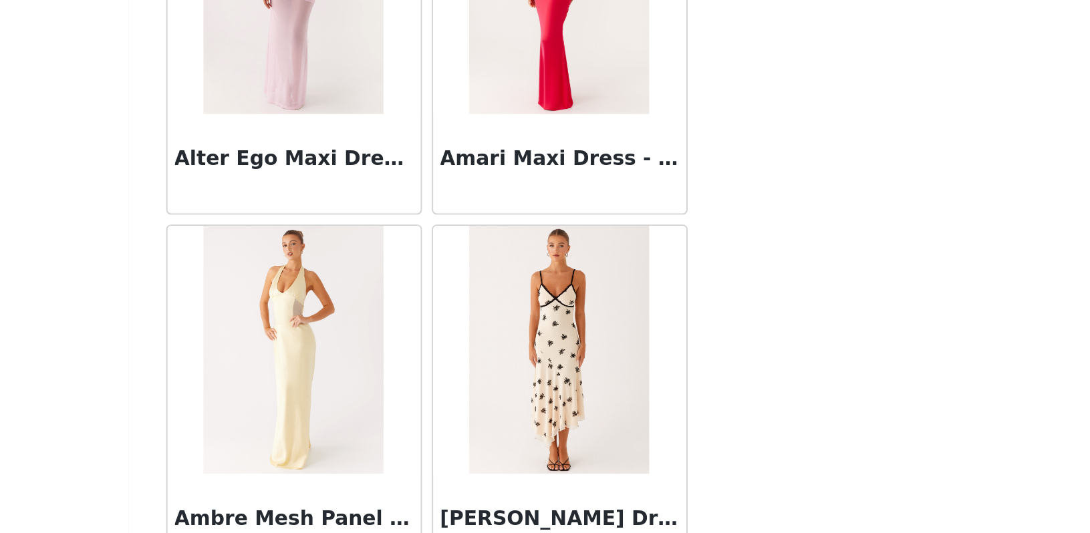
scroll to position [1511, 0]
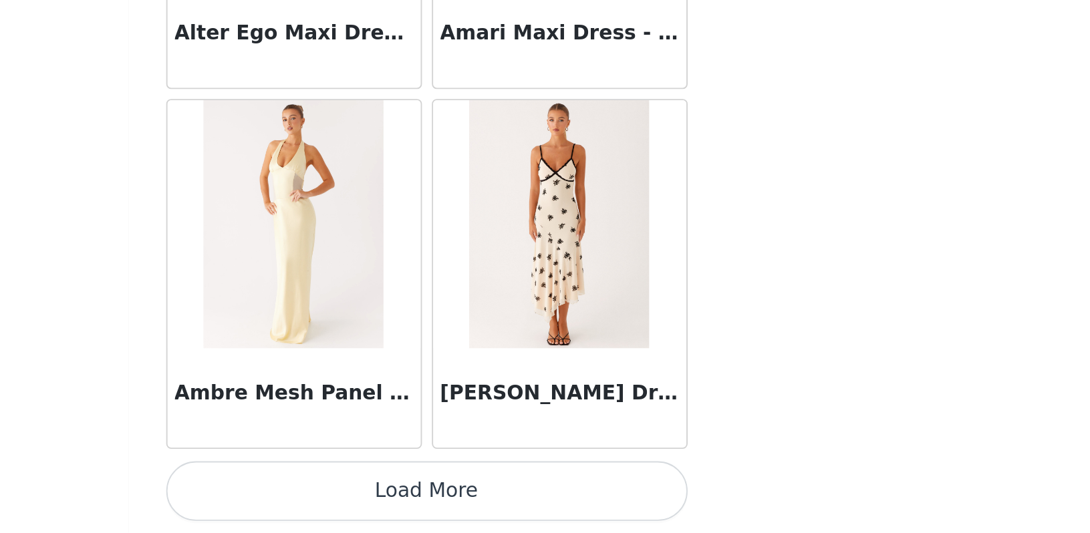
click at [405, 494] on button "Load More" at bounding box center [545, 510] width 281 height 32
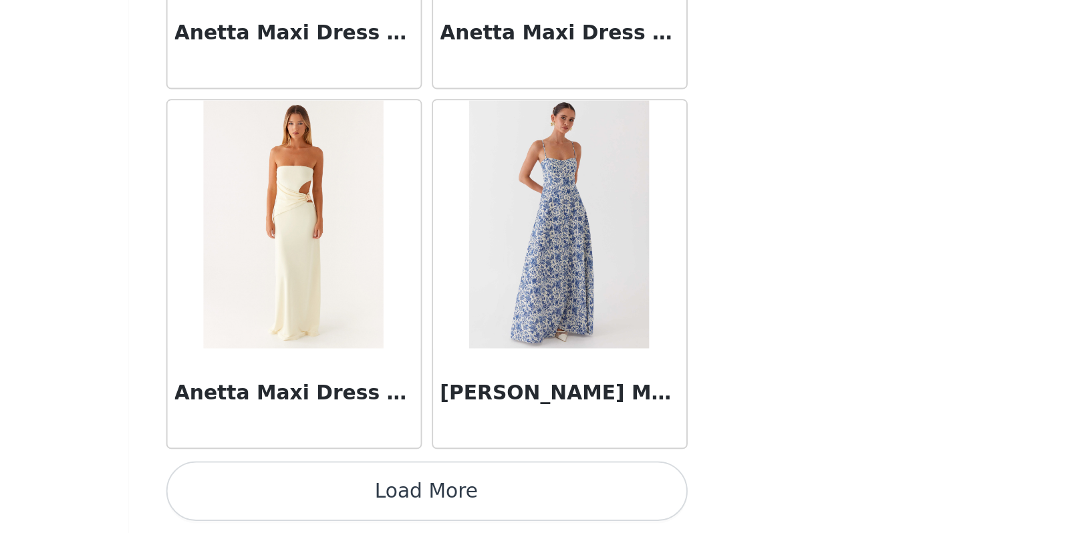
scroll to position [3443, 0]
click at [405, 494] on button "Load More" at bounding box center [545, 510] width 281 height 32
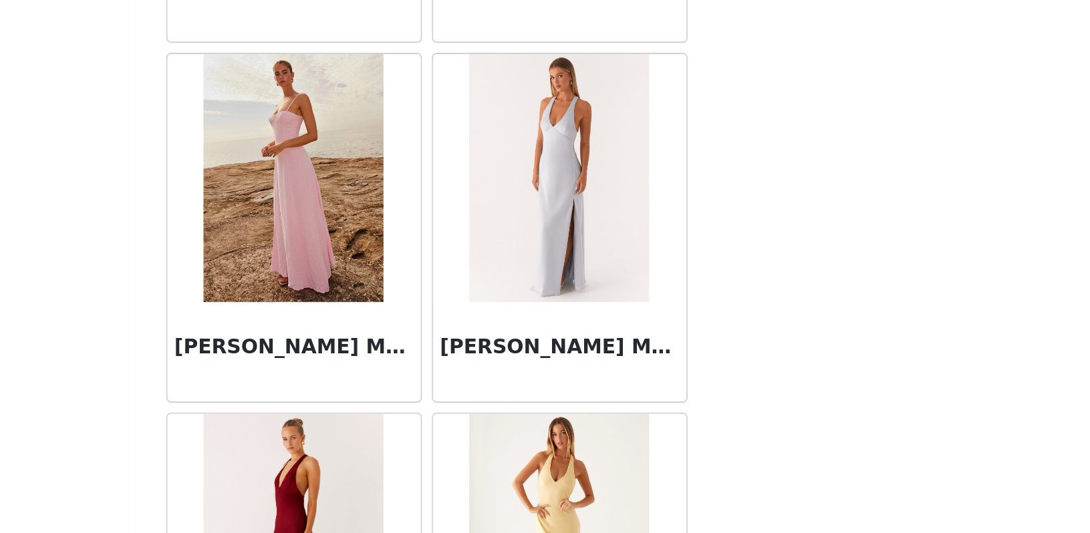
scroll to position [168, 0]
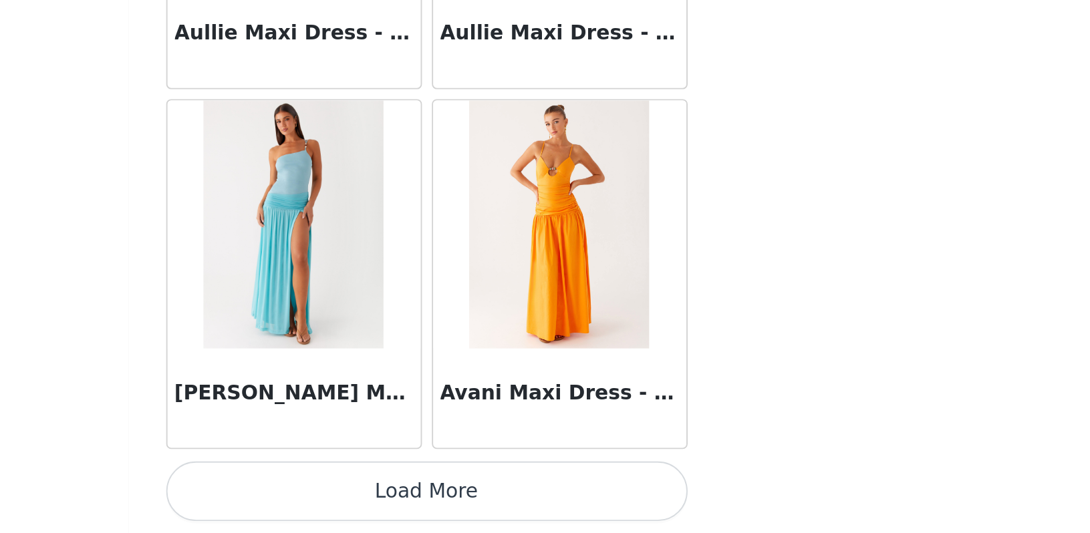
click at [405, 494] on button "Load More" at bounding box center [545, 510] width 281 height 32
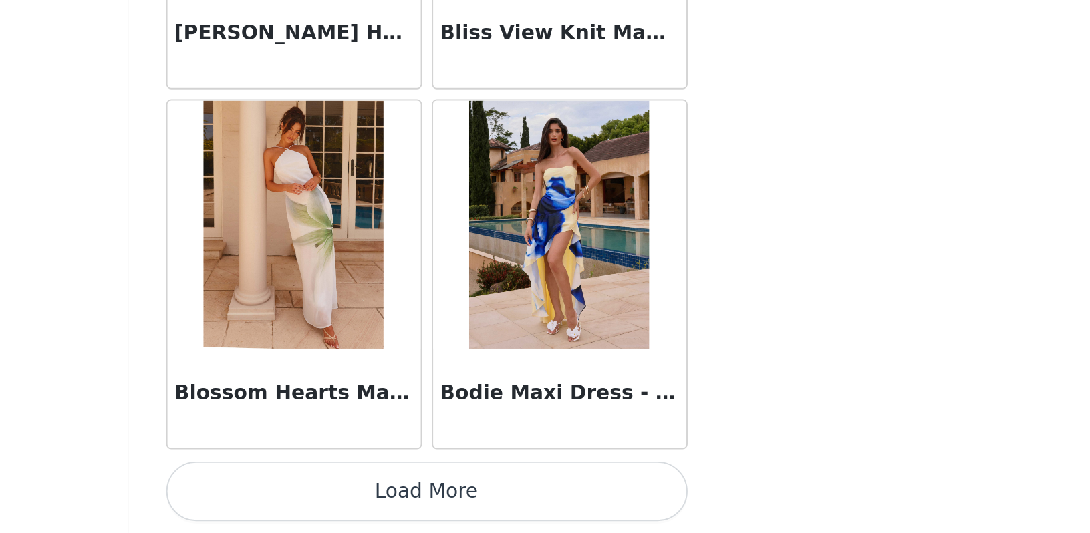
scroll to position [7319, 0]
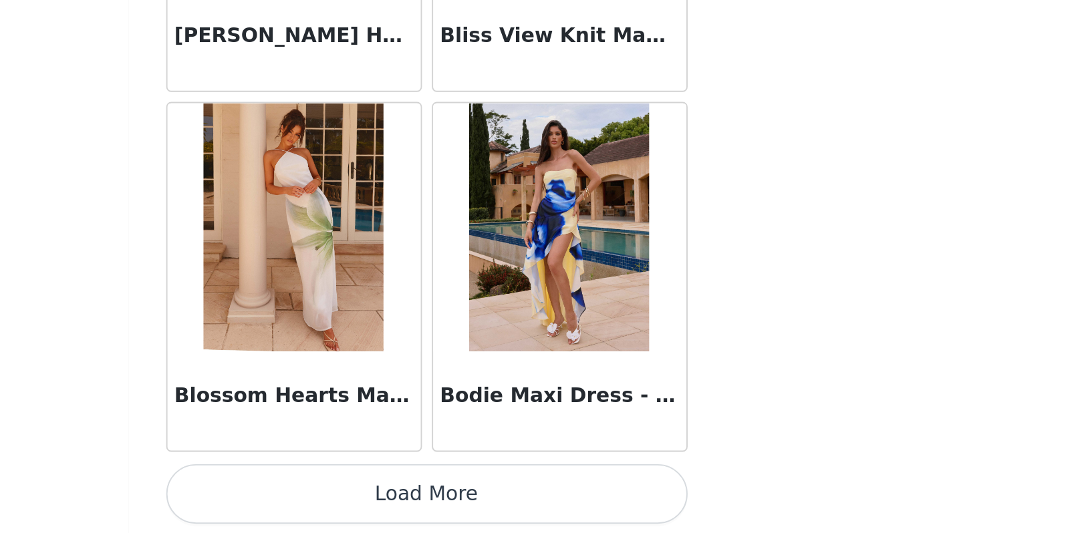
click at [405, 496] on button "Load More" at bounding box center [545, 512] width 281 height 32
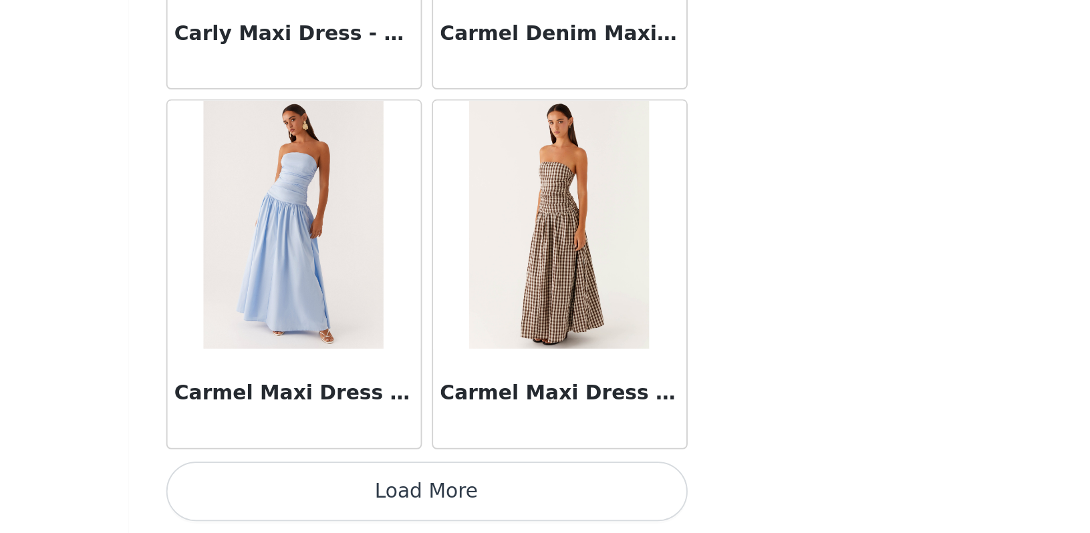
click at [405, 494] on button "Load More" at bounding box center [545, 510] width 281 height 32
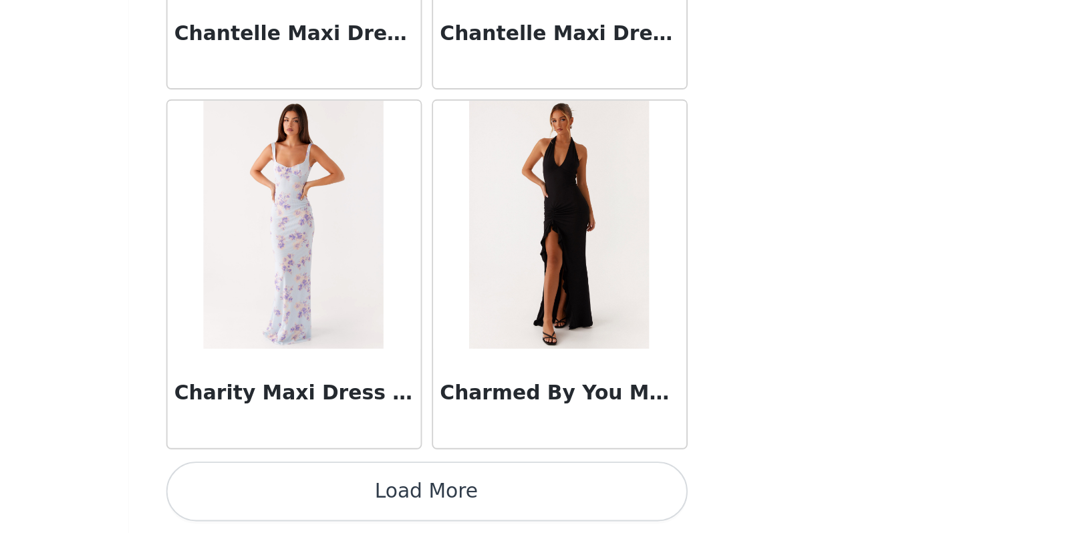
click at [405, 494] on button "Load More" at bounding box center [545, 510] width 281 height 32
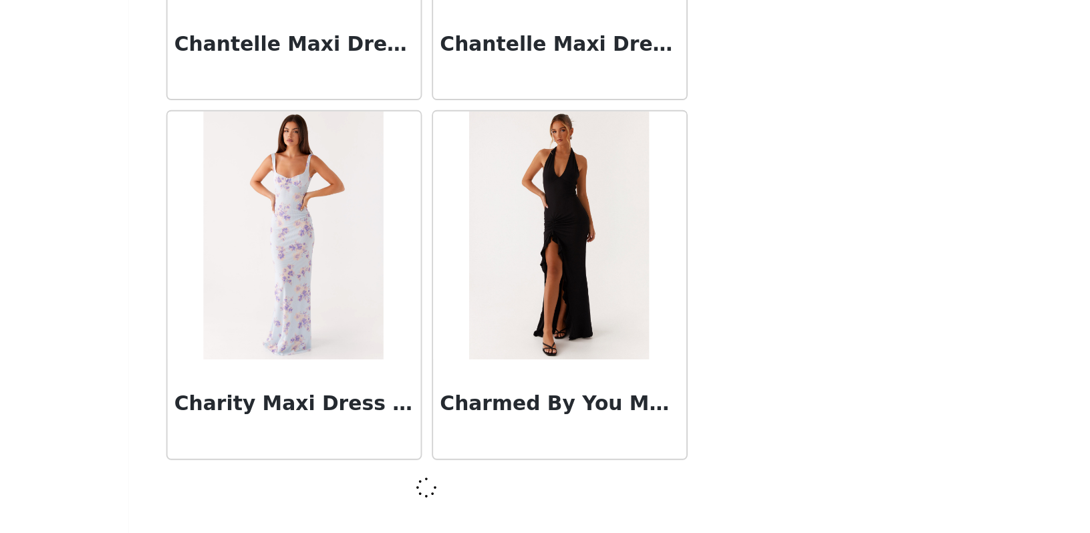
scroll to position [11194, 0]
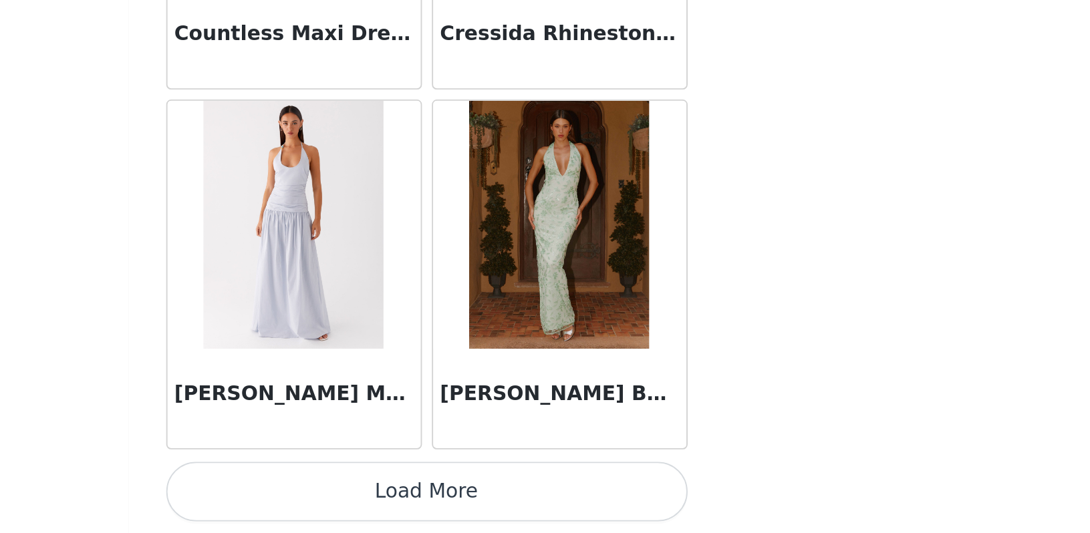
click at [405, 494] on button "Load More" at bounding box center [545, 510] width 281 height 32
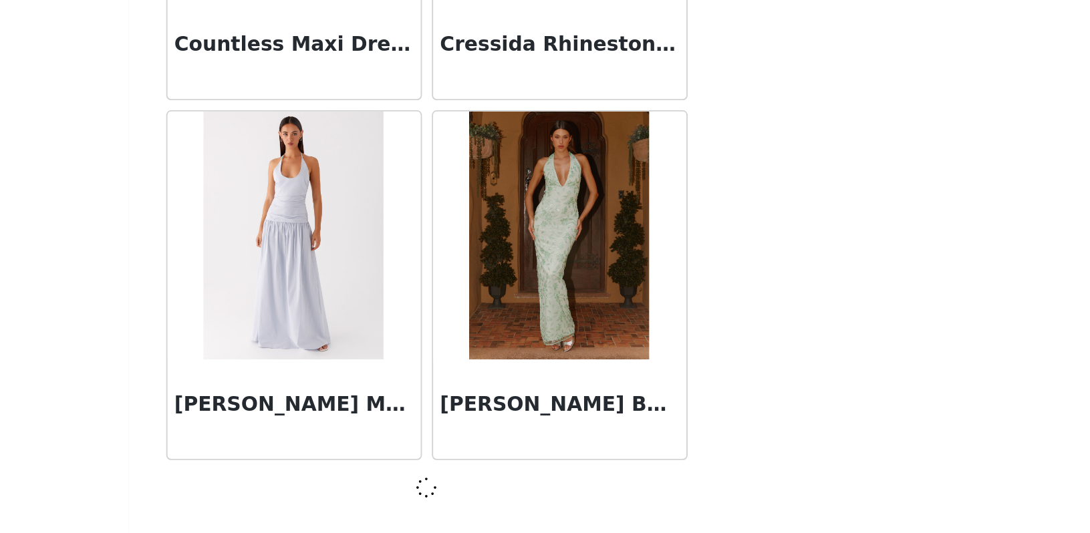
scroll to position [13132, 0]
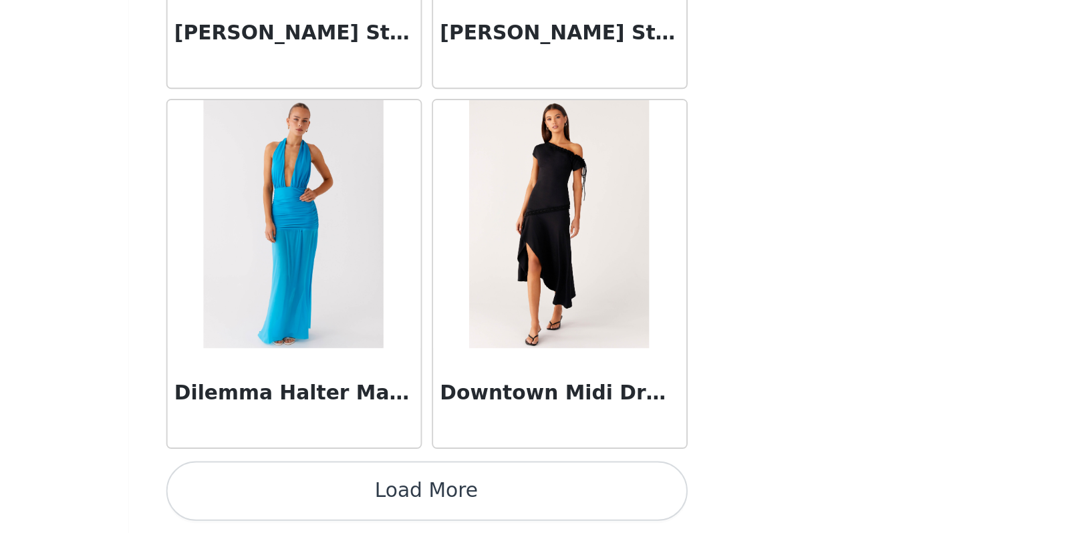
click at [405, 494] on button "Load More" at bounding box center [545, 510] width 281 height 32
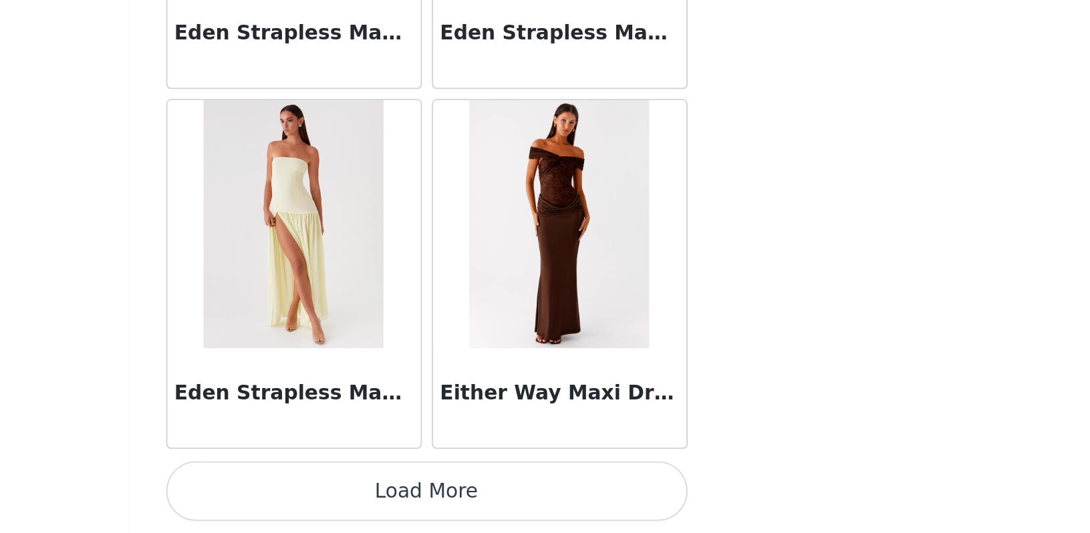
click at [405, 494] on button "Load More" at bounding box center [545, 510] width 281 height 32
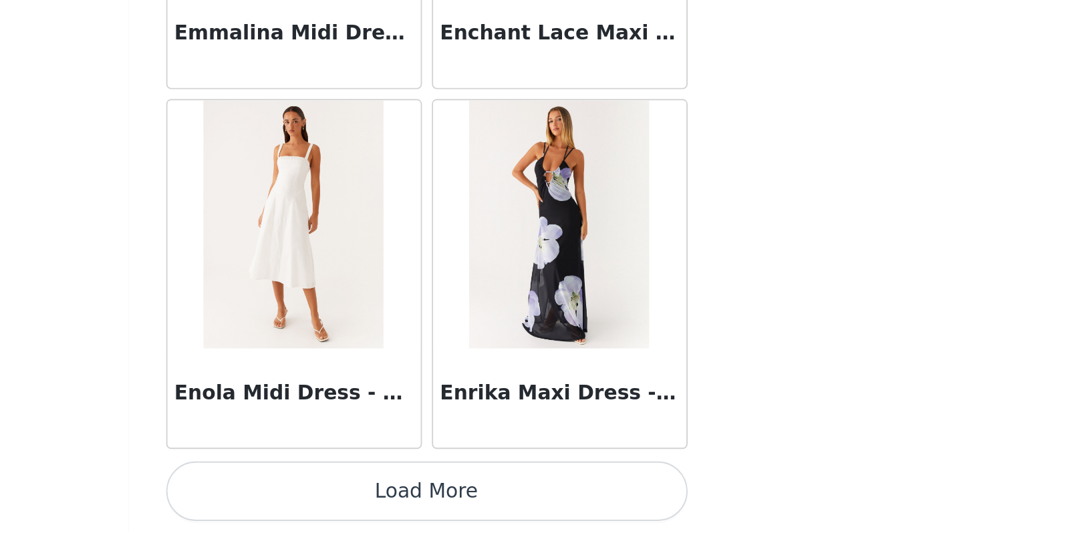
click at [405, 494] on button "Load More" at bounding box center [545, 510] width 281 height 32
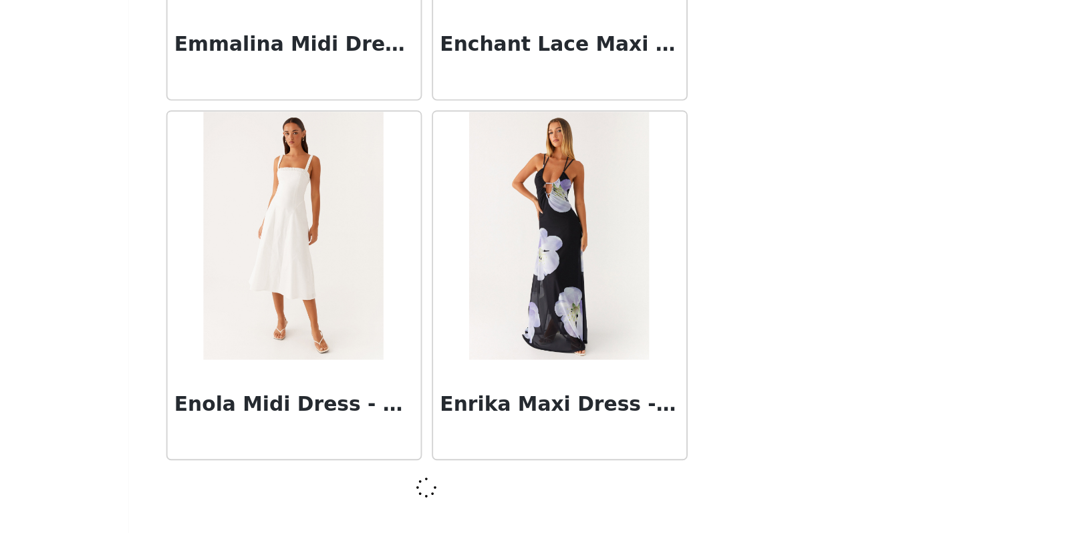
scroll to position [18945, 0]
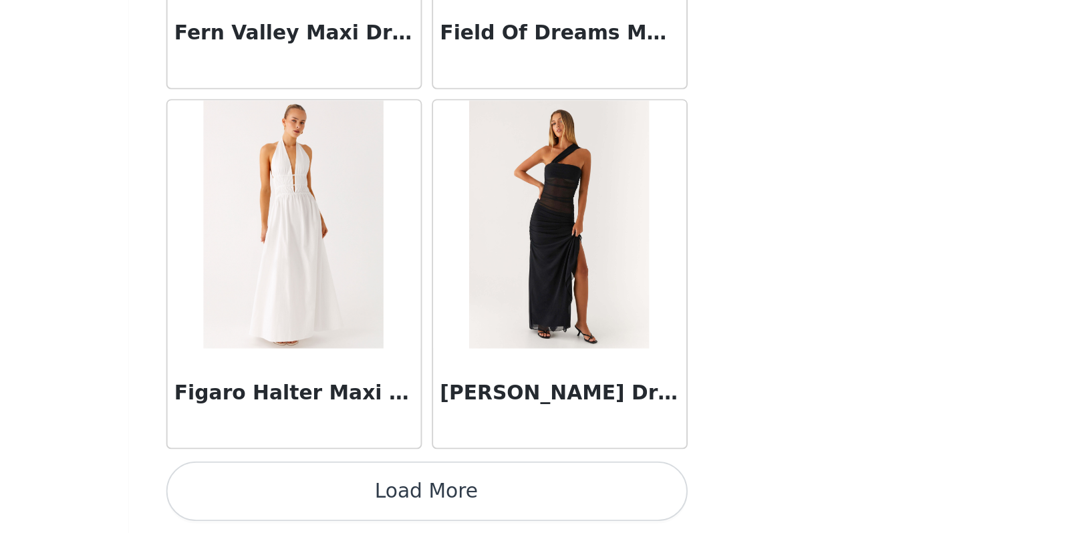
click at [405, 494] on button "Load More" at bounding box center [545, 510] width 281 height 32
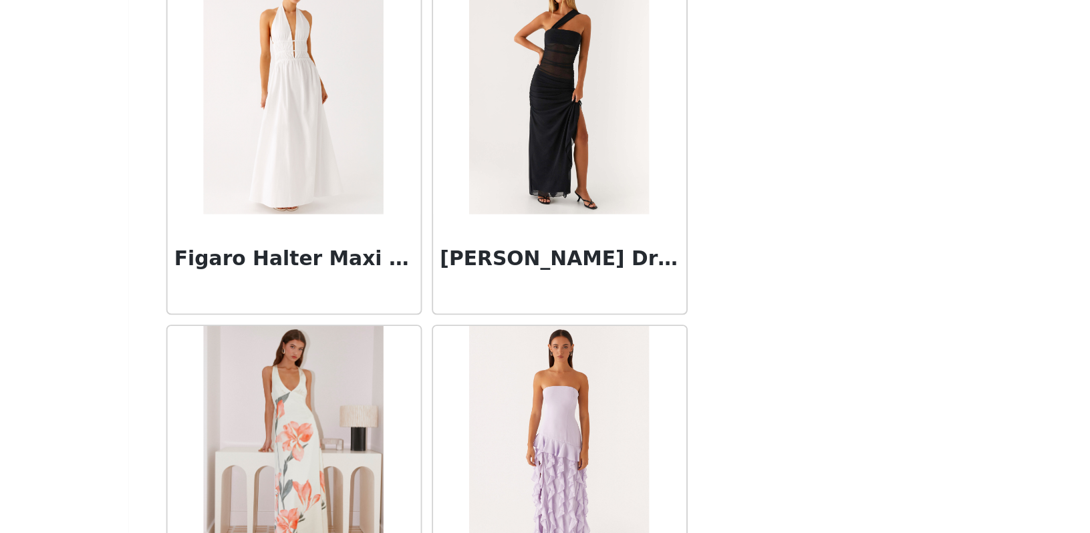
scroll to position [168, 0]
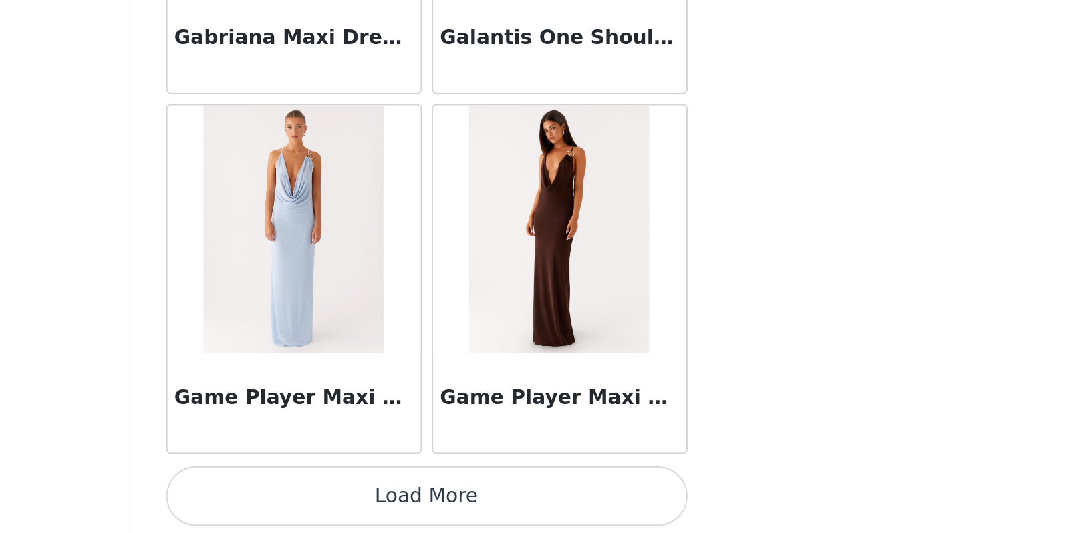
click at [405, 497] on button "Load More" at bounding box center [545, 513] width 281 height 32
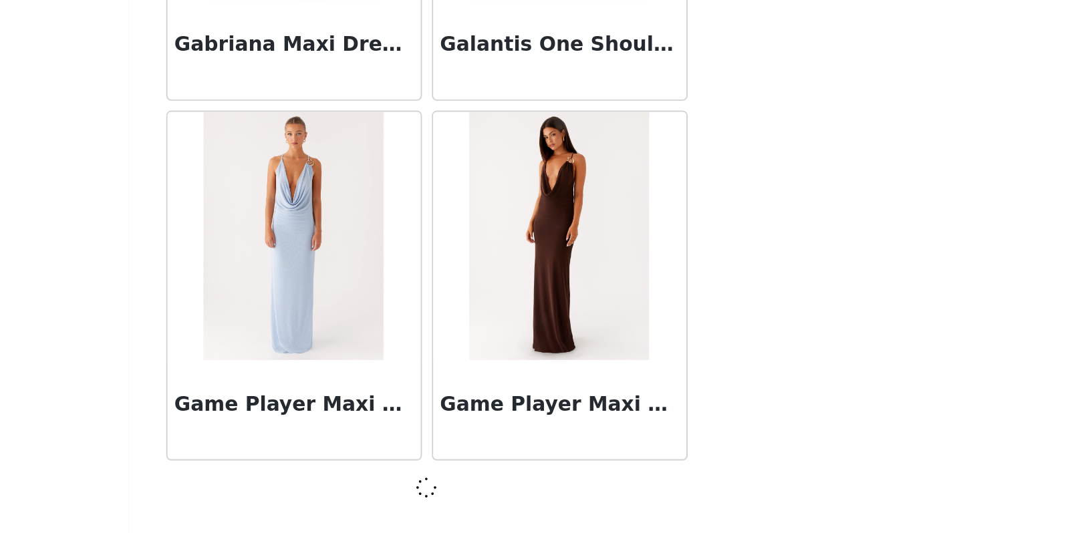
scroll to position [22820, 0]
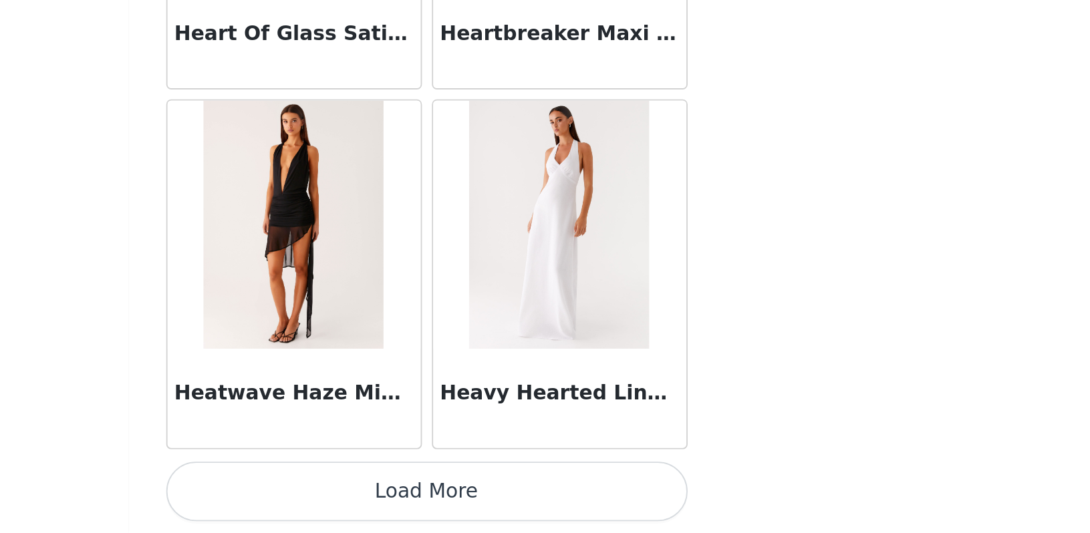
click at [405, 494] on button "Load More" at bounding box center [545, 510] width 281 height 32
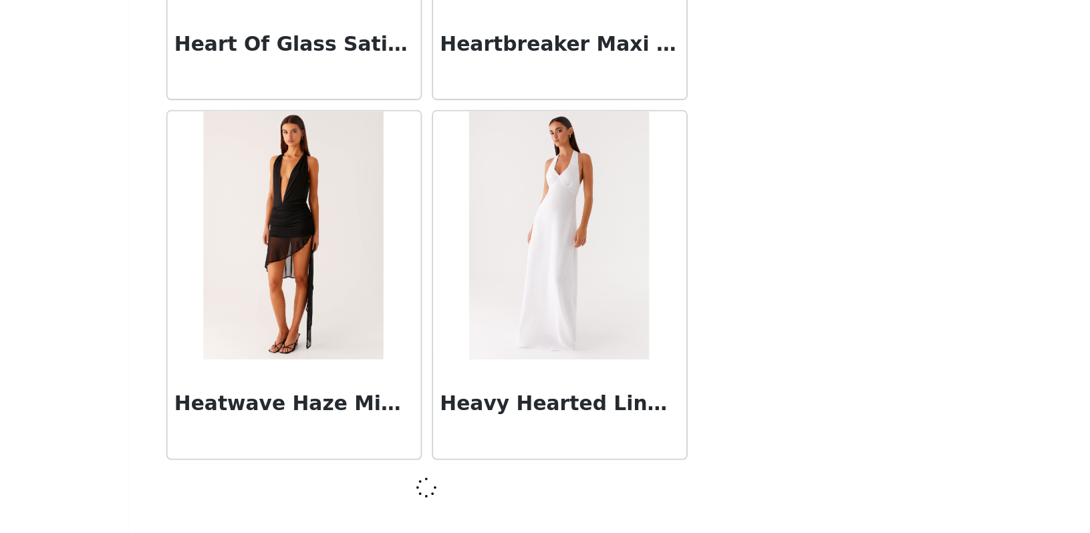
scroll to position [24758, 0]
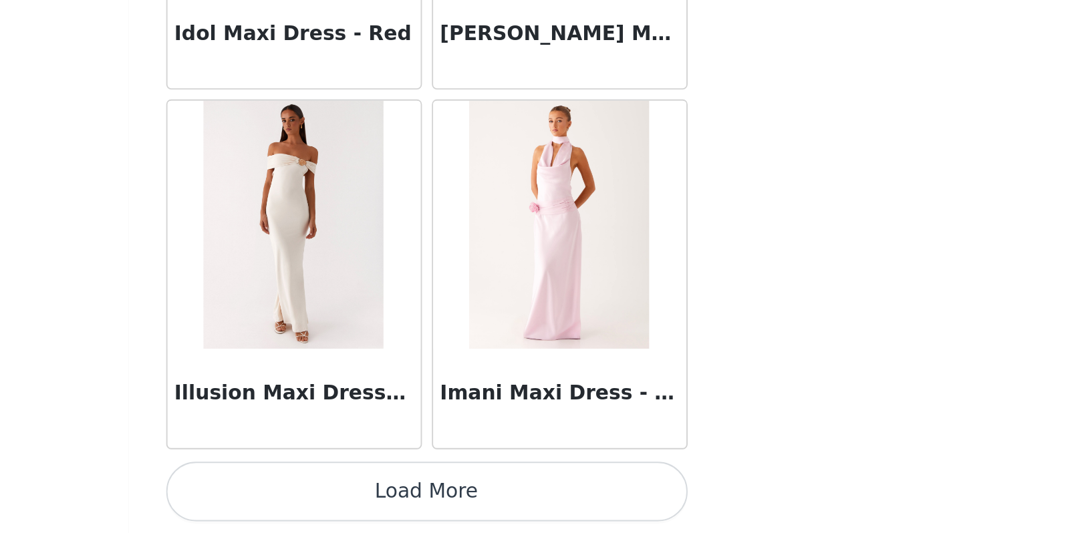
click at [405, 494] on button "Load More" at bounding box center [545, 510] width 281 height 32
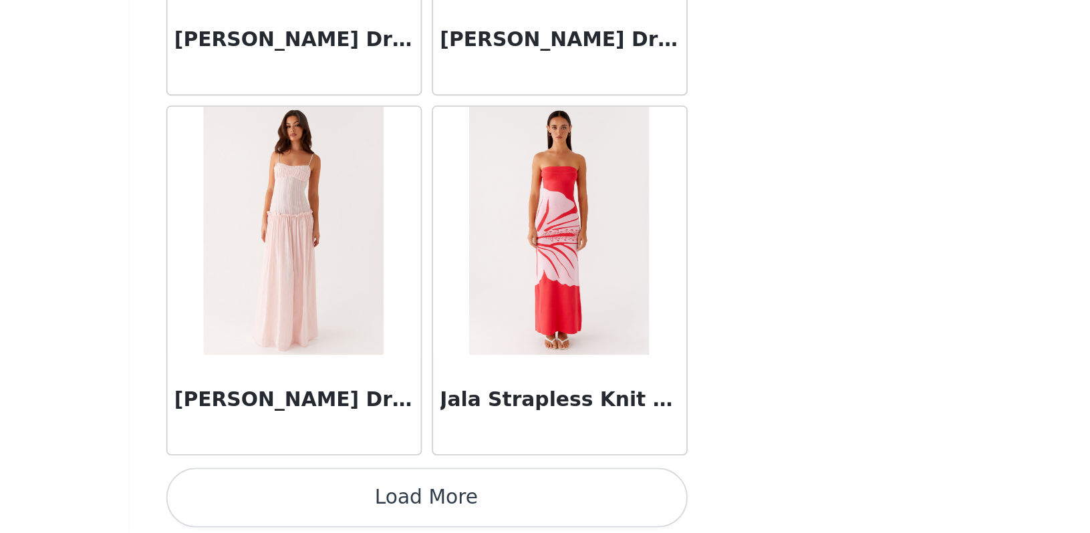
click at [405, 498] on button "Load More" at bounding box center [545, 514] width 281 height 32
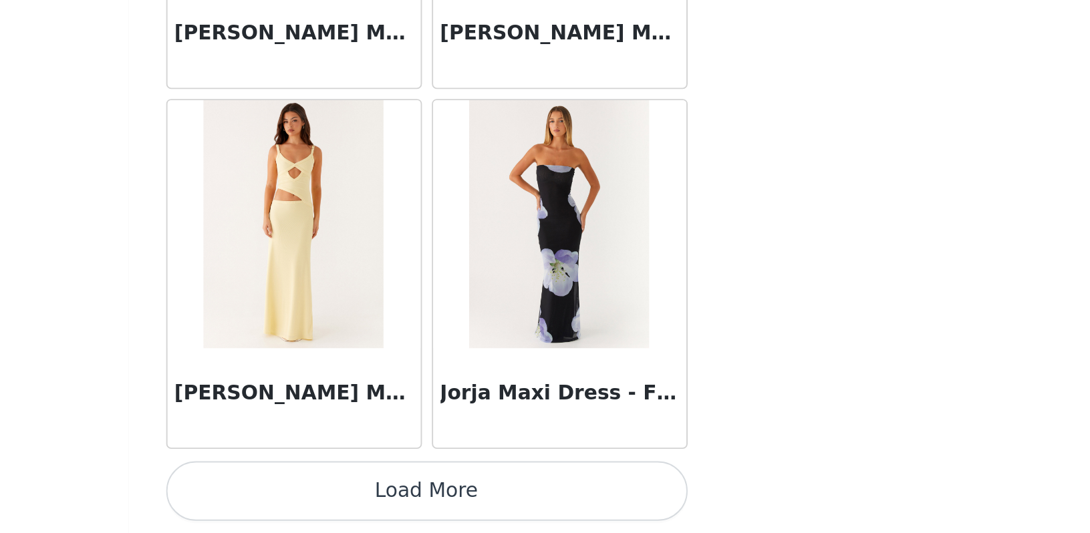
click at [405, 494] on button "Load More" at bounding box center [545, 510] width 281 height 32
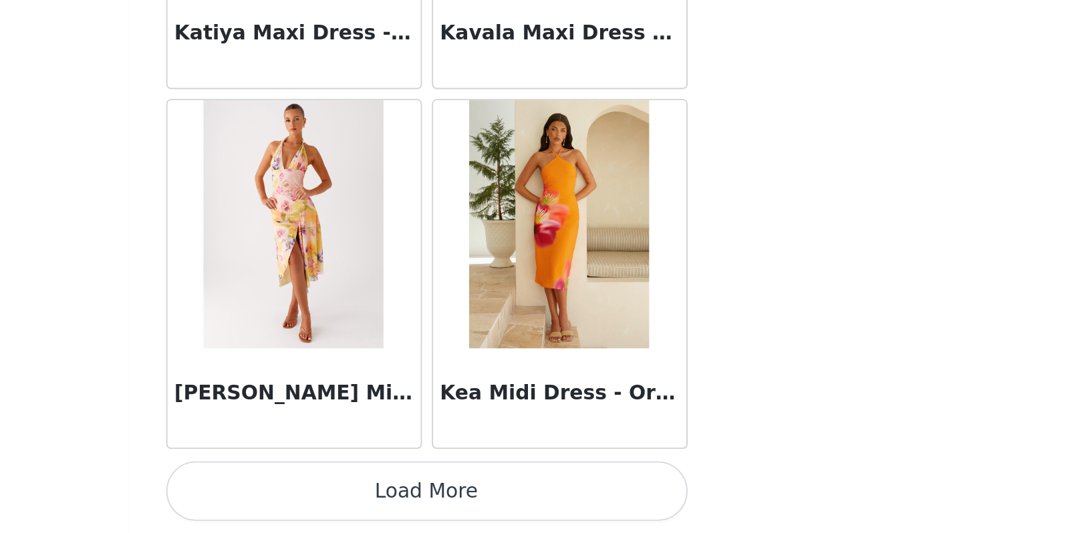
click at [405, 494] on button "Load More" at bounding box center [545, 510] width 281 height 32
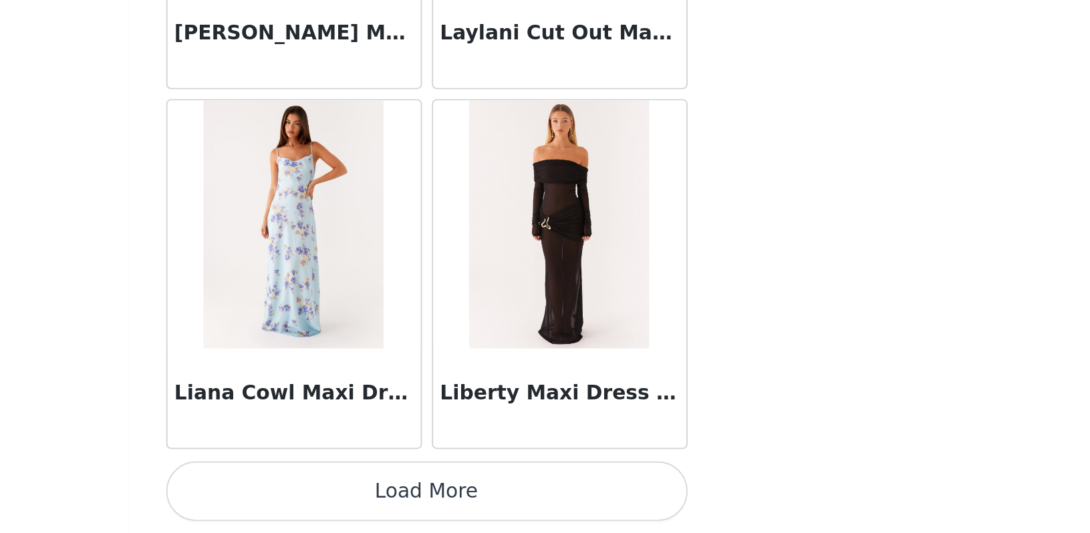
click at [405, 494] on button "Load More" at bounding box center [545, 510] width 281 height 32
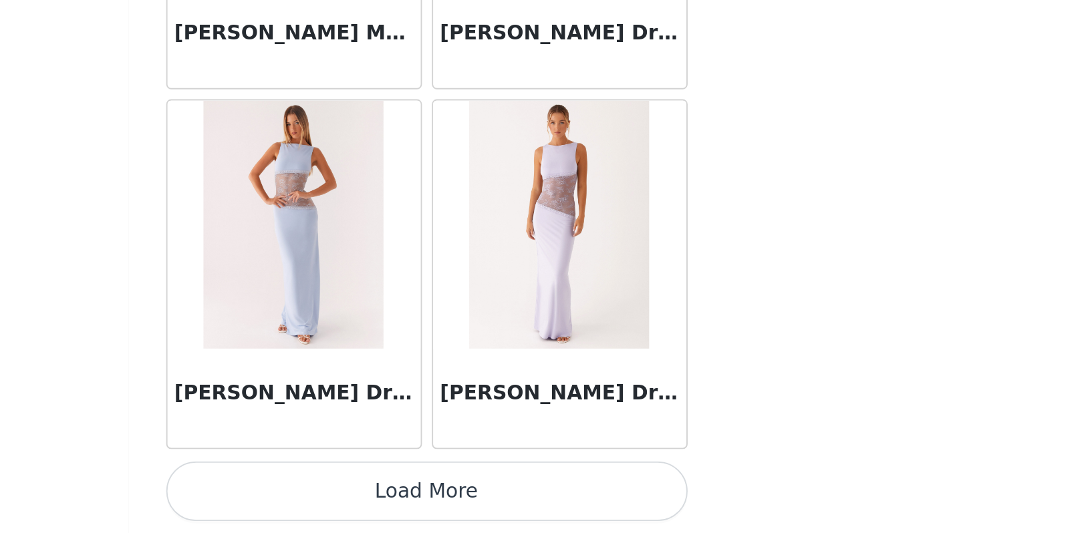
click at [405, 494] on button "Load More" at bounding box center [545, 510] width 281 height 32
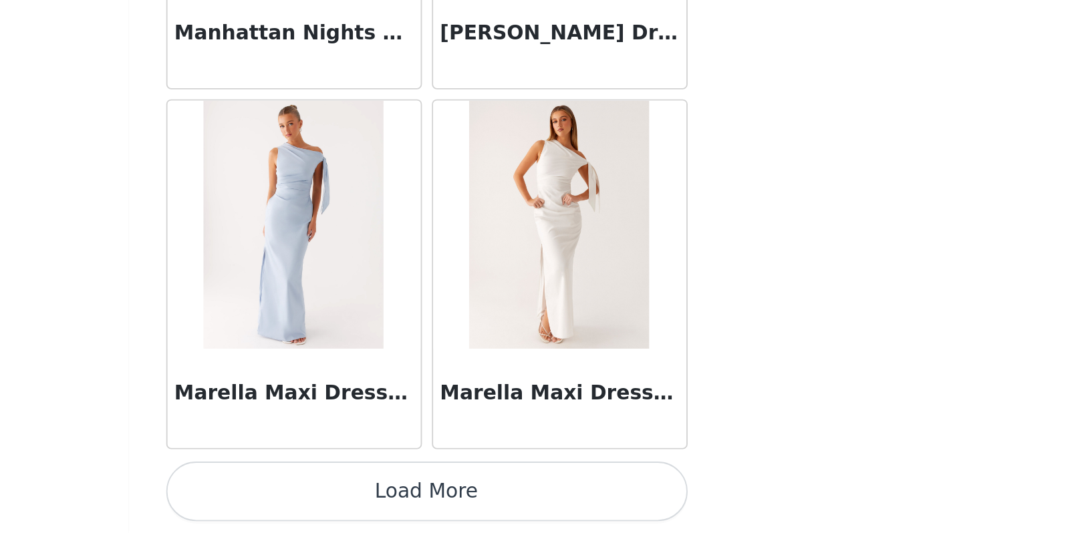
click at [405, 494] on button "Load More" at bounding box center [545, 510] width 281 height 32
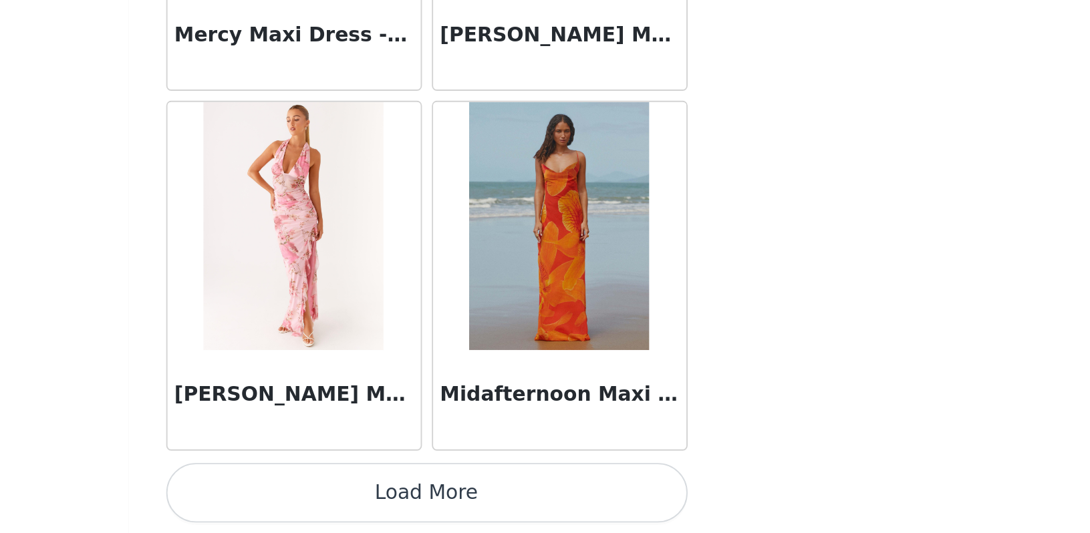
click at [405, 495] on button "Load More" at bounding box center [545, 511] width 281 height 32
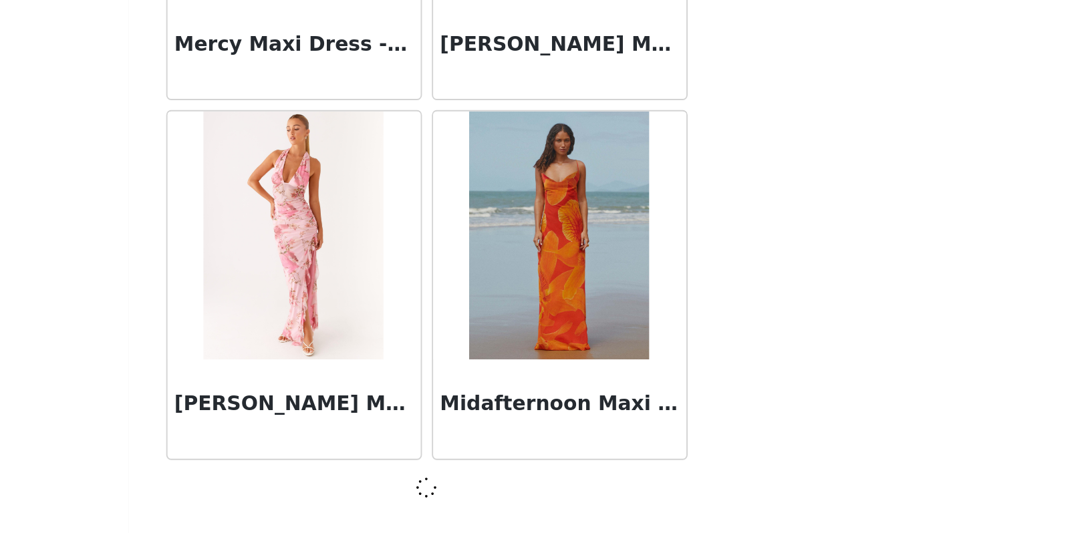
scroll to position [40260, 0]
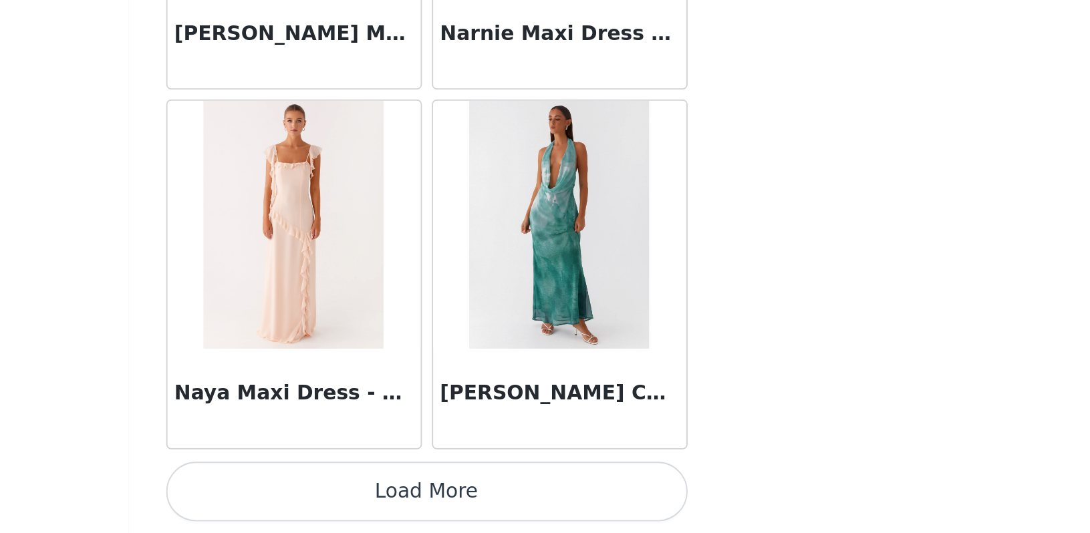
click at [405, 494] on button "Load More" at bounding box center [545, 510] width 281 height 32
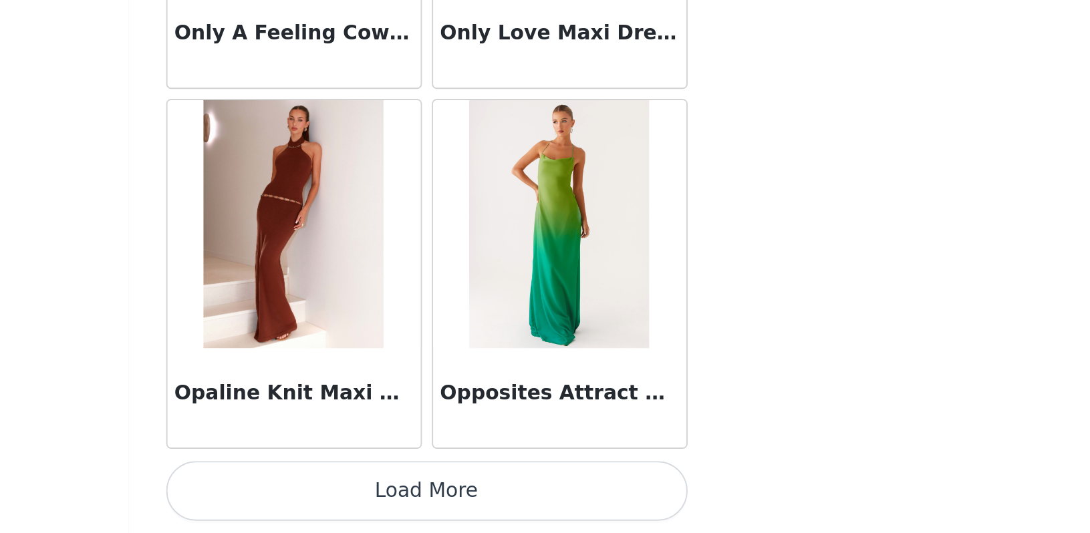
click at [405, 494] on button "Load More" at bounding box center [545, 510] width 281 height 32
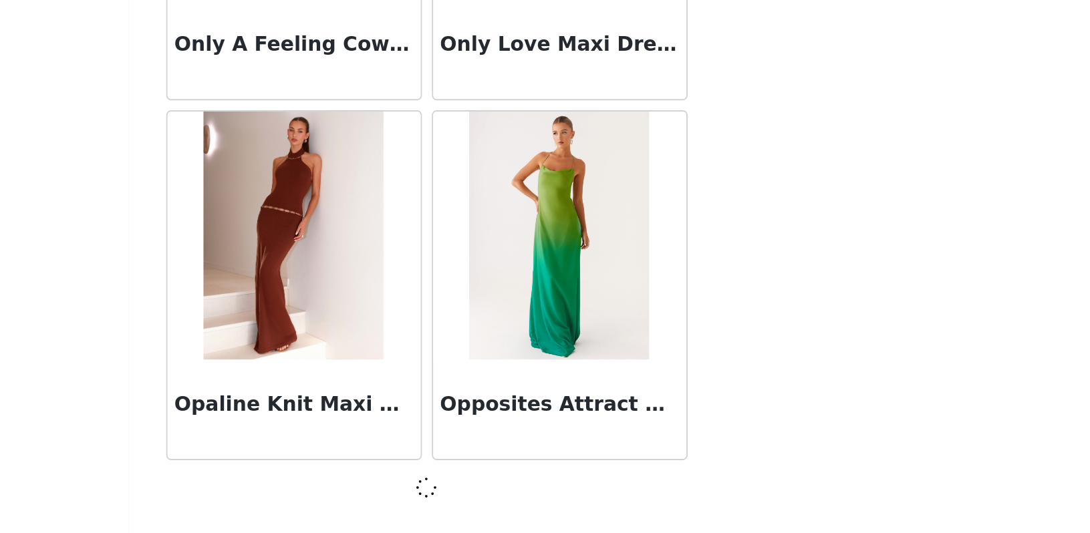
scroll to position [44135, 0]
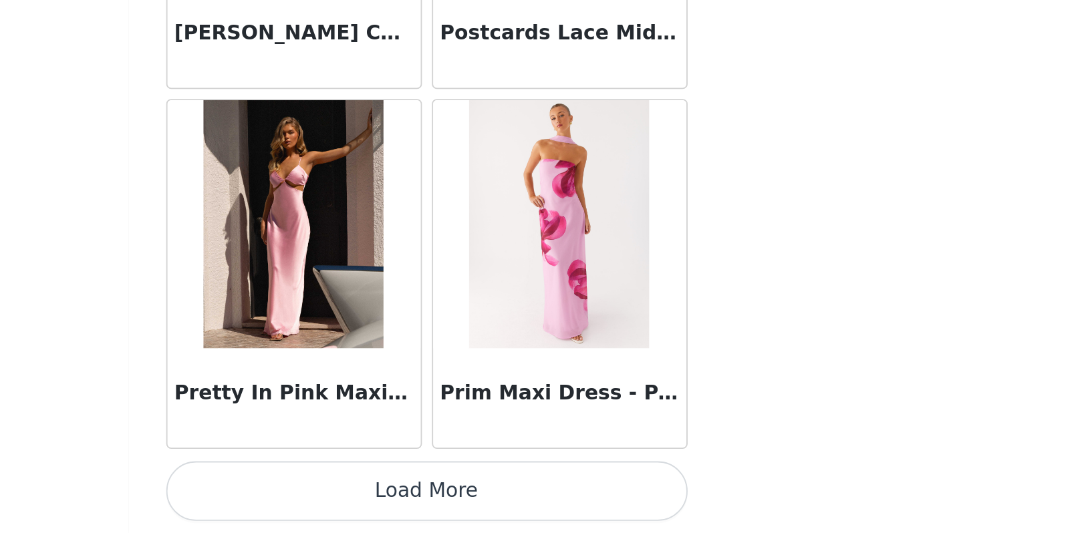
click at [405, 494] on button "Load More" at bounding box center [545, 510] width 281 height 32
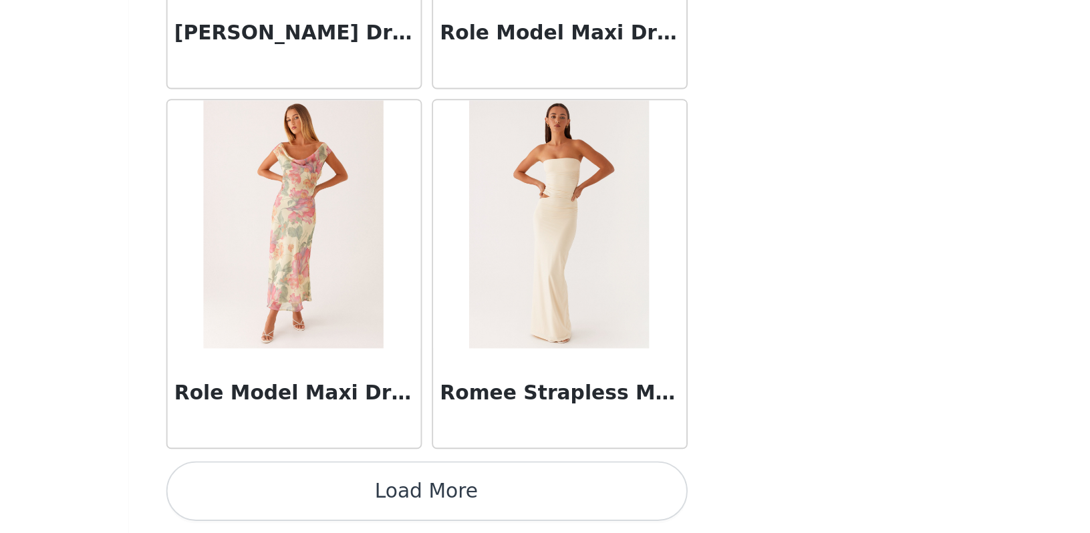
click at [405, 494] on button "Load More" at bounding box center [545, 510] width 281 height 32
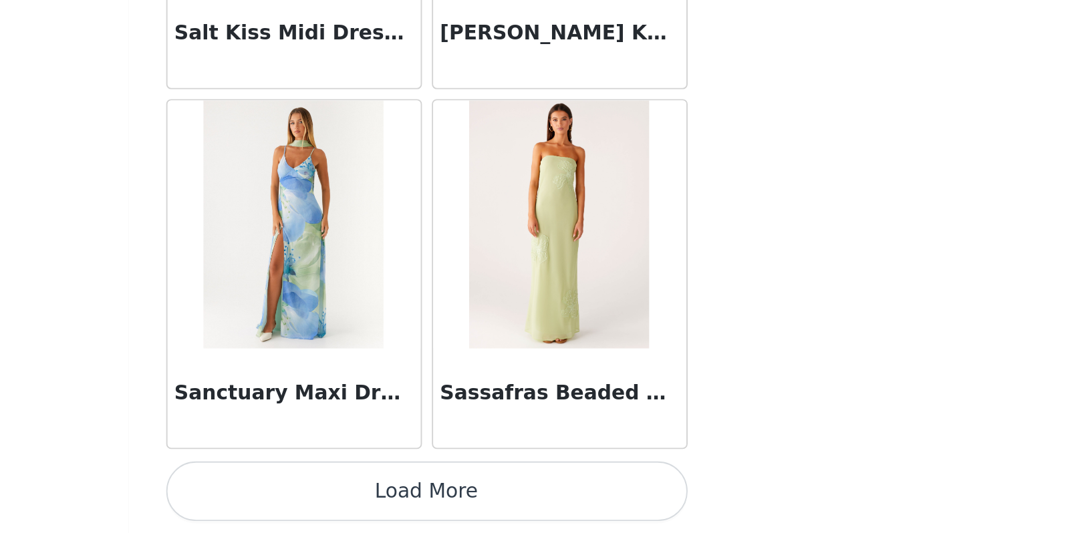
click at [405, 494] on button "Load More" at bounding box center [545, 510] width 281 height 32
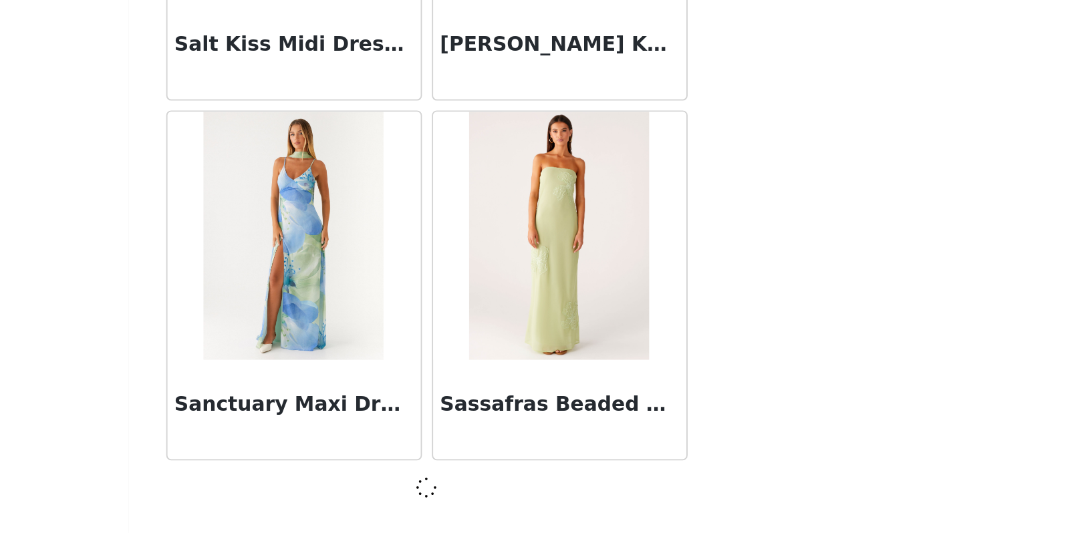
scroll to position [49948, 0]
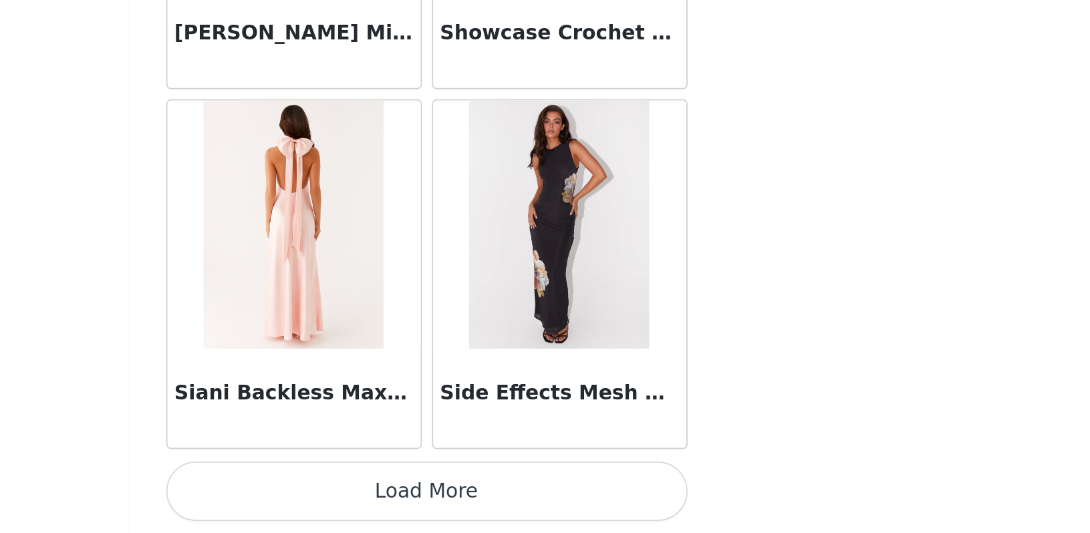
click at [405, 494] on button "Load More" at bounding box center [545, 510] width 281 height 32
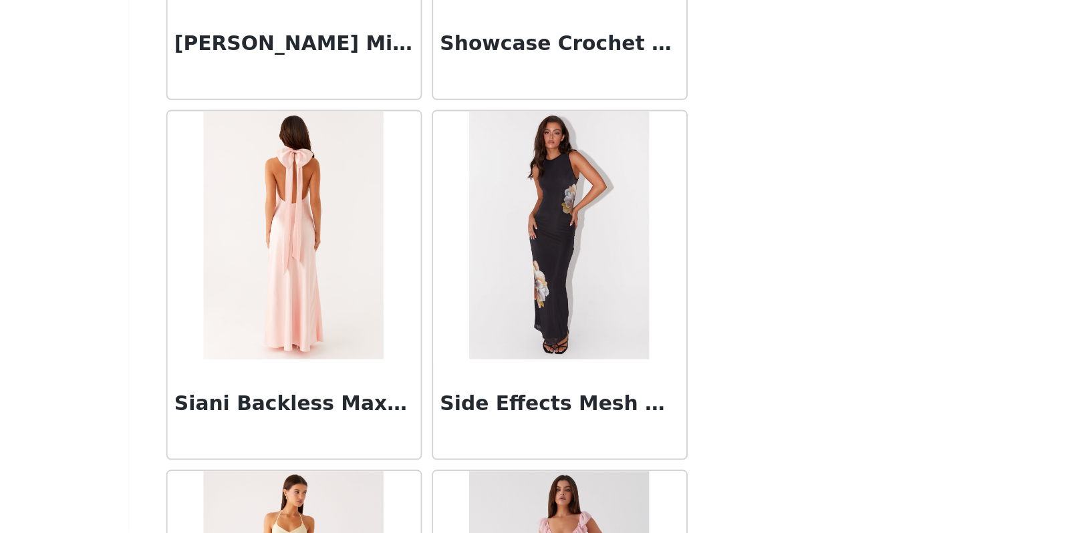
scroll to position [168, 0]
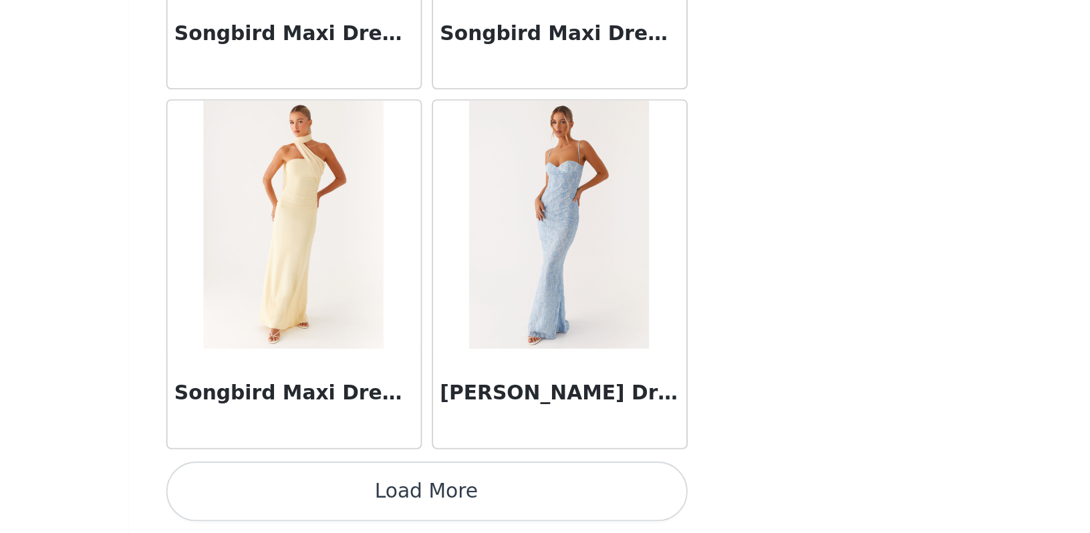
click at [405, 494] on button "Load More" at bounding box center [545, 510] width 281 height 32
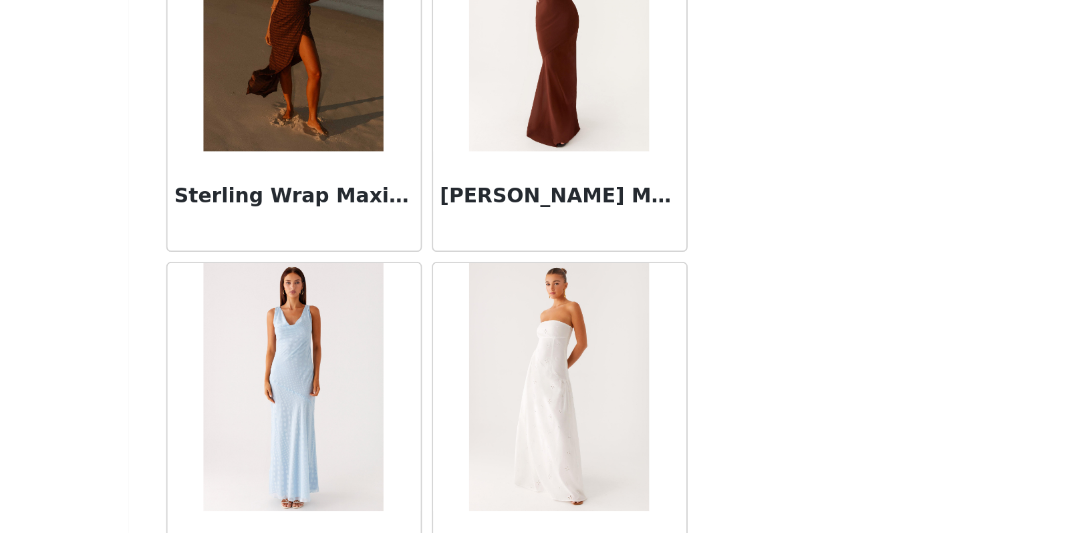
scroll to position [55198, 0]
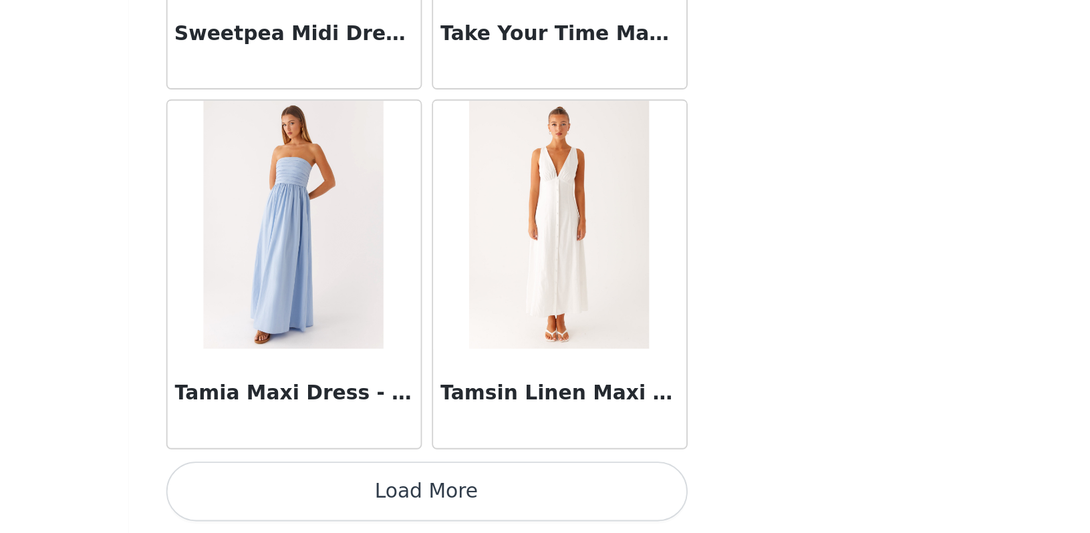
click at [405, 494] on button "Load More" at bounding box center [545, 510] width 281 height 32
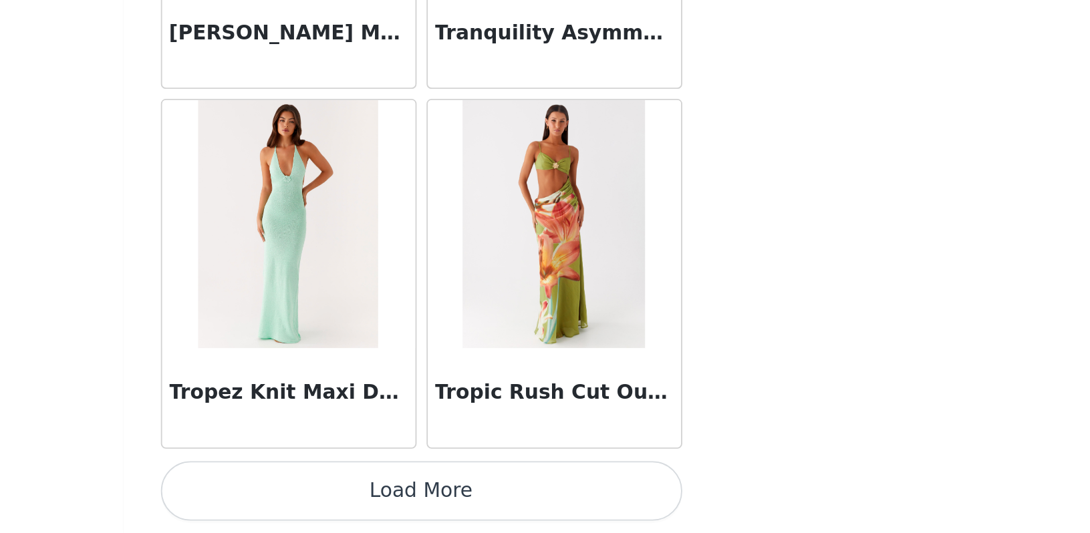
scroll to position [168, 0]
click at [405, 494] on button "Load More" at bounding box center [545, 510] width 281 height 32
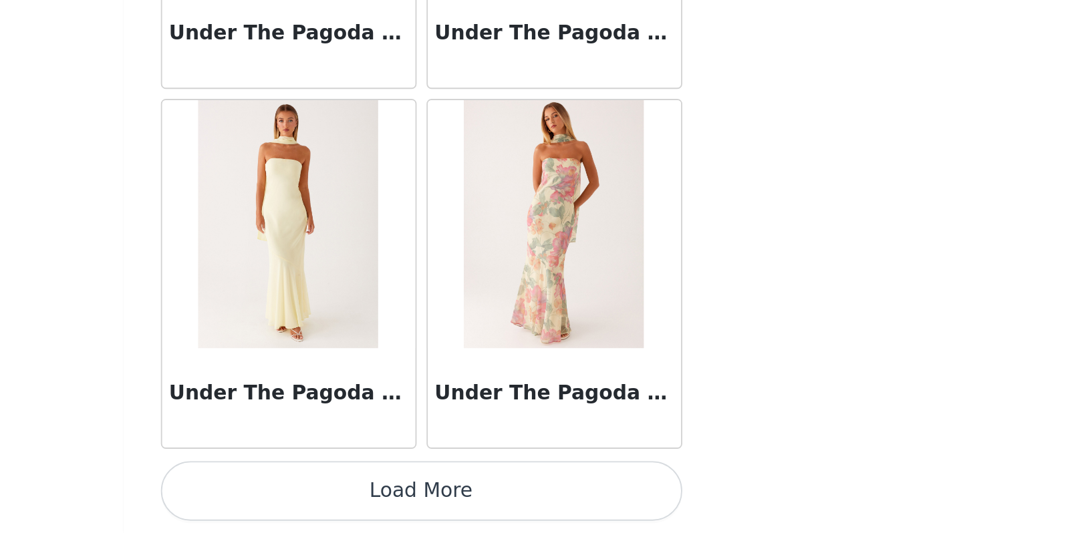
click at [405, 494] on button "Load More" at bounding box center [545, 510] width 281 height 32
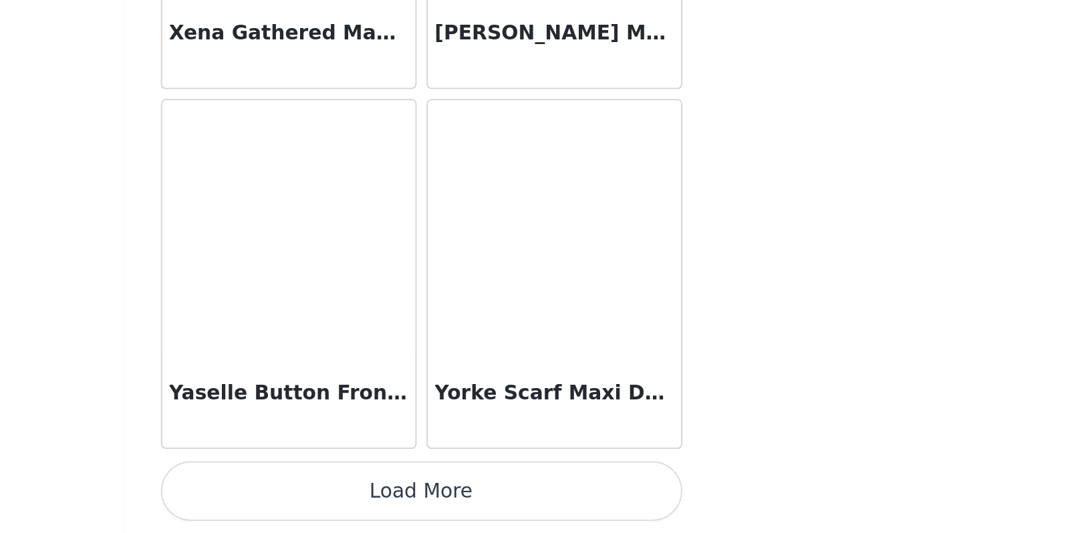
scroll to position [61580, 0]
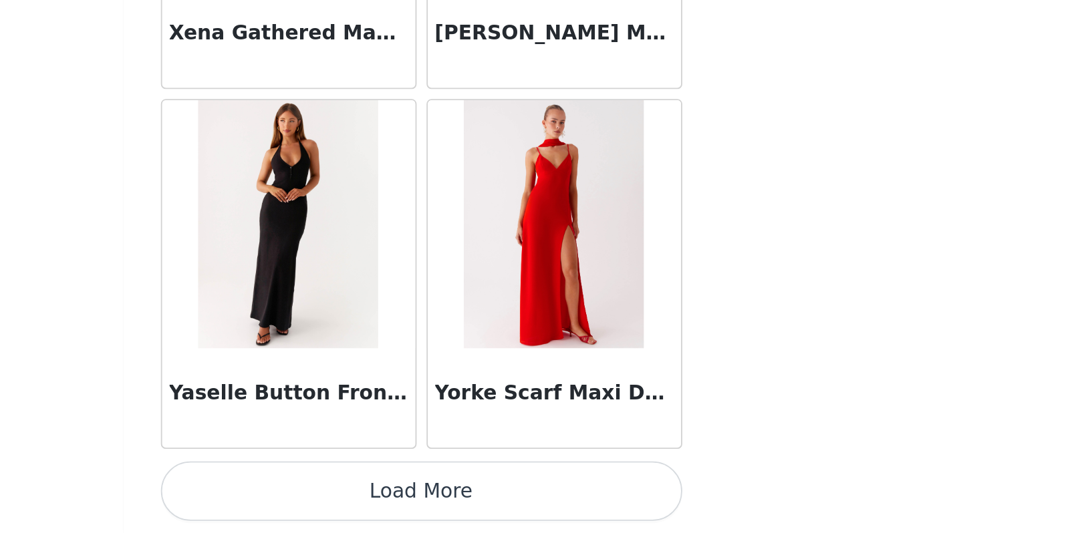
click at [405, 494] on button "Load More" at bounding box center [545, 510] width 281 height 32
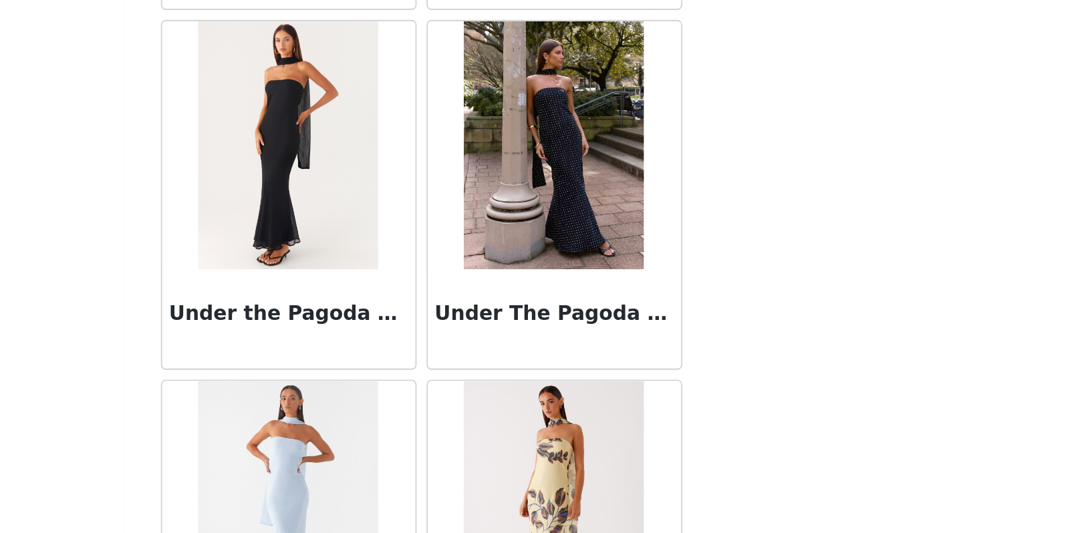
scroll to position [58616, 0]
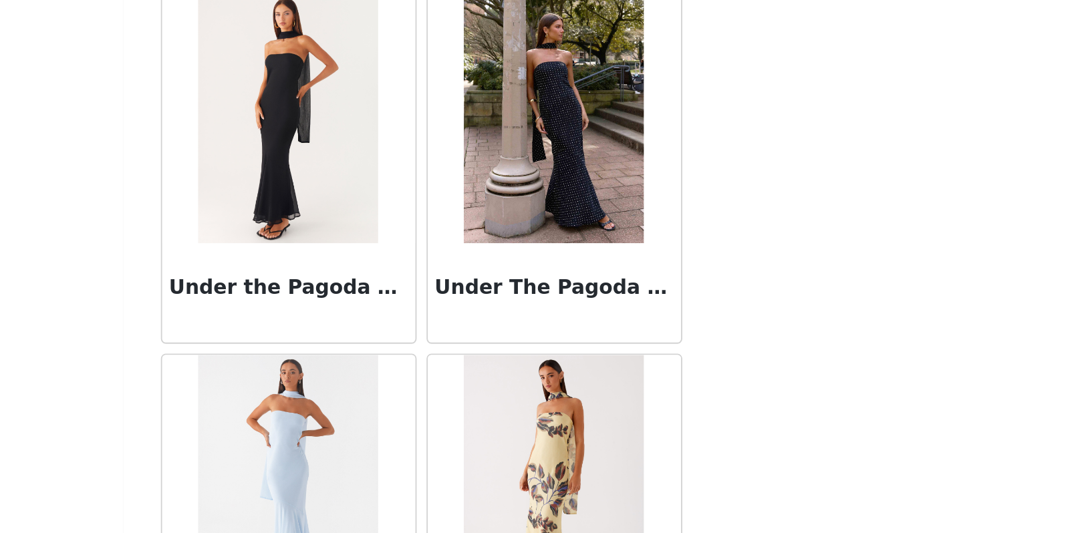
click at [568, 164] on img at bounding box center [616, 231] width 97 height 134
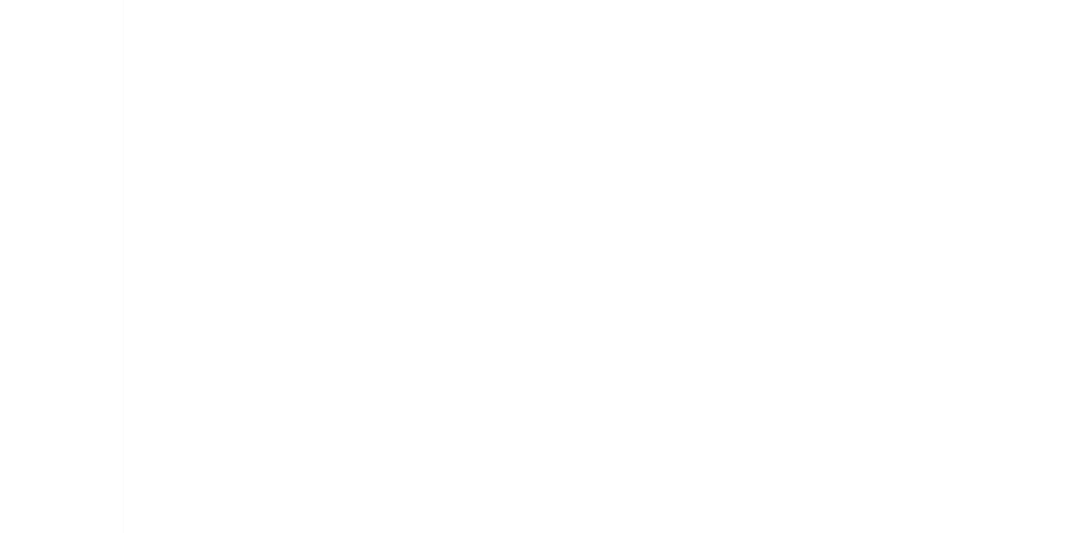
scroll to position [202, 0]
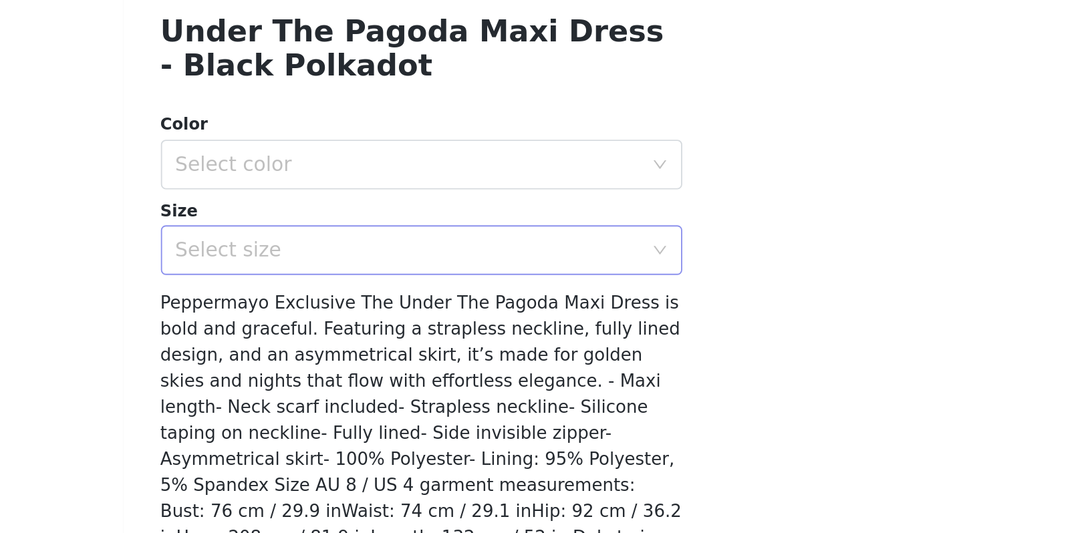
click at [413, 295] on div "Select size" at bounding box center [538, 301] width 250 height 13
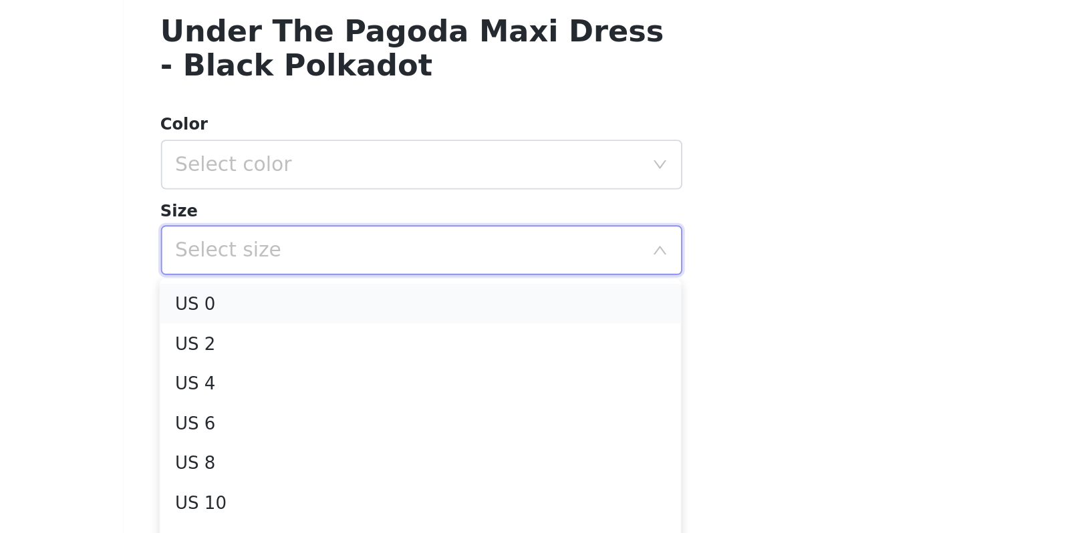
click at [404, 320] on li "US 0" at bounding box center [544, 330] width 281 height 21
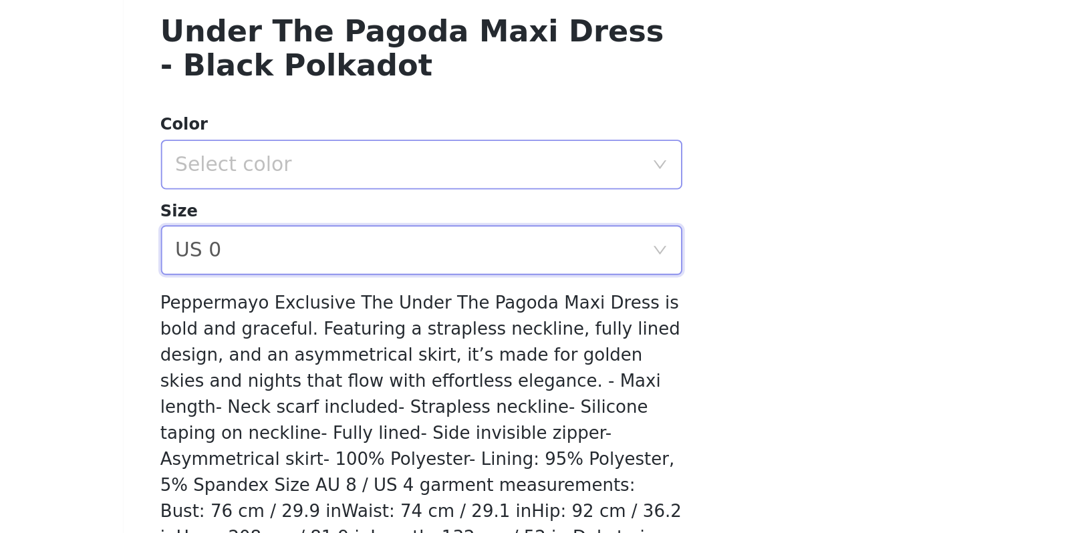
click at [413, 249] on div "Select color" at bounding box center [538, 255] width 250 height 13
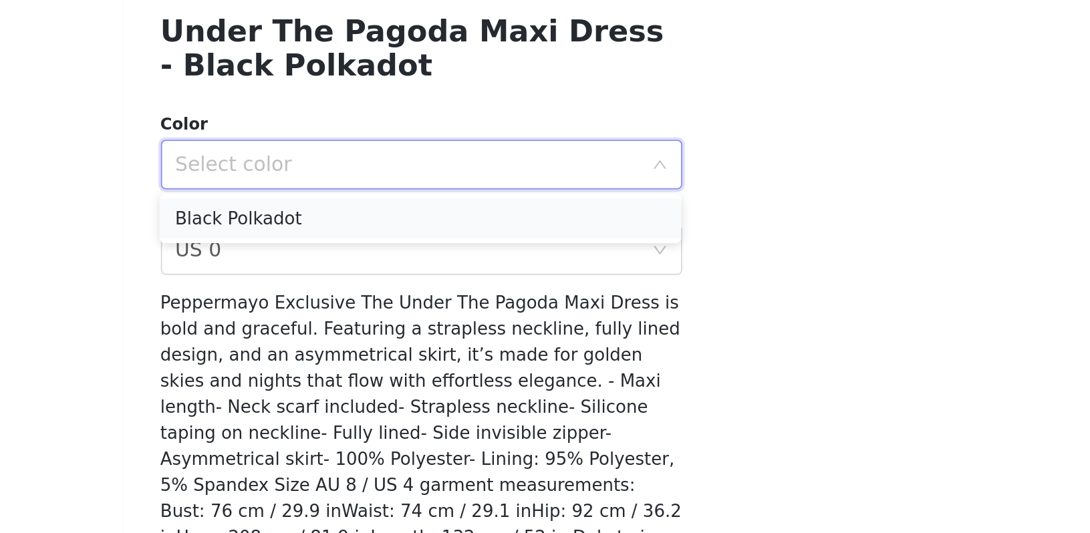
click at [404, 274] on li "Black Polkadot" at bounding box center [544, 284] width 281 height 21
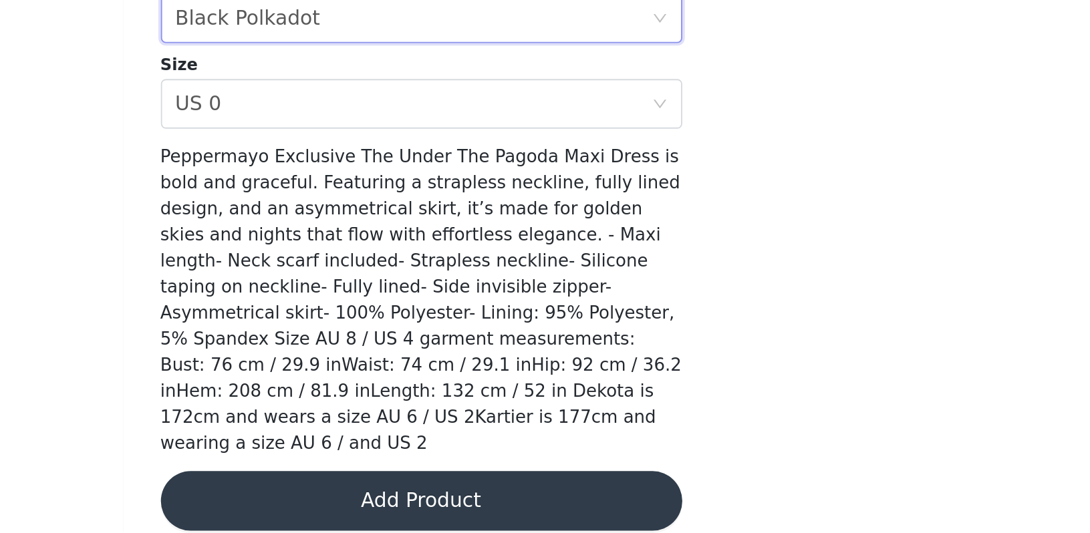
click at [405, 500] on button "Add Product" at bounding box center [545, 516] width 281 height 32
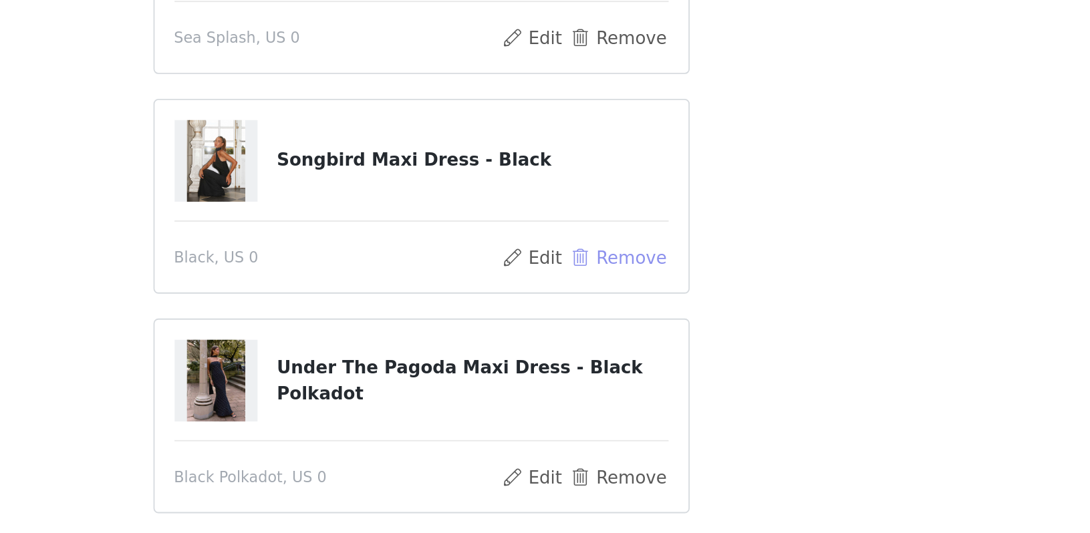
click at [624, 295] on button "Remove" at bounding box center [650, 303] width 53 height 16
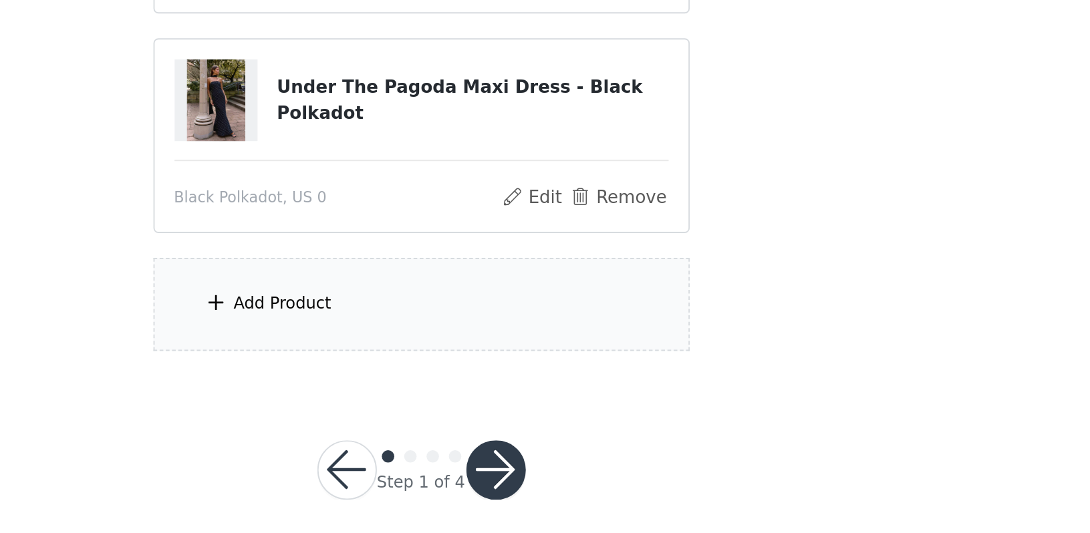
click at [401, 372] on div "Add Product" at bounding box center [545, 397] width 289 height 50
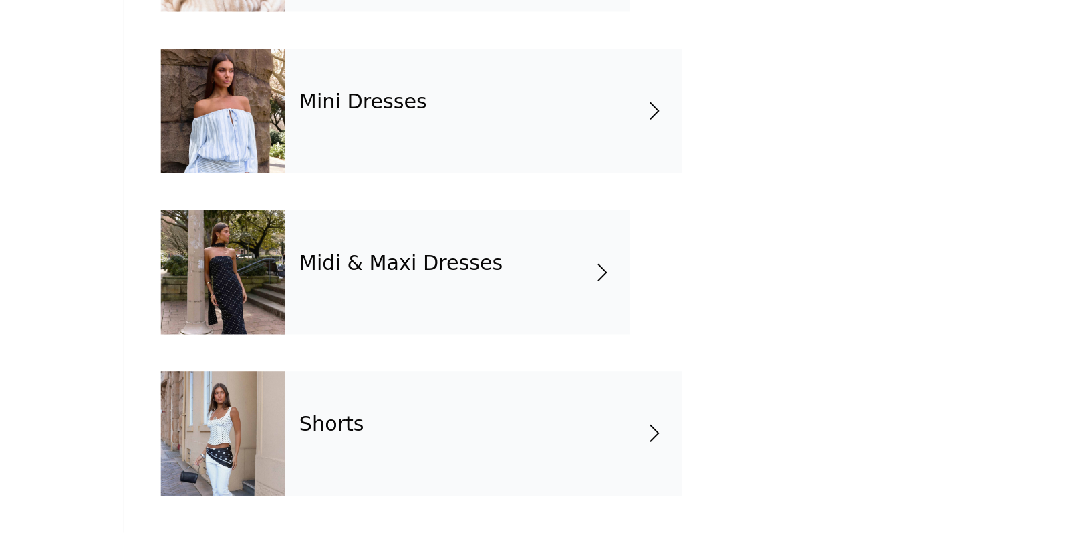
scroll to position [168, 0]
click at [472, 359] on div "Midi & Maxi Dresses" at bounding box center [565, 392] width 186 height 67
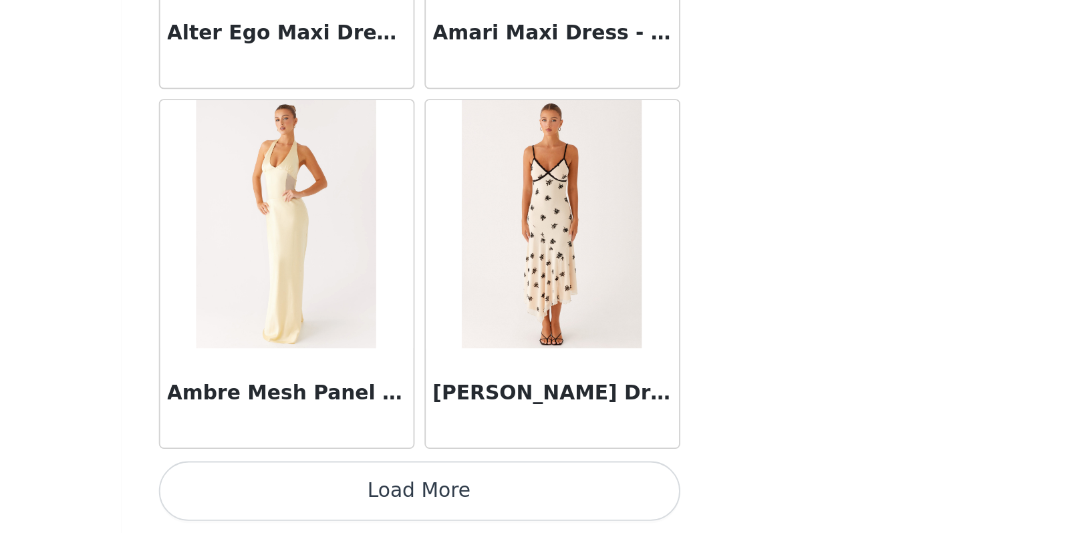
click at [405, 494] on button "Load More" at bounding box center [545, 510] width 281 height 32
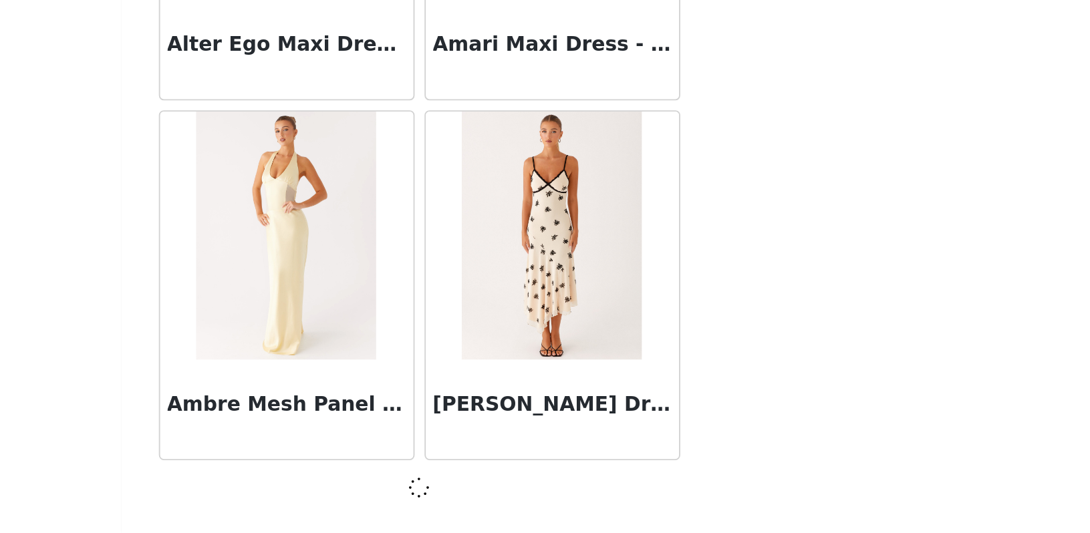
scroll to position [1505, 0]
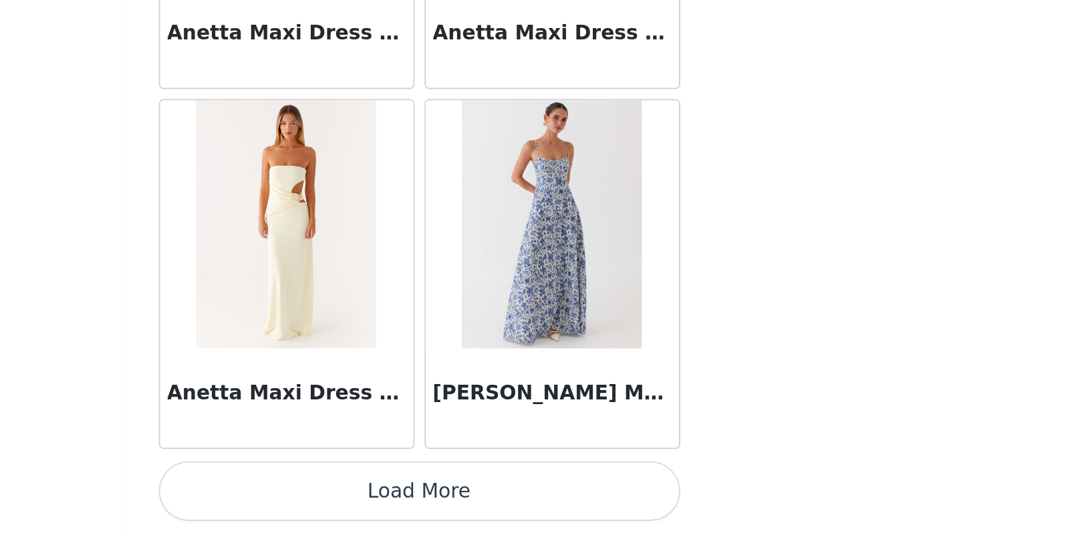
click at [405, 494] on button "Load More" at bounding box center [545, 510] width 281 height 32
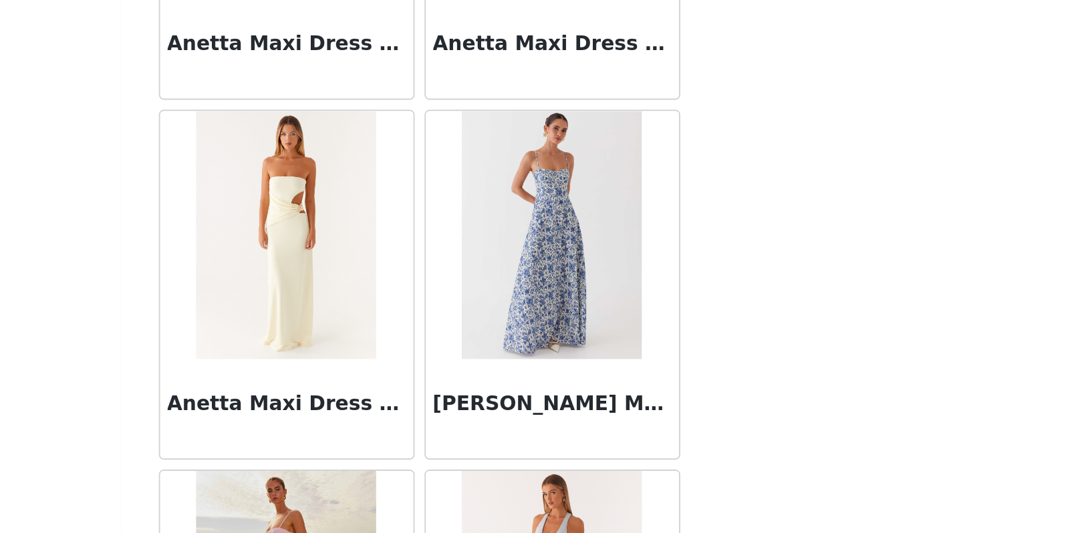
scroll to position [168, 0]
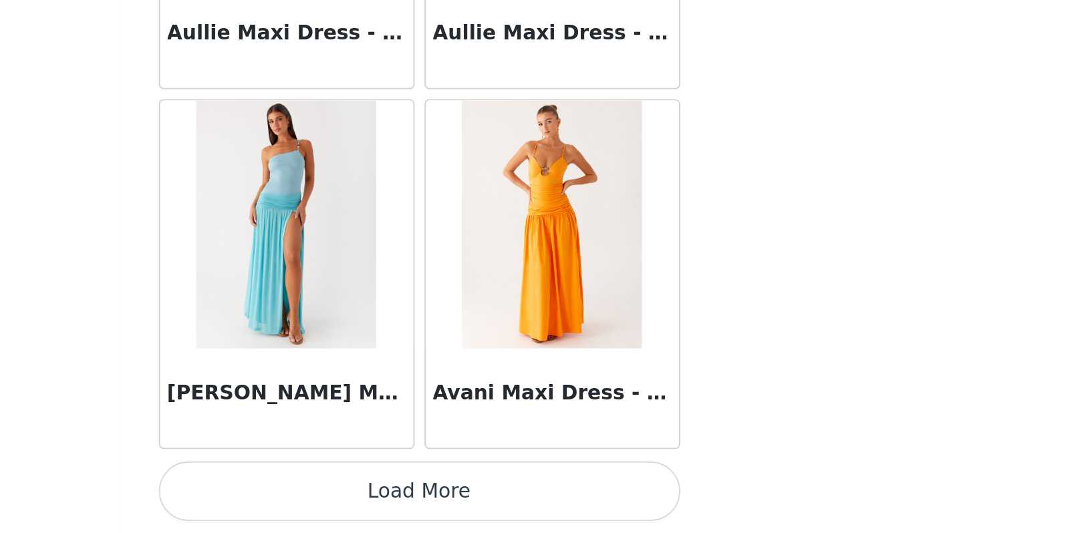
click at [405, 494] on button "Load More" at bounding box center [545, 510] width 281 height 32
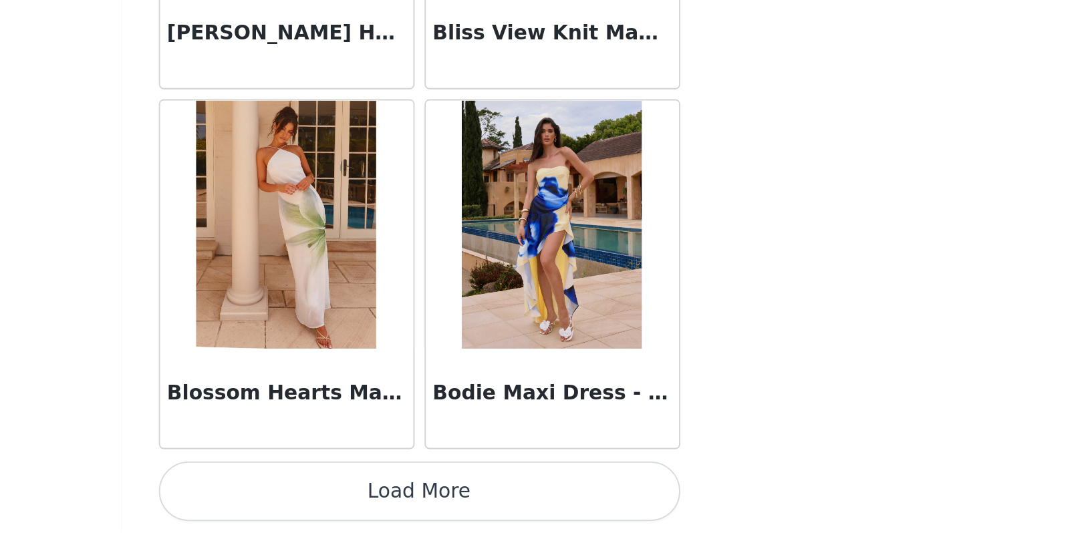
click at [405, 494] on button "Load More" at bounding box center [545, 510] width 281 height 32
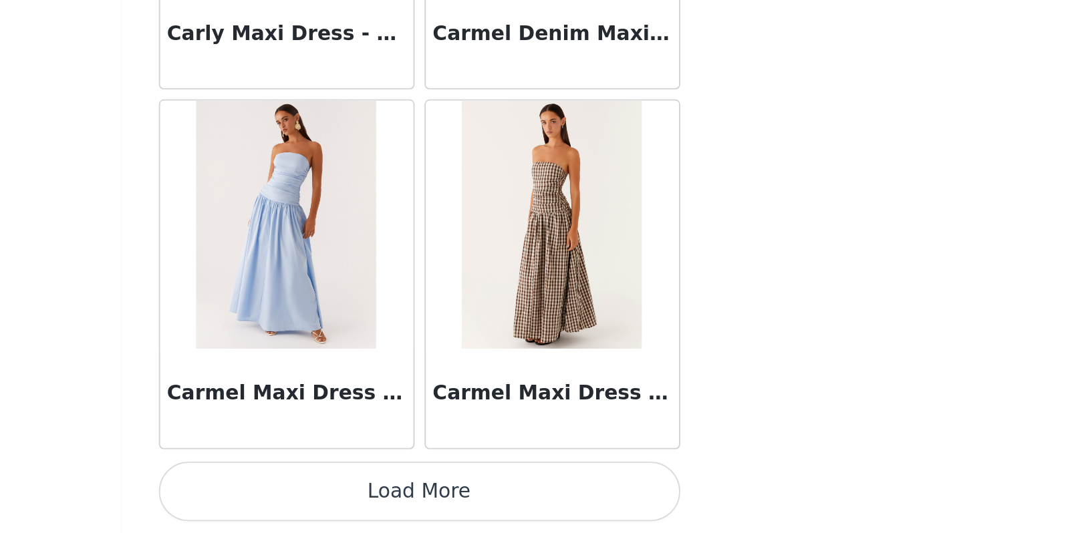
click at [405, 494] on button "Load More" at bounding box center [545, 510] width 281 height 32
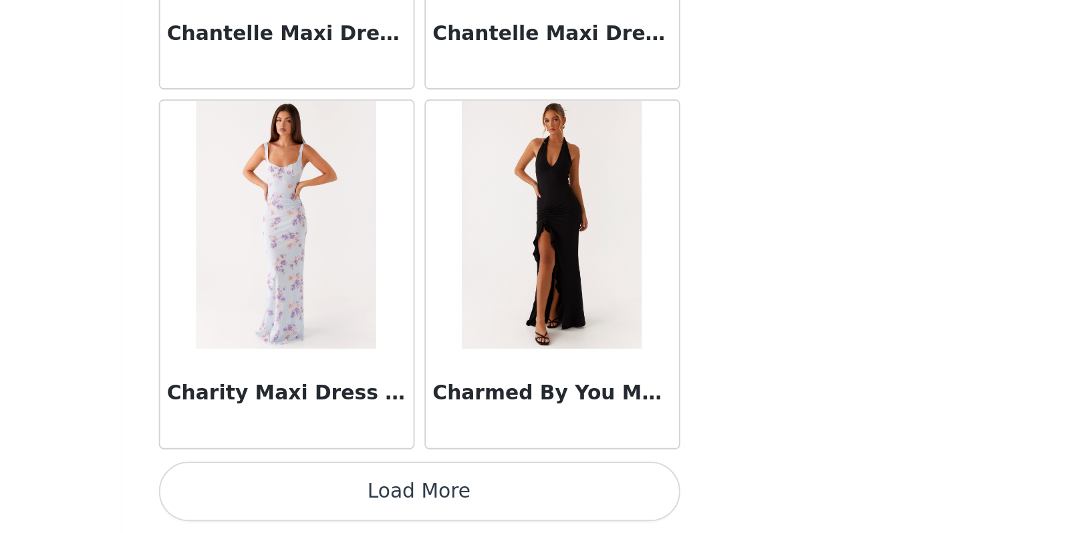
scroll to position [11194, 0]
click at [405, 494] on button "Load More" at bounding box center [545, 510] width 281 height 32
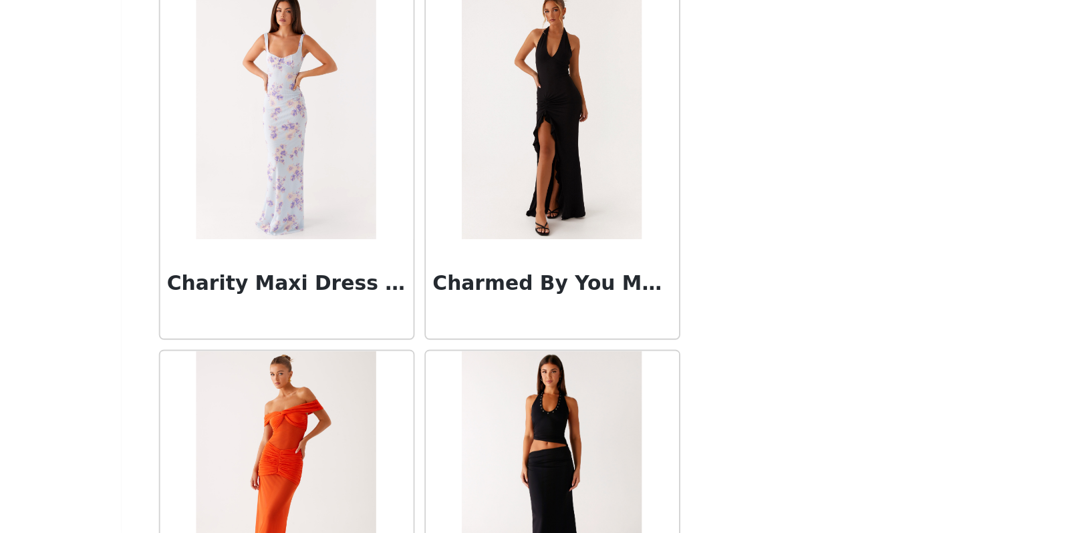
scroll to position [11325, 0]
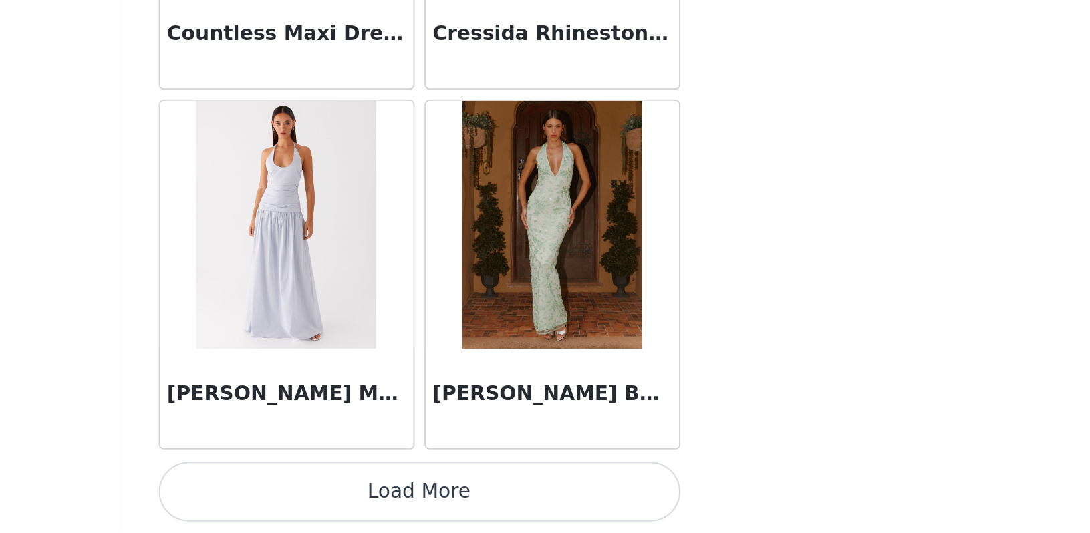
click at [405, 494] on button "Load More" at bounding box center [545, 510] width 281 height 32
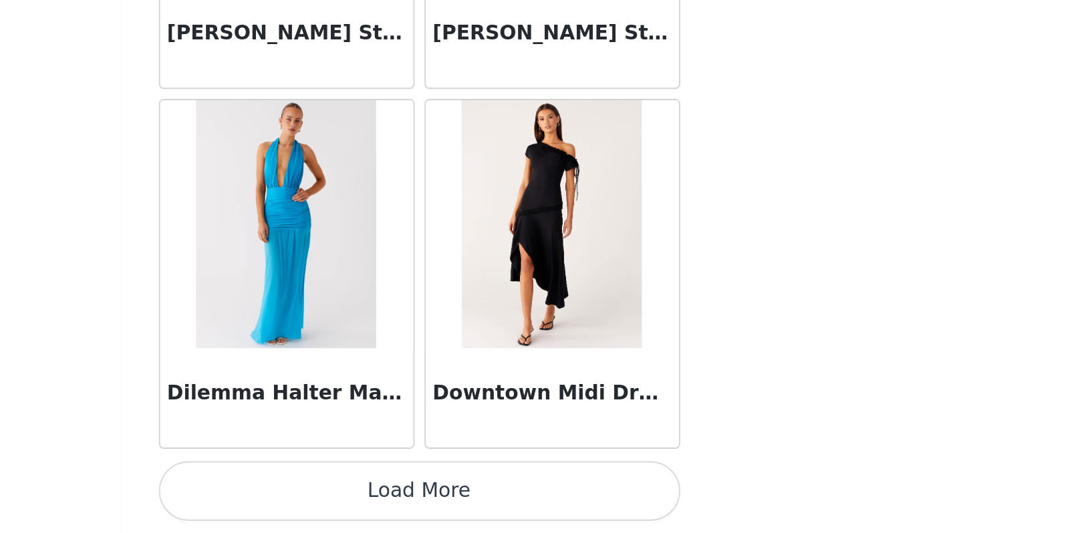
click at [405, 494] on button "Load More" at bounding box center [545, 510] width 281 height 32
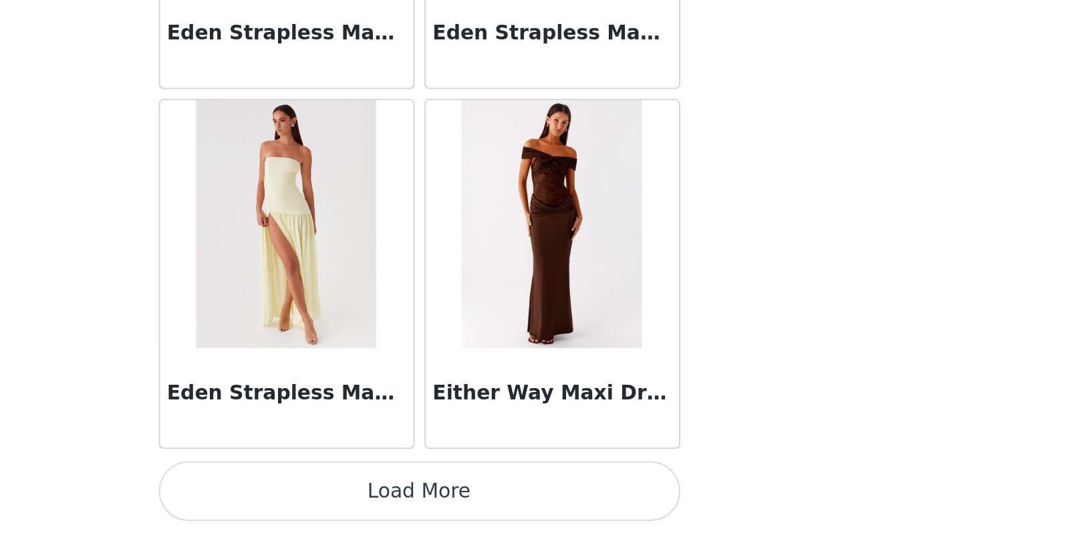
click at [405, 494] on button "Load More" at bounding box center [545, 510] width 281 height 32
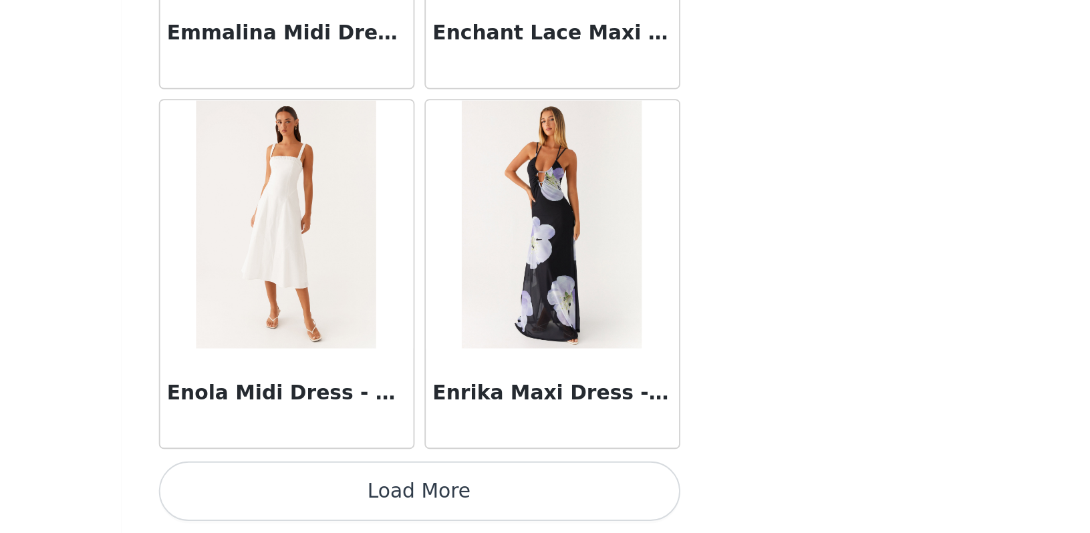
click at [405, 494] on button "Load More" at bounding box center [545, 510] width 281 height 32
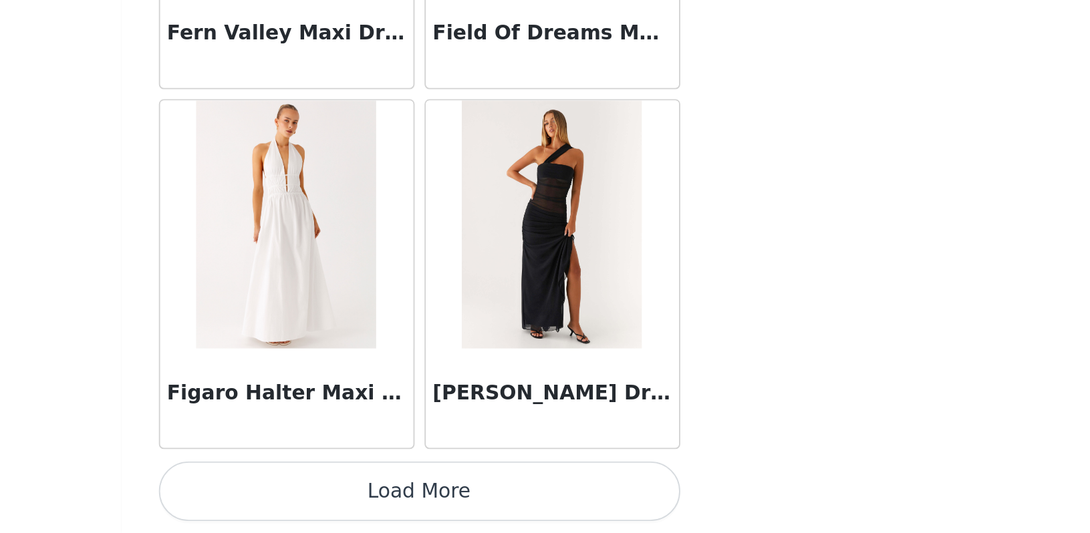
scroll to position [20882, 0]
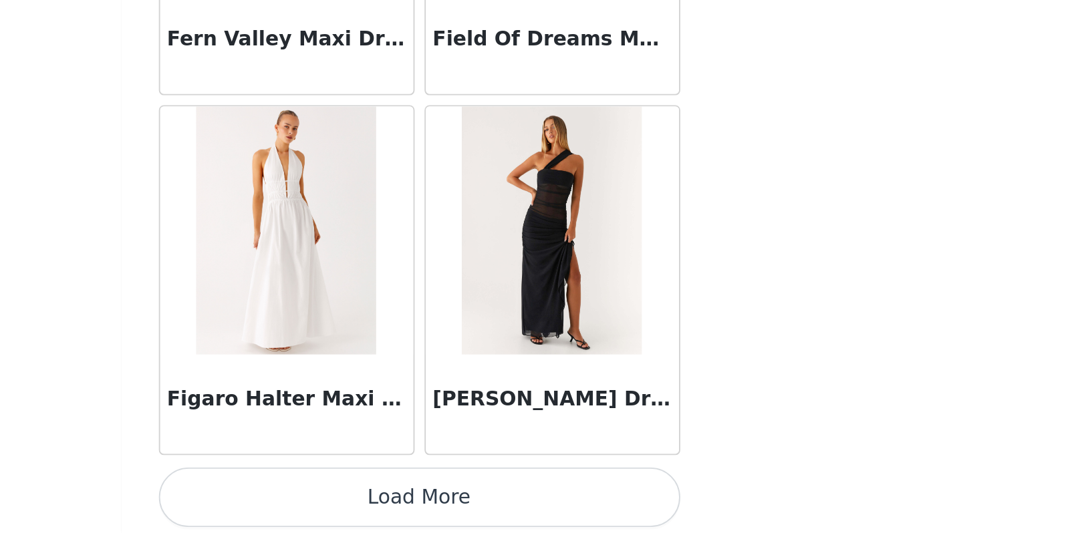
click at [405, 498] on button "Load More" at bounding box center [545, 514] width 281 height 32
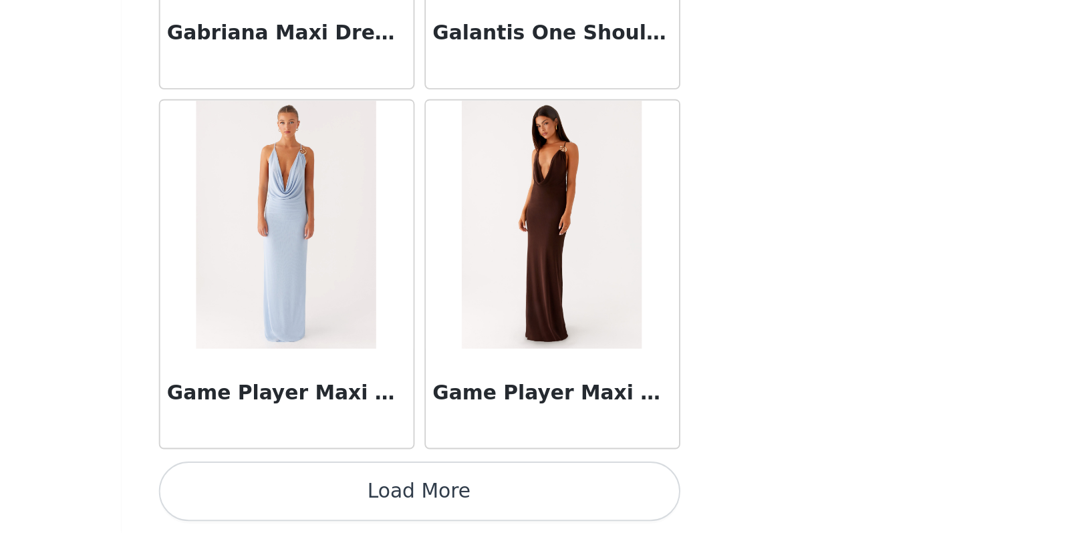
click at [405, 494] on button "Load More" at bounding box center [545, 510] width 281 height 32
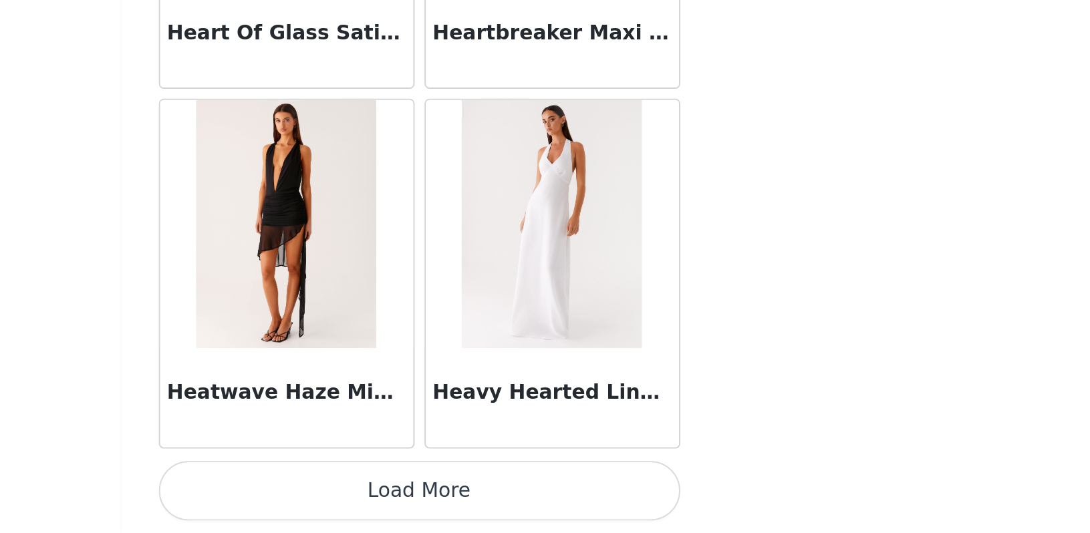
scroll to position [168, 0]
click at [405, 494] on button "Load More" at bounding box center [545, 510] width 281 height 32
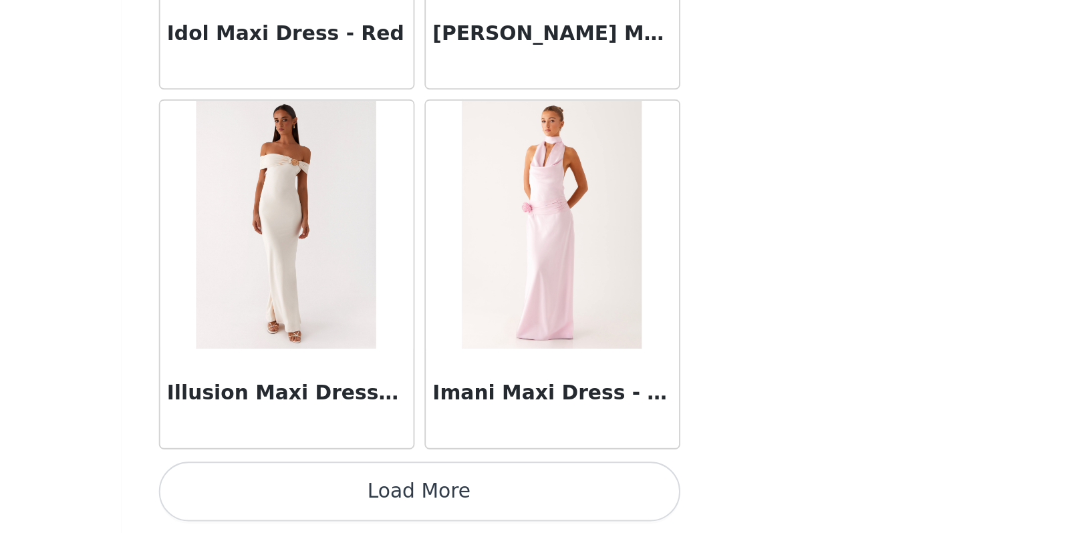
click at [405, 494] on button "Load More" at bounding box center [545, 510] width 281 height 32
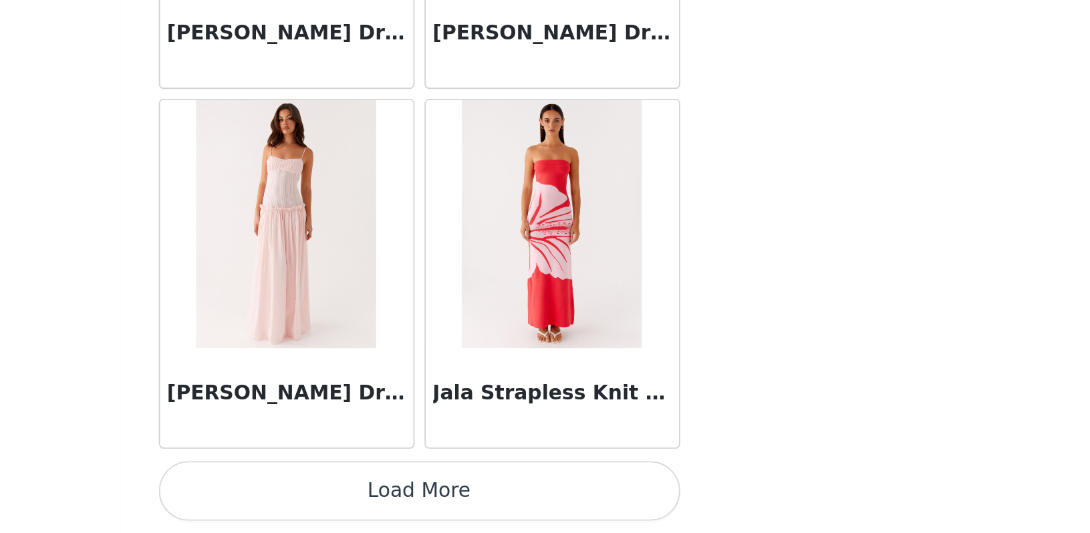
scroll to position [28633, 0]
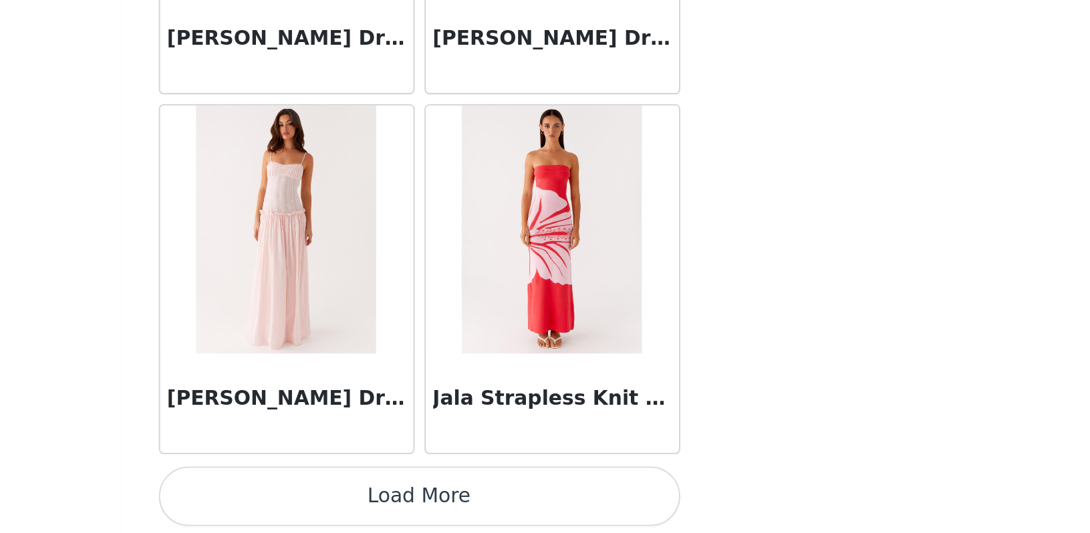
click at [405, 497] on button "Load More" at bounding box center [545, 513] width 281 height 32
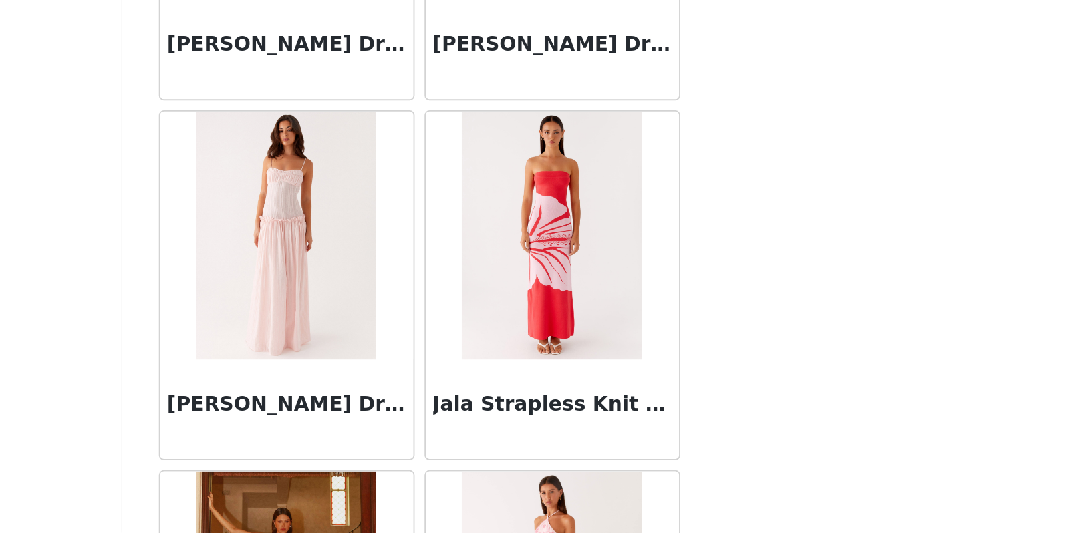
scroll to position [168, 0]
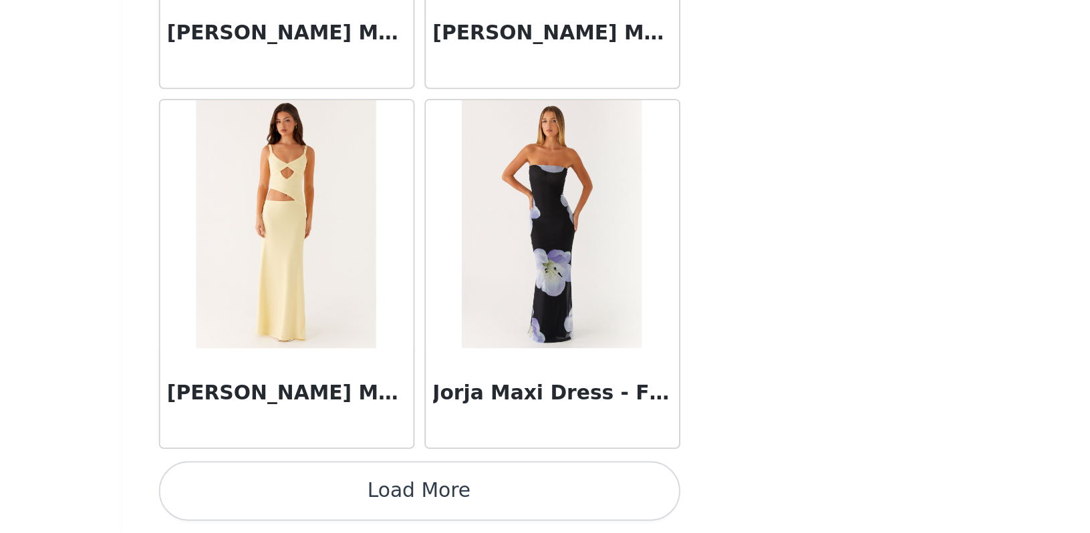
click at [405, 494] on button "Load More" at bounding box center [545, 510] width 281 height 32
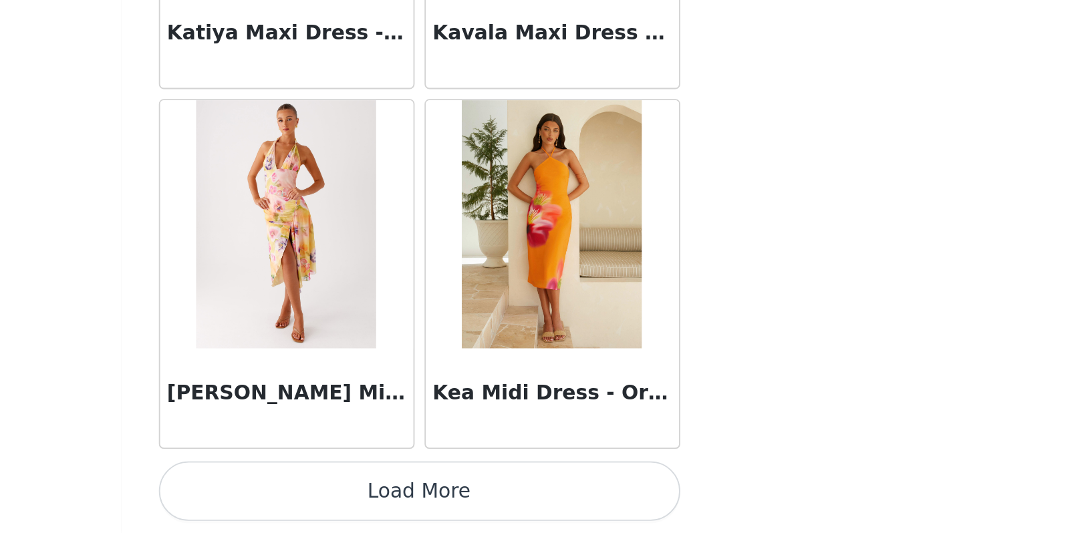
click at [405, 494] on button "Load More" at bounding box center [545, 510] width 281 height 32
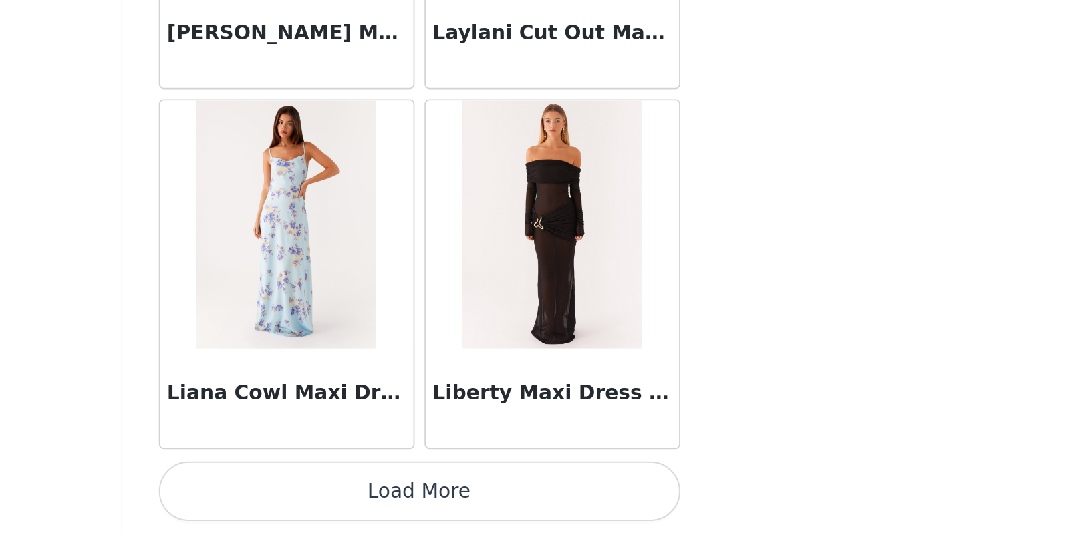
click at [405, 494] on button "Load More" at bounding box center [545, 510] width 281 height 32
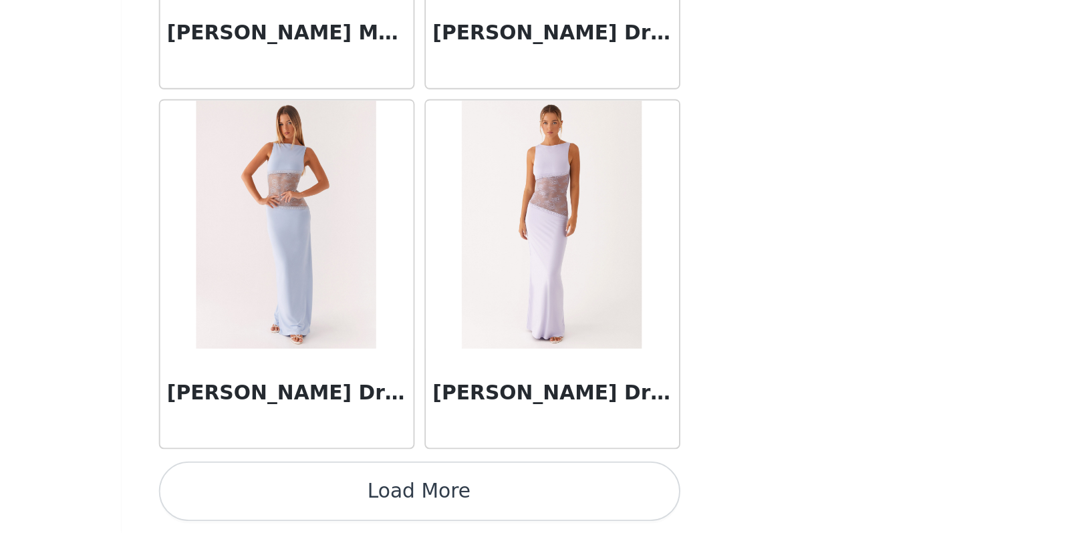
scroll to position [36390, 0]
click at [405, 494] on button "Load More" at bounding box center [545, 510] width 281 height 32
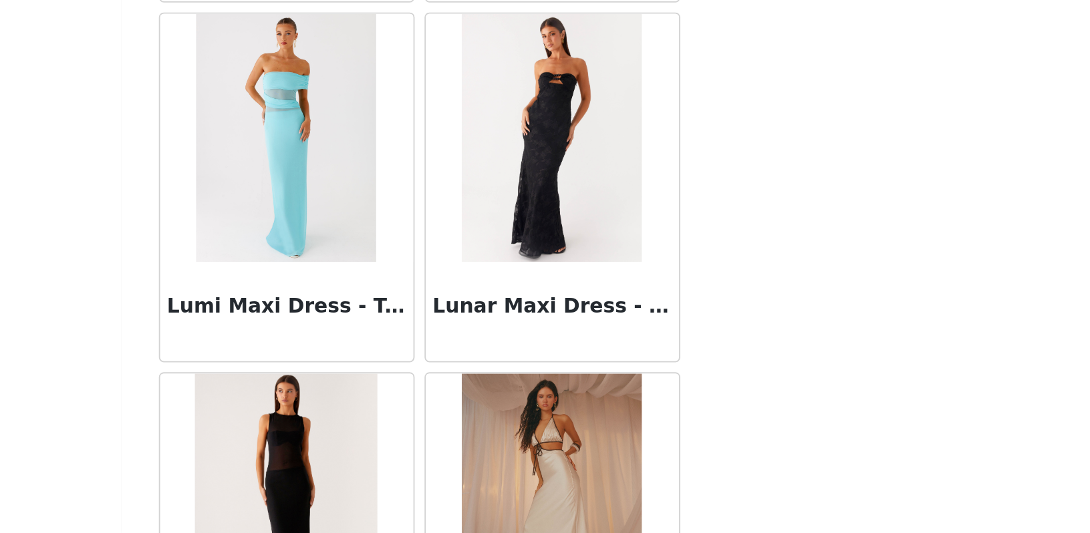
scroll to position [37009, 0]
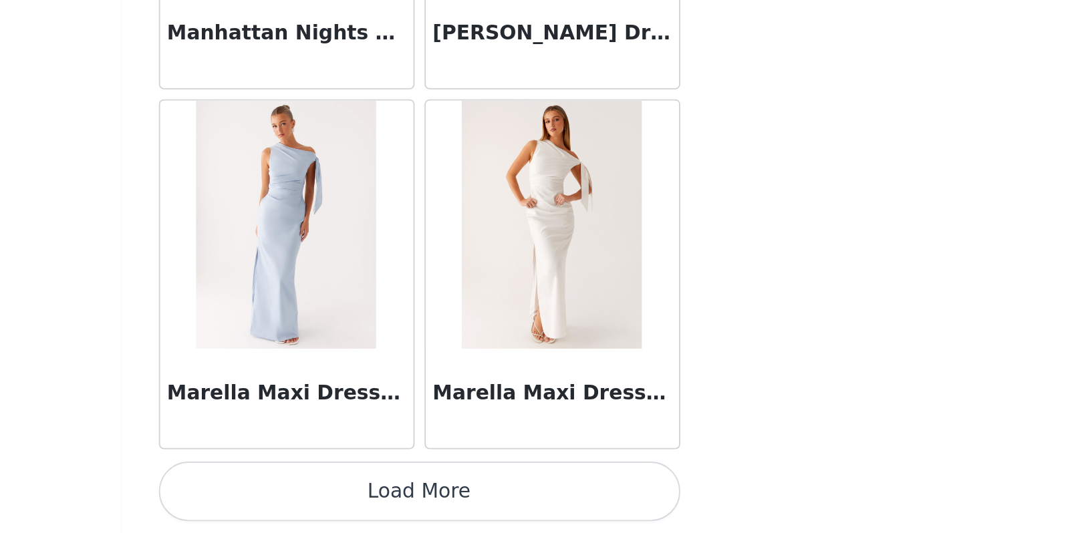
click at [405, 494] on button "Load More" at bounding box center [545, 510] width 281 height 32
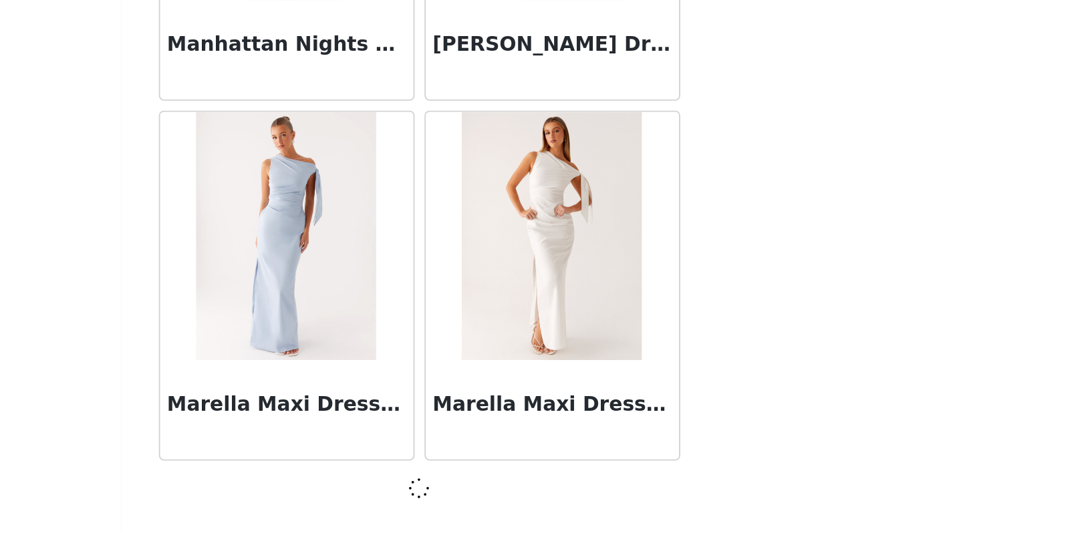
scroll to position [38322, 0]
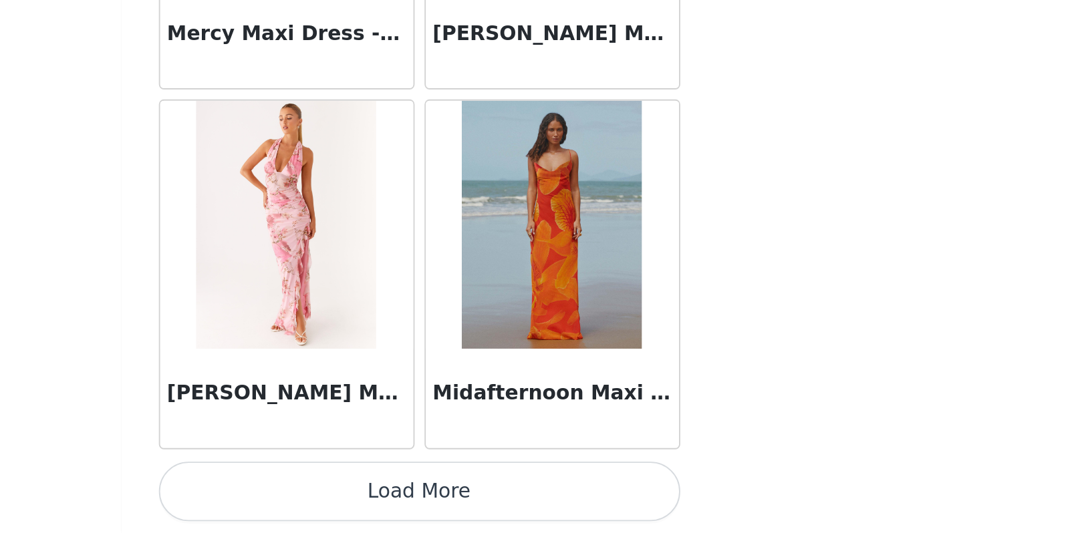
click at [405, 494] on button "Load More" at bounding box center [545, 510] width 281 height 32
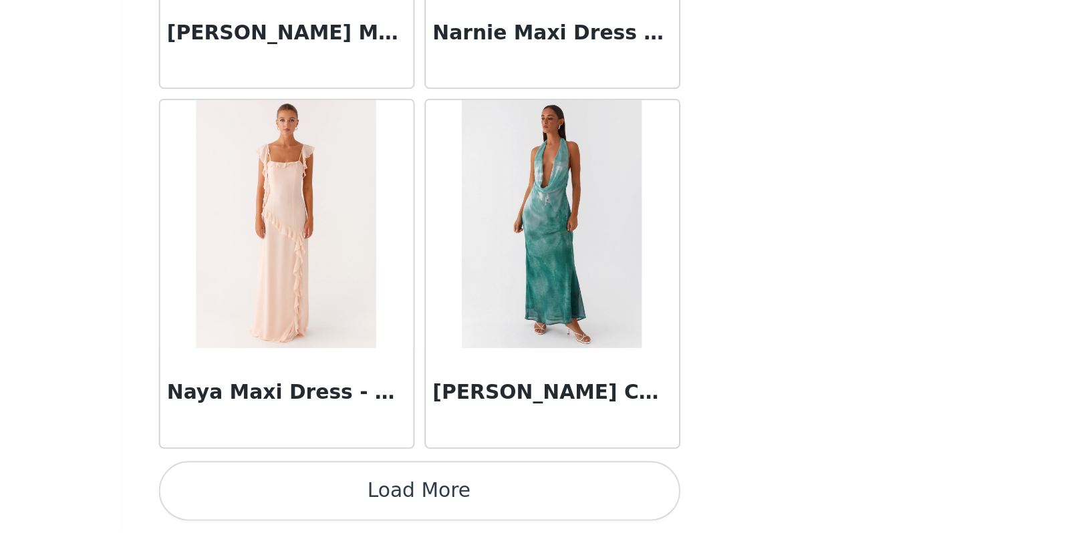
scroll to position [168, 0]
click at [405, 494] on button "Load More" at bounding box center [545, 510] width 281 height 32
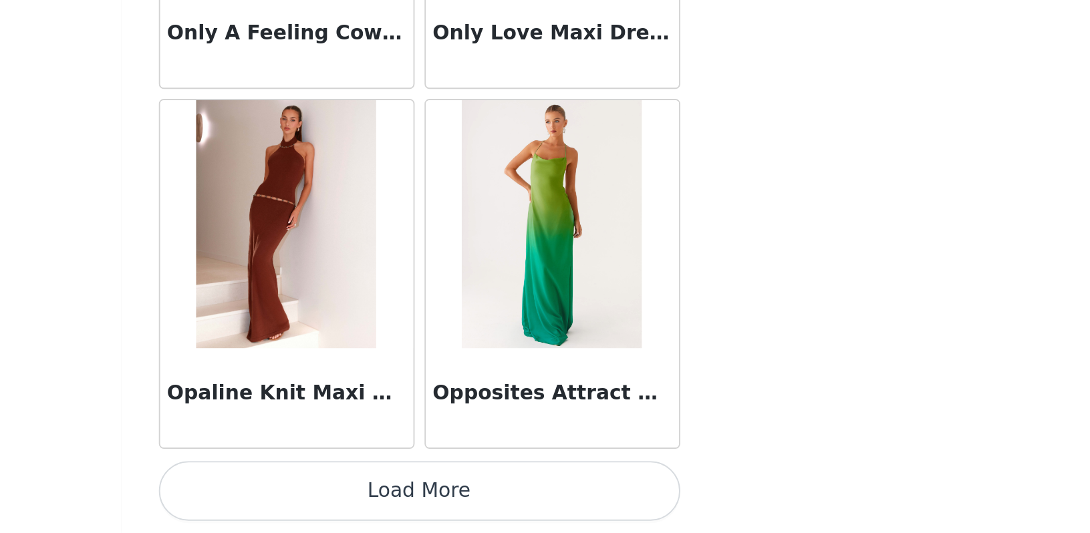
scroll to position [44141, 0]
click at [405, 494] on button "Load More" at bounding box center [545, 510] width 281 height 32
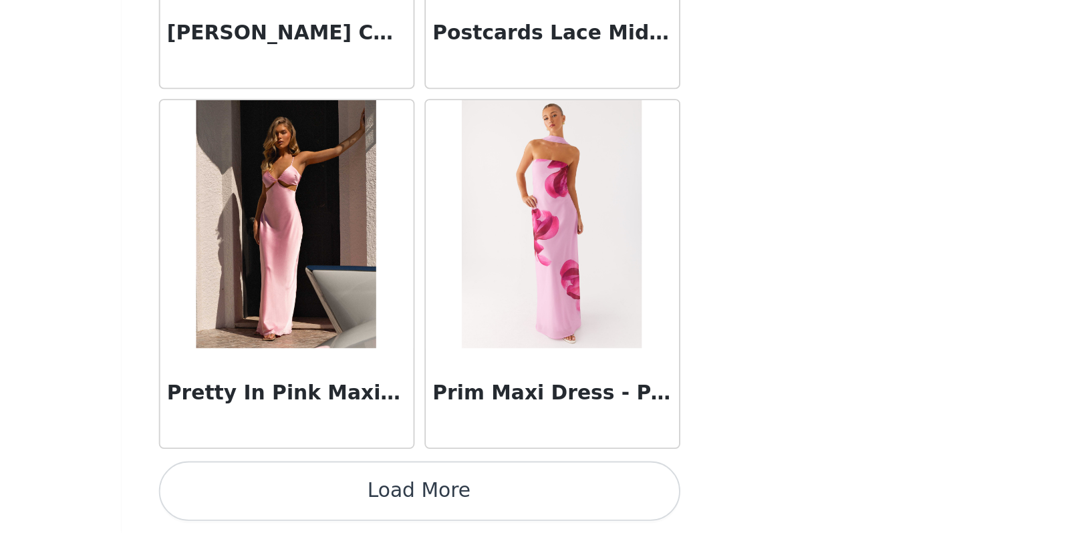
click at [405, 494] on button "Load More" at bounding box center [545, 510] width 281 height 32
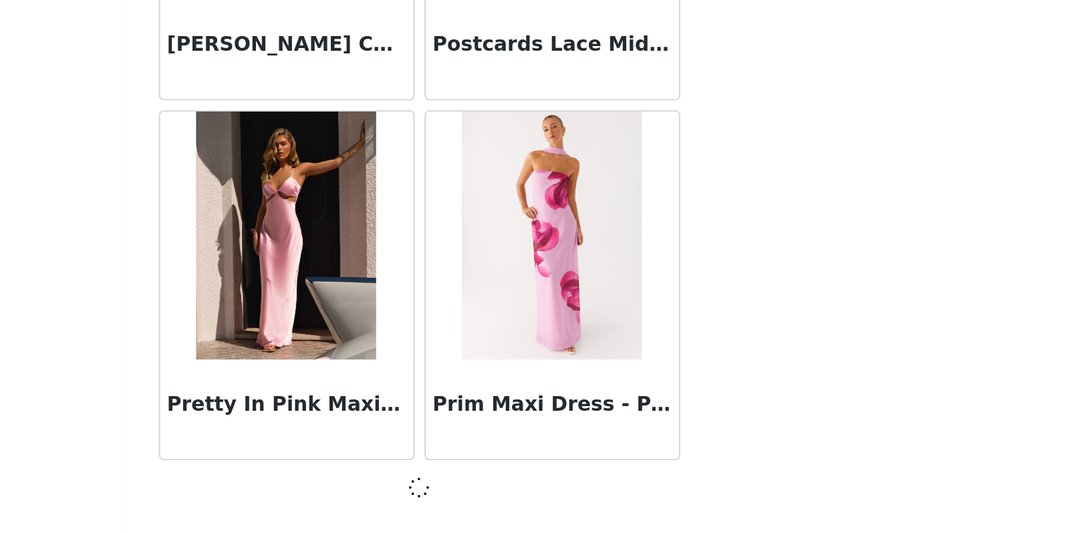
scroll to position [46073, 0]
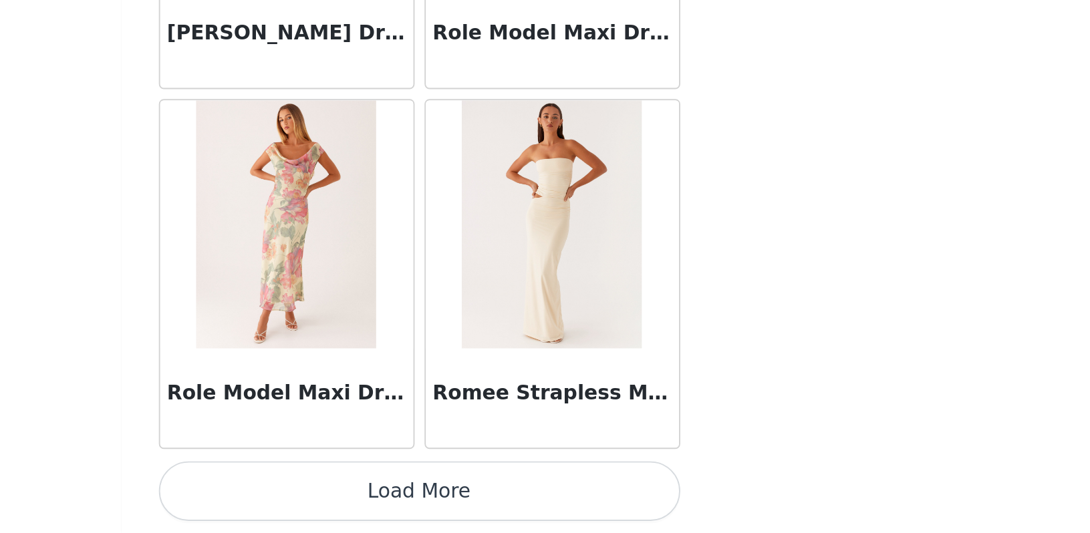
click at [405, 494] on button "Load More" at bounding box center [545, 510] width 281 height 32
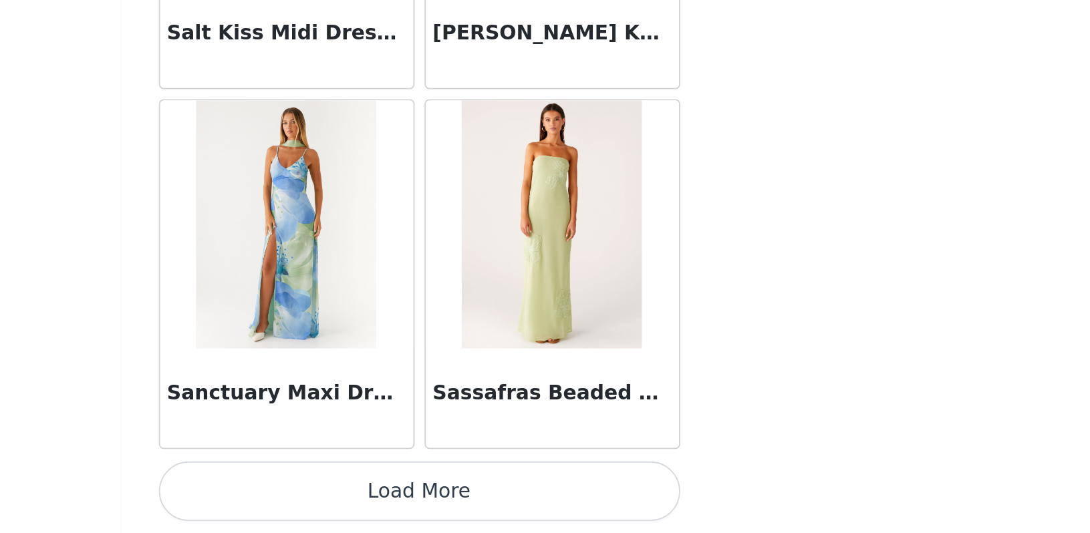
scroll to position [49954, 0]
click at [405, 494] on button "Load More" at bounding box center [545, 510] width 281 height 32
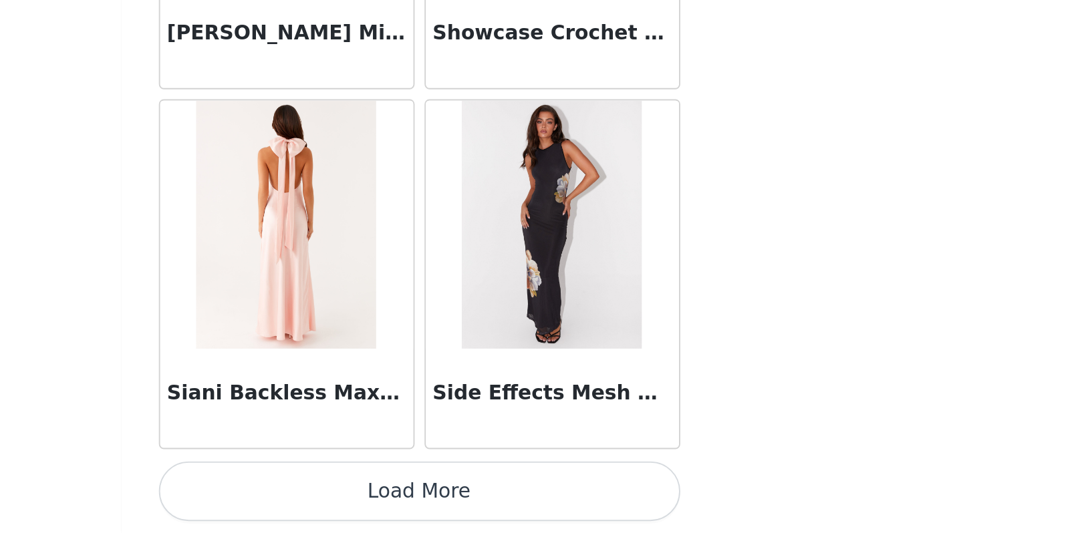
scroll to position [51892, 0]
click at [405, 494] on button "Load More" at bounding box center [545, 510] width 281 height 32
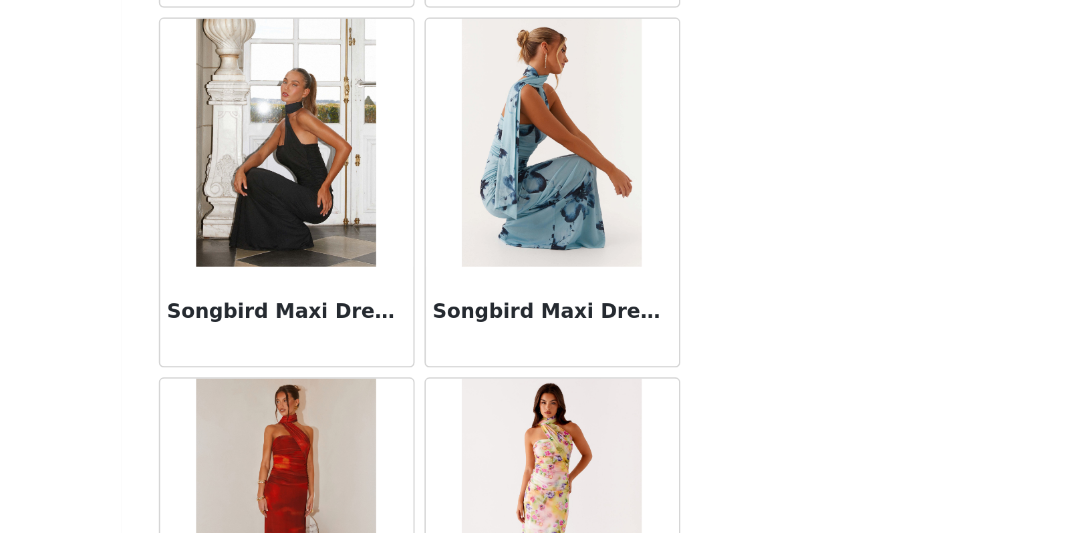
click at [406, 390] on div "Songbird Maxi Dress - Black" at bounding box center [474, 416] width 136 height 53
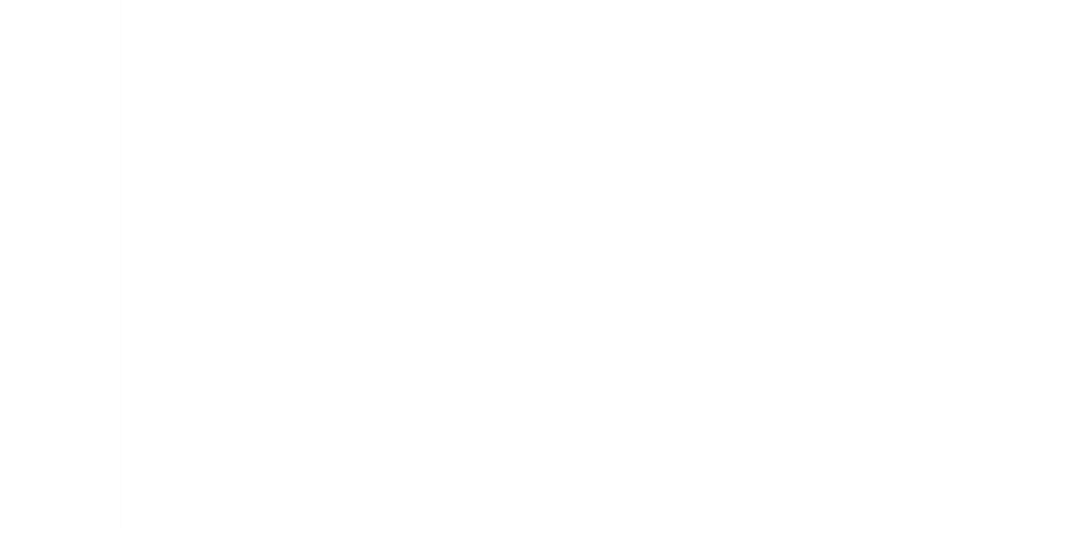
scroll to position [170, 0]
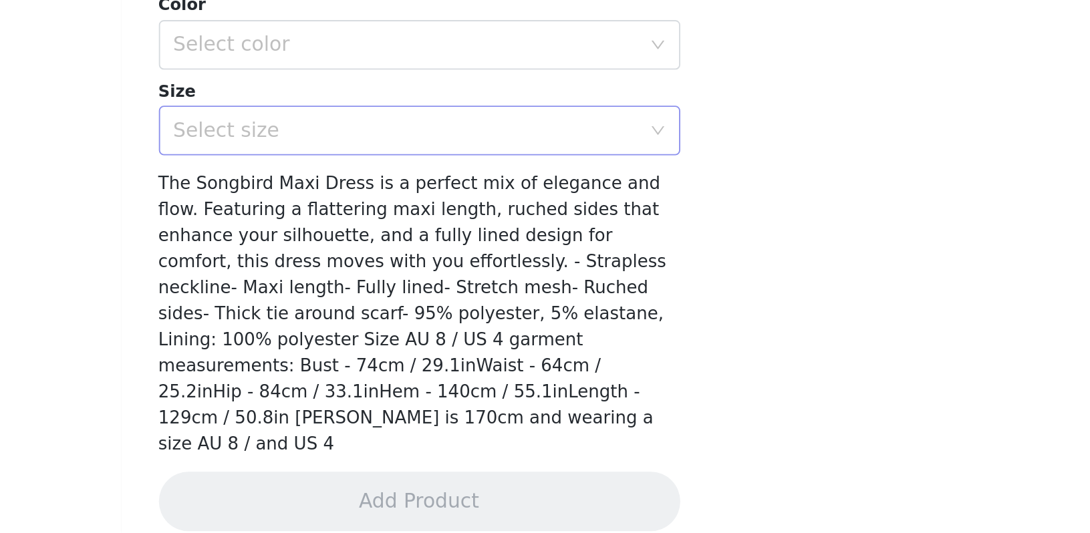
click at [413, 309] on div "Select size" at bounding box center [538, 315] width 250 height 13
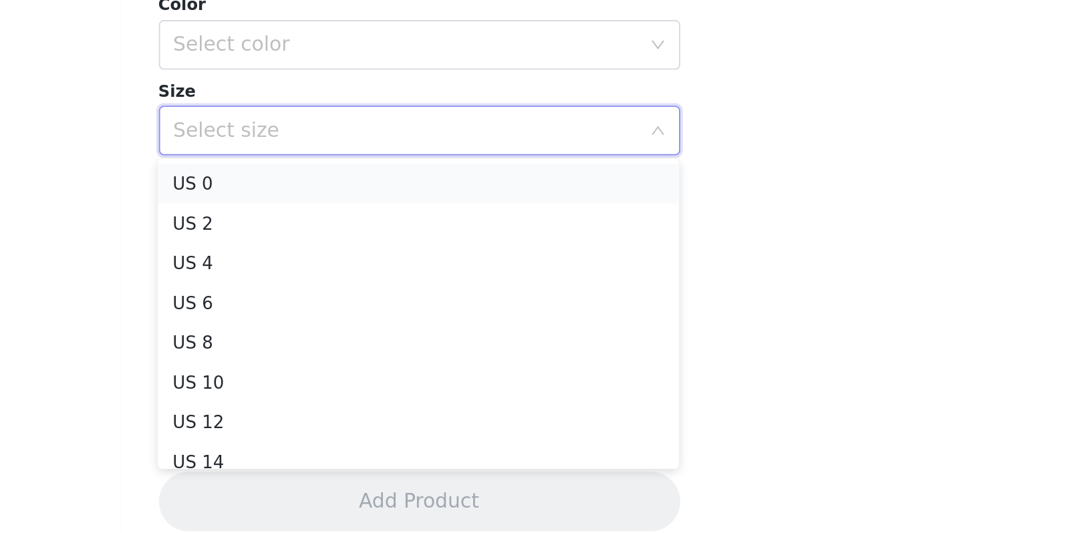
click at [404, 334] on li "US 0" at bounding box center [544, 344] width 281 height 21
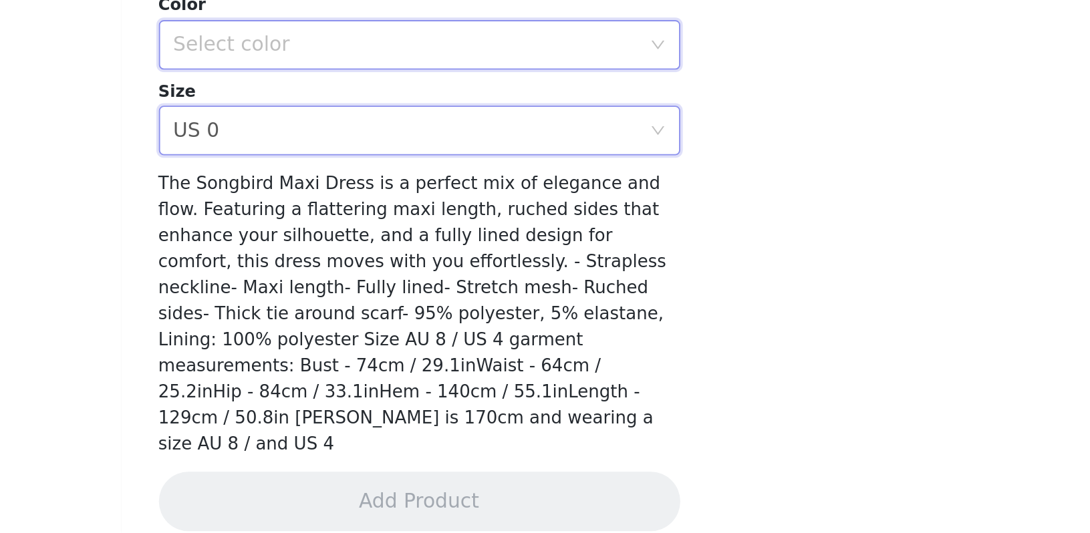
click at [413, 257] on div "Select color" at bounding box center [541, 269] width 256 height 25
click at [404, 288] on li "Black" at bounding box center [544, 298] width 281 height 21
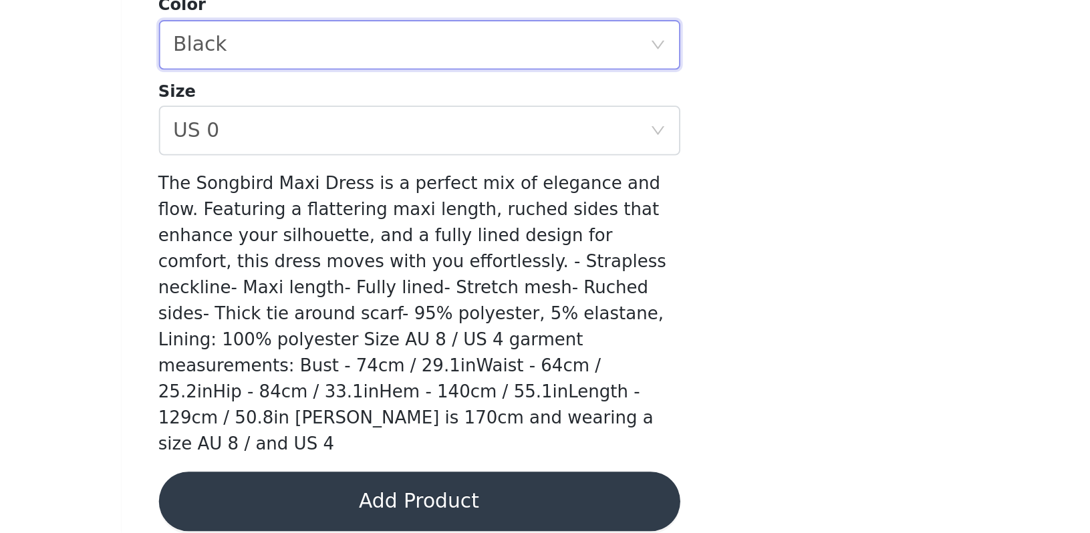
click at [405, 500] on button "Add Product" at bounding box center [545, 516] width 281 height 32
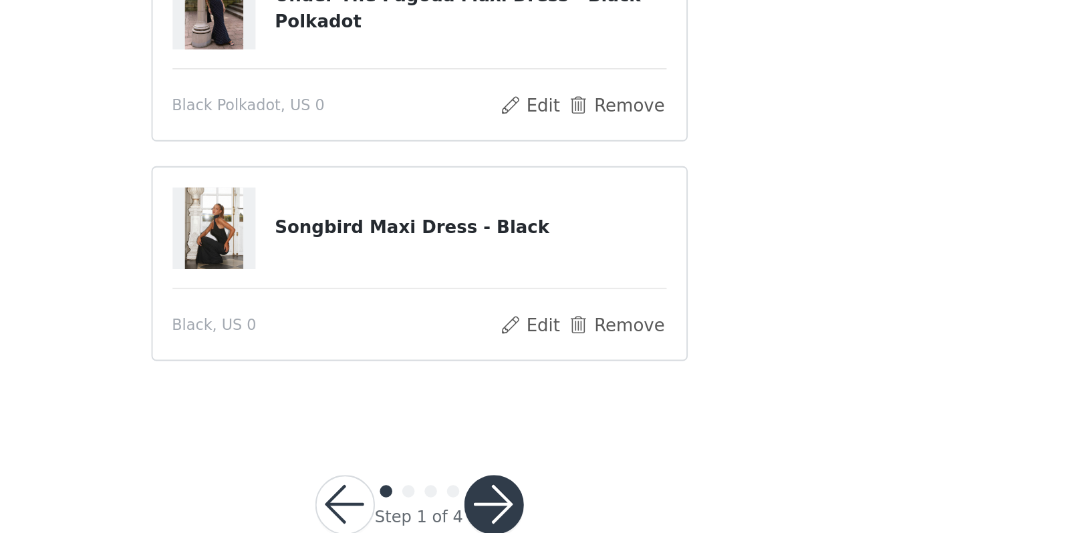
click at [569, 502] on button "button" at bounding box center [585, 518] width 32 height 32
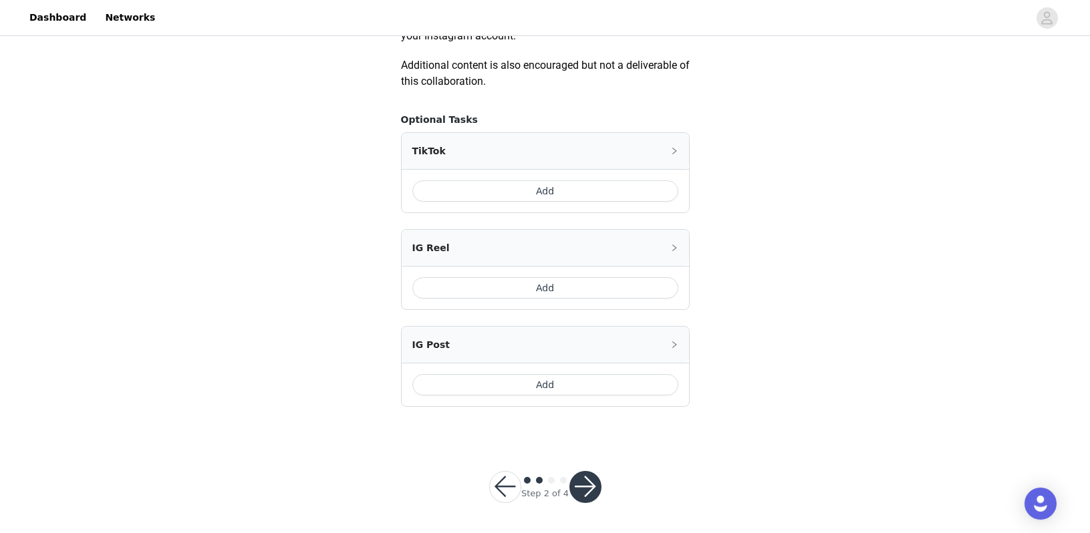
scroll to position [766, 0]
click at [579, 488] on button "button" at bounding box center [585, 488] width 32 height 32
click at [587, 485] on button "button" at bounding box center [585, 488] width 32 height 32
click at [574, 189] on button "Add" at bounding box center [545, 191] width 266 height 21
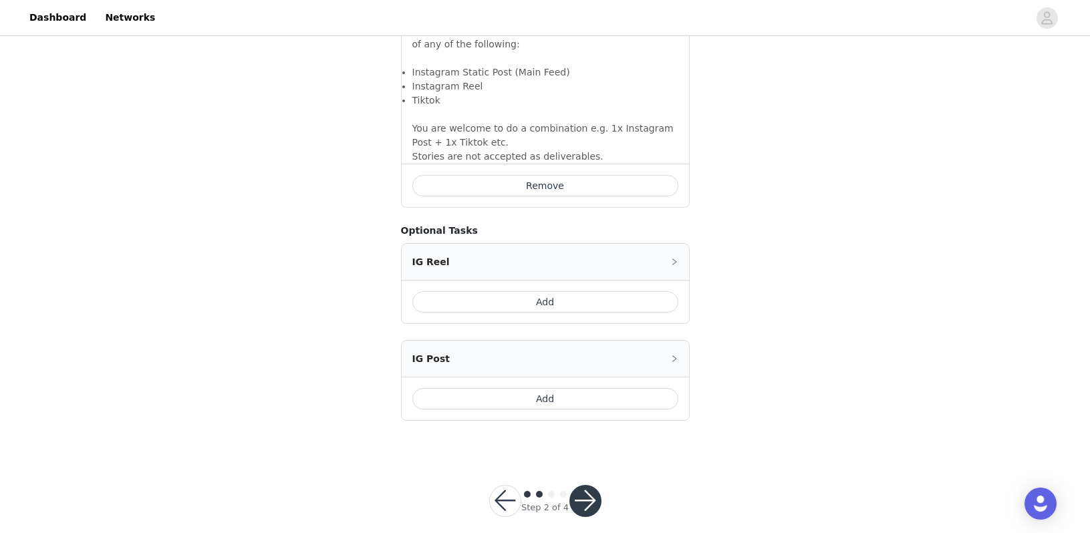
scroll to position [1004, 0]
click at [593, 486] on button "button" at bounding box center [585, 502] width 32 height 32
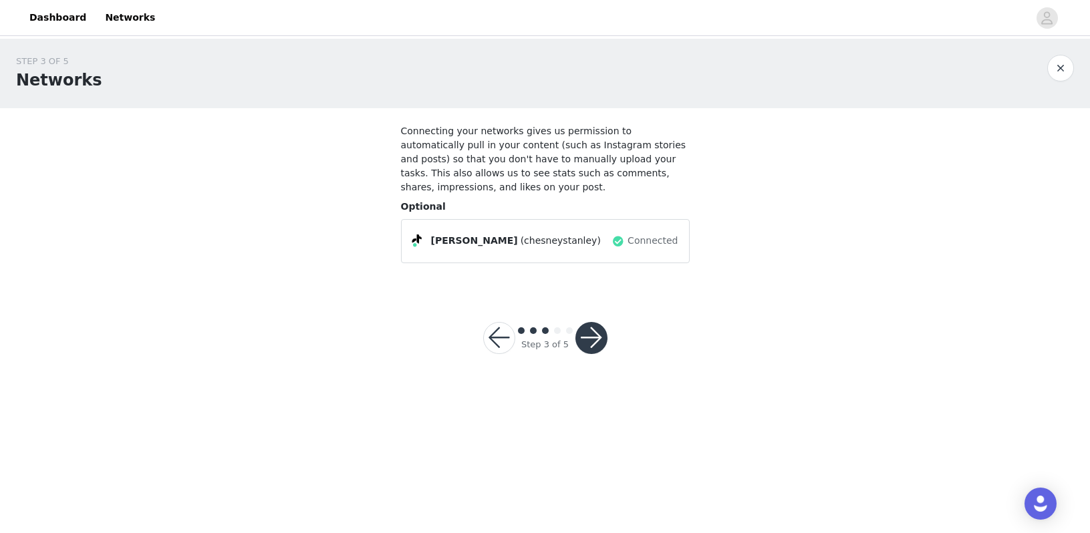
click at [592, 339] on button "button" at bounding box center [591, 338] width 32 height 32
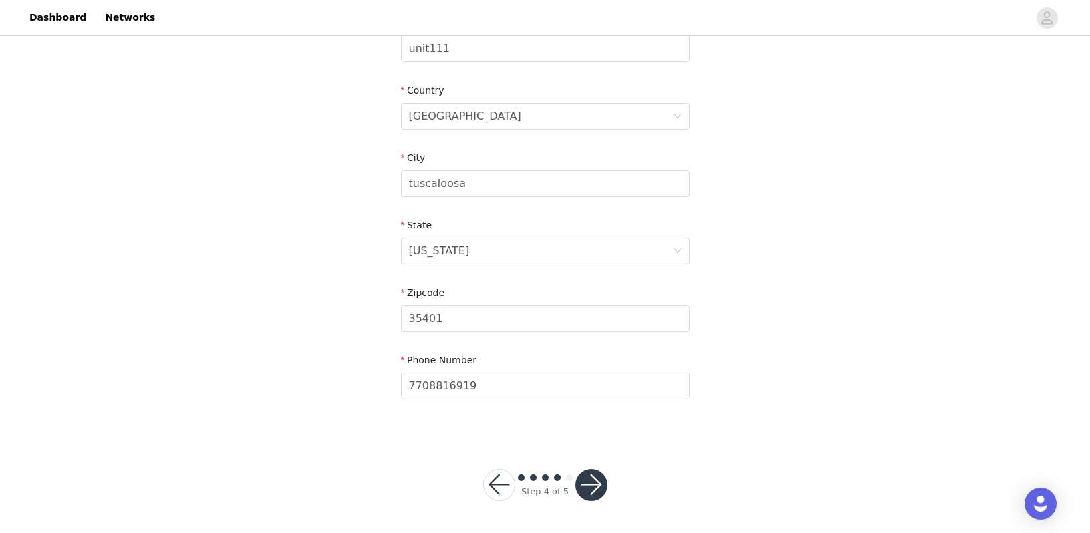
scroll to position [378, 0]
click at [594, 488] on button "button" at bounding box center [591, 486] width 32 height 32
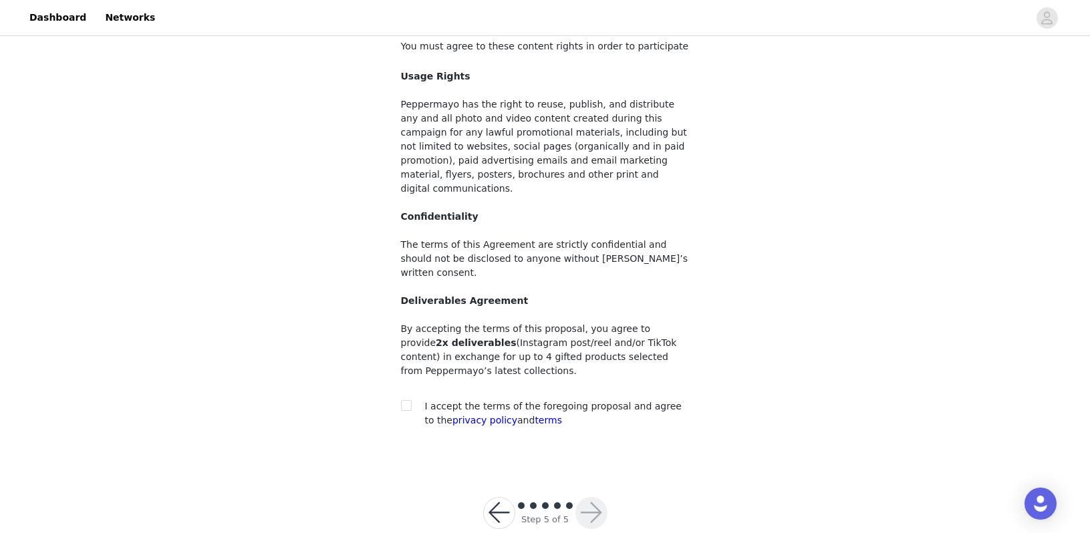
scroll to position [84, 0]
click at [413, 400] on div at bounding box center [410, 407] width 19 height 14
click at [408, 401] on input "checkbox" at bounding box center [405, 405] width 9 height 9
checkbox input "true"
click at [593, 498] on button "button" at bounding box center [591, 514] width 32 height 32
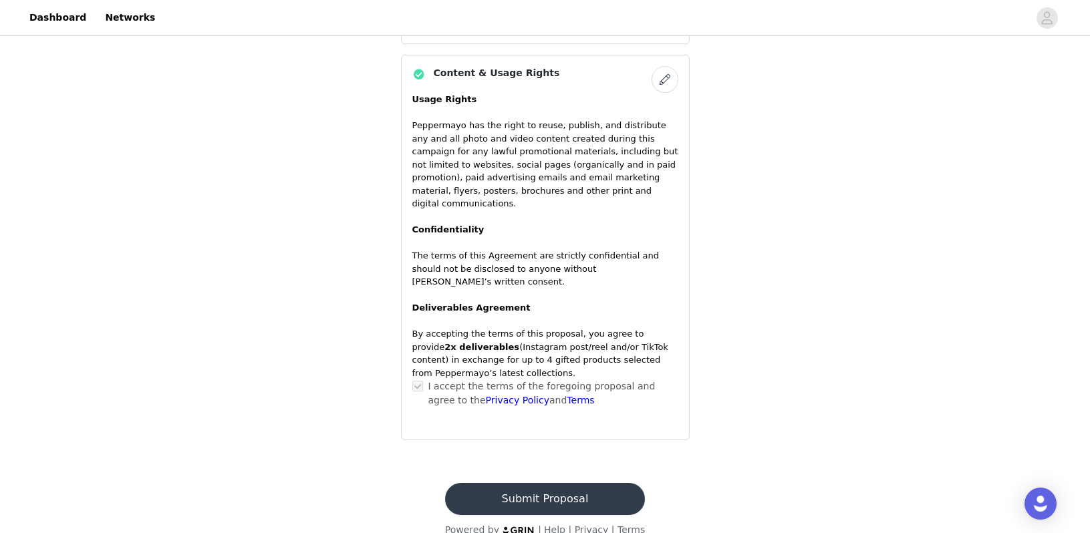
click at [591, 489] on button "Submit Proposal" at bounding box center [545, 499] width 200 height 32
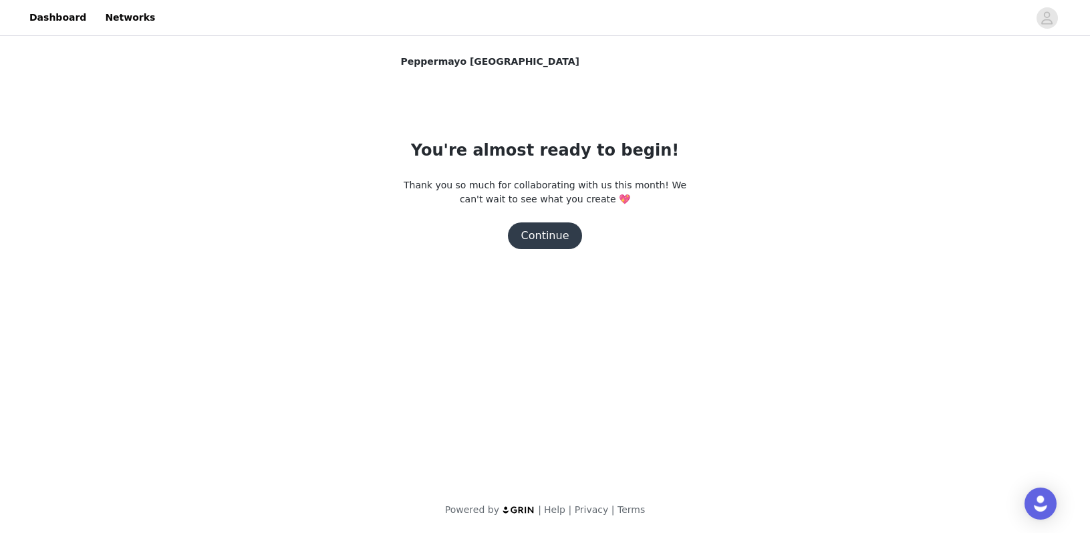
click at [567, 231] on button "Continue" at bounding box center [545, 236] width 75 height 27
